Goal: Task Accomplishment & Management: Use online tool/utility

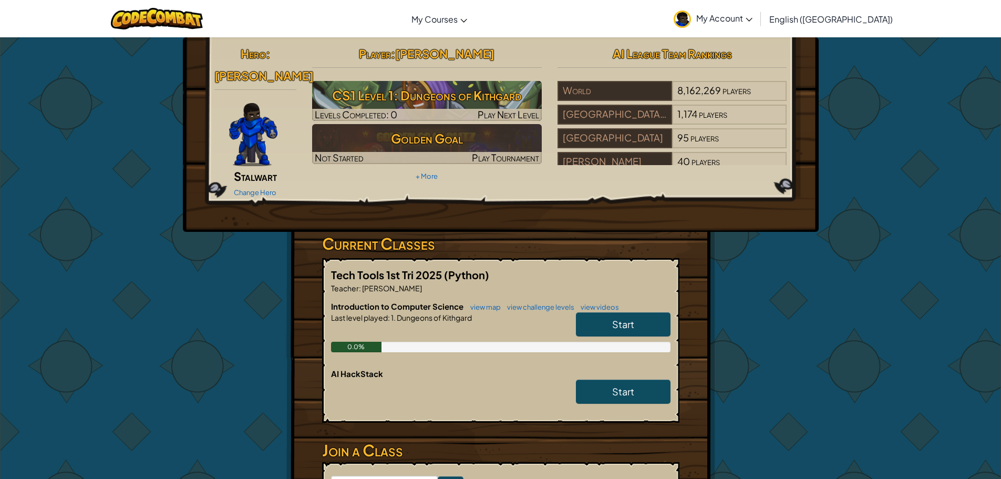
click at [582, 312] on link "Start" at bounding box center [623, 324] width 95 height 24
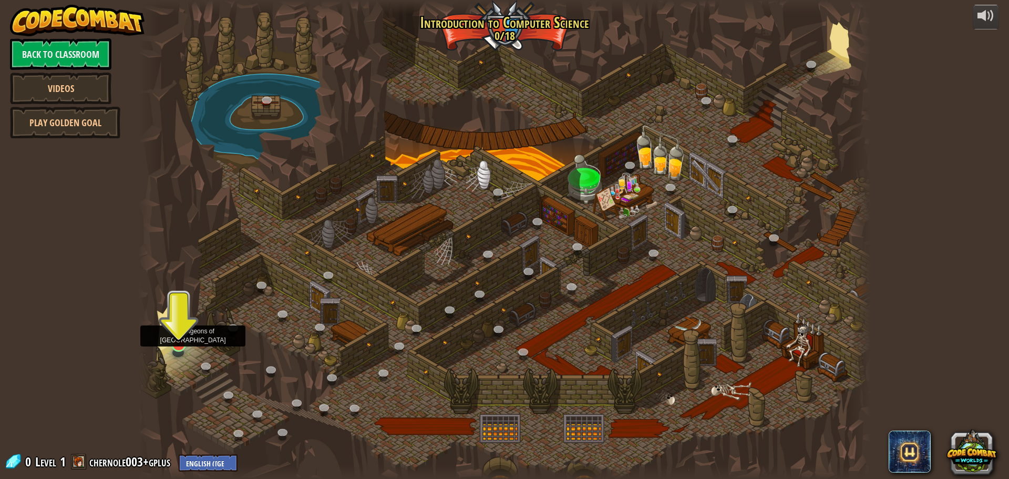
click at [184, 342] on img at bounding box center [178, 323] width 19 height 45
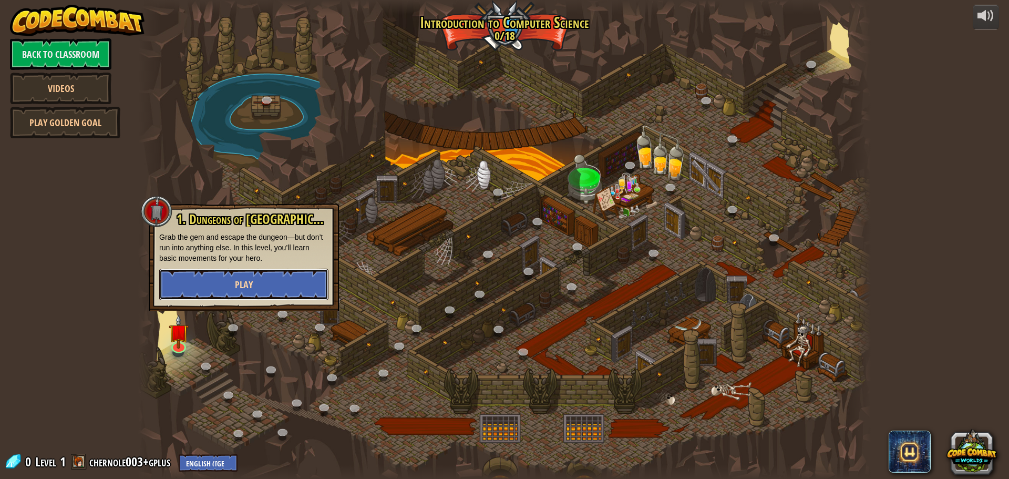
click at [217, 282] on button "Play" at bounding box center [243, 285] width 169 height 32
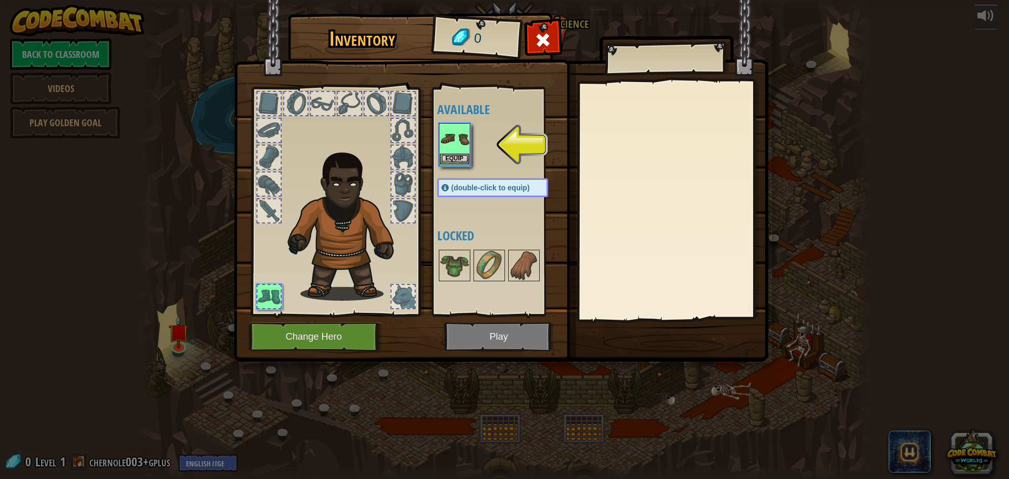
click at [448, 151] on img at bounding box center [454, 138] width 29 height 29
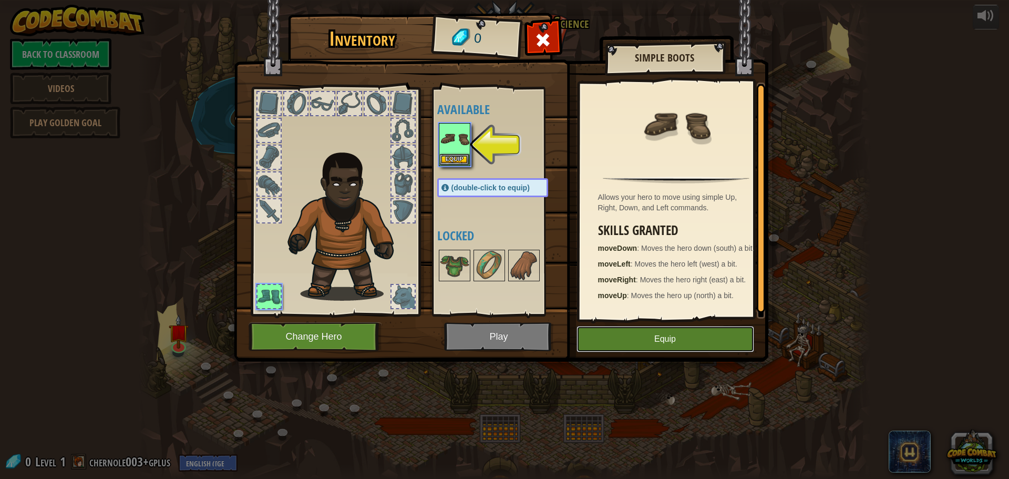
click at [682, 348] on button "Equip" at bounding box center [666, 339] width 178 height 26
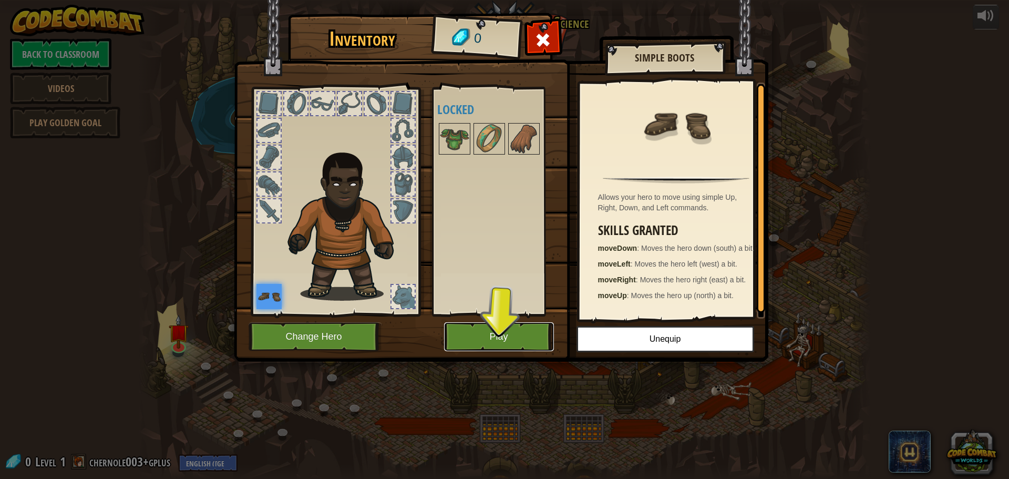
click at [538, 342] on button "Play" at bounding box center [499, 336] width 110 height 29
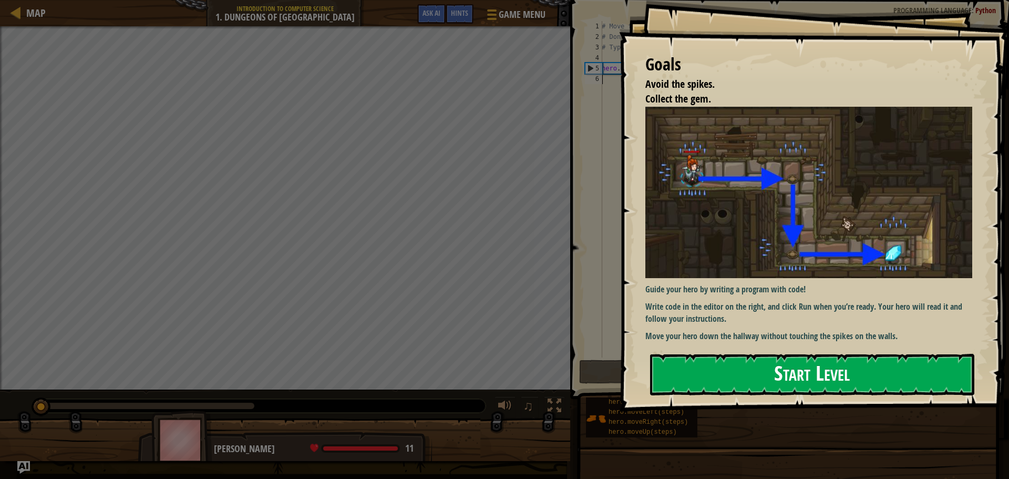
click at [668, 379] on button "Start Level" at bounding box center [812, 375] width 324 height 42
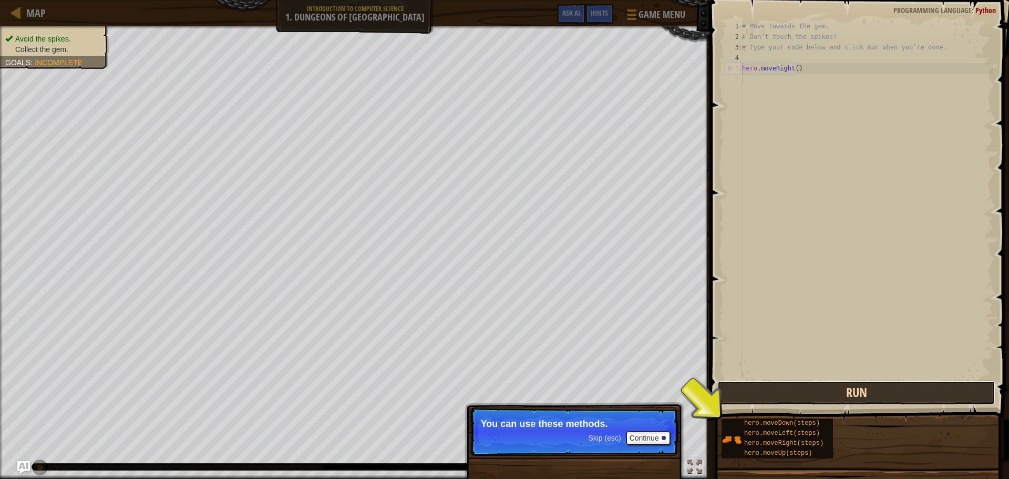
click at [768, 397] on button "Run" at bounding box center [856, 393] width 278 height 24
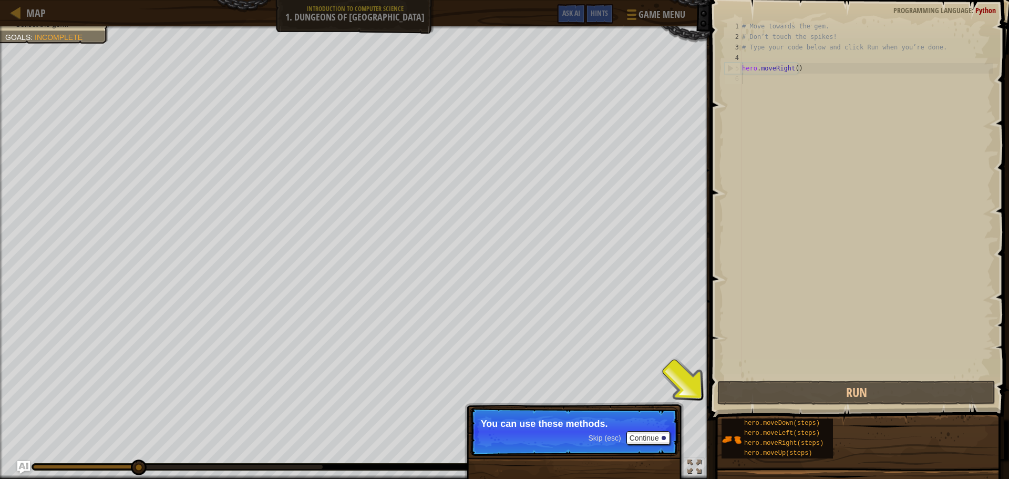
scroll to position [5, 0]
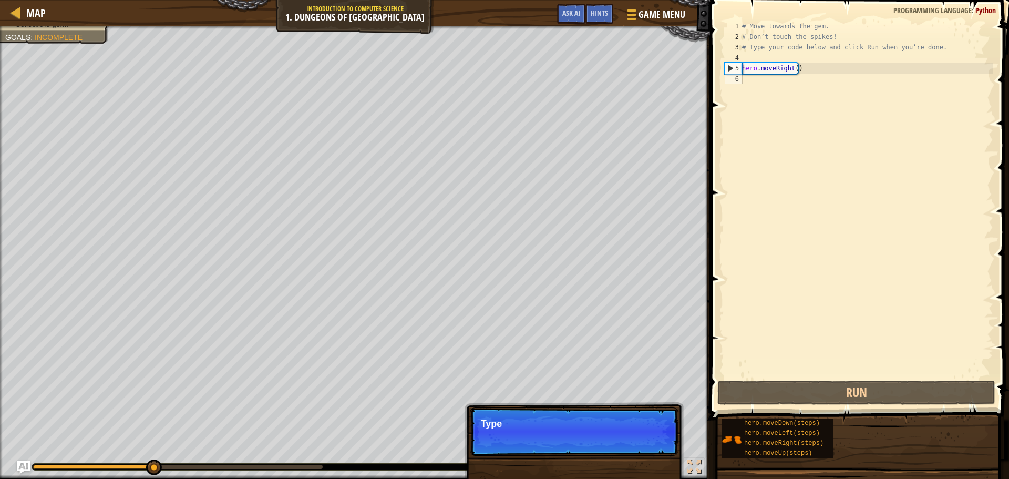
click at [639, 434] on p "Skip (esc) Continue Type" at bounding box center [574, 431] width 209 height 48
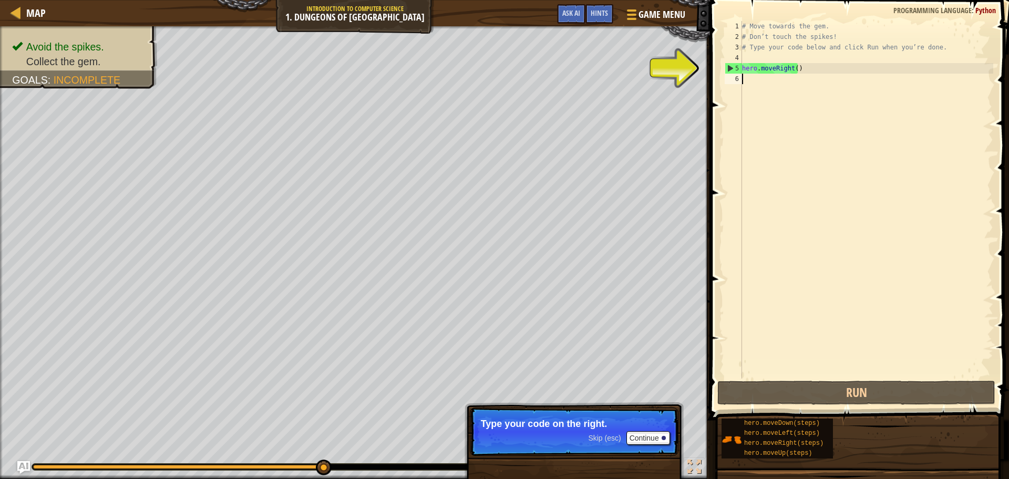
click at [610, 437] on span "Skip (esc)" at bounding box center [604, 438] width 33 height 8
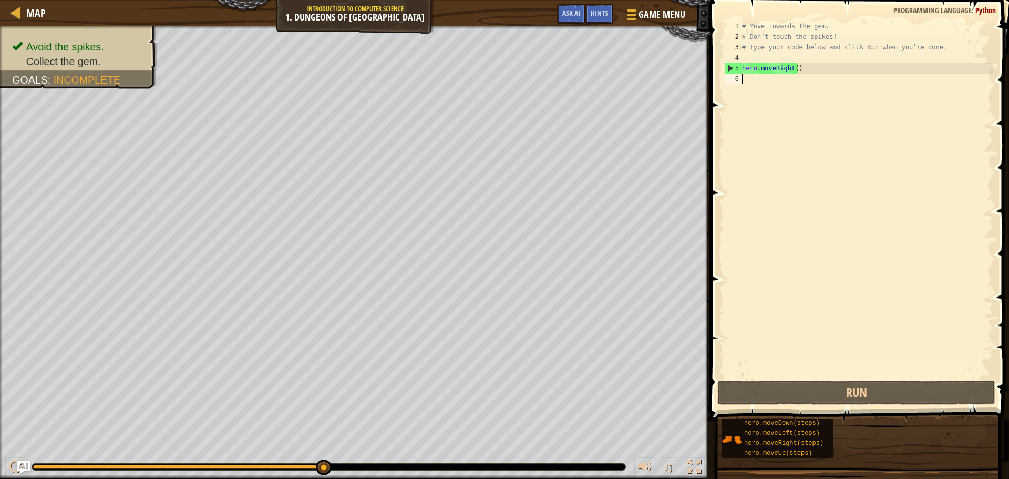
click at [794, 100] on div "# Move towards the gem. # Don’t touch the spikes! # Type your code below and cl…" at bounding box center [866, 210] width 253 height 378
click at [794, 98] on div "# Move towards the gem. # Don’t touch the spikes! # Type your code below and cl…" at bounding box center [866, 210] width 253 height 378
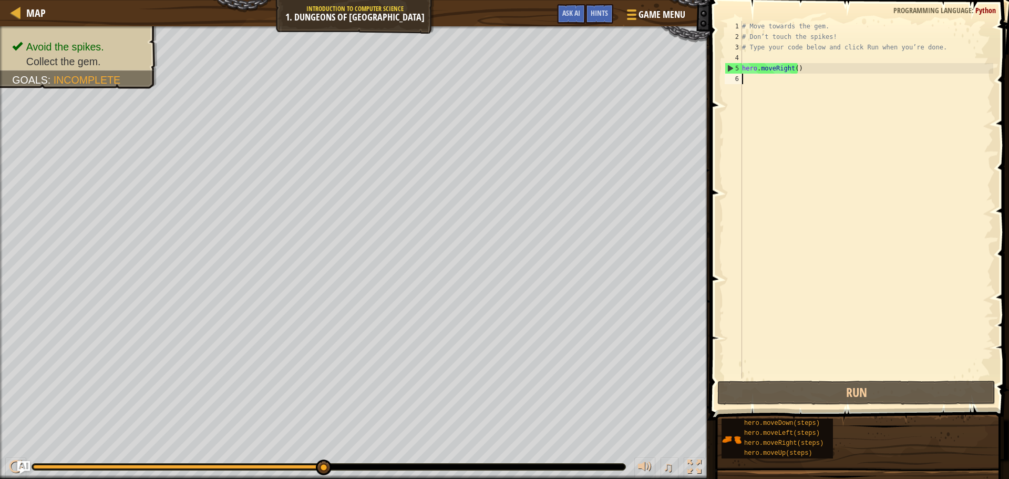
type textarea "hero.moveRight()"
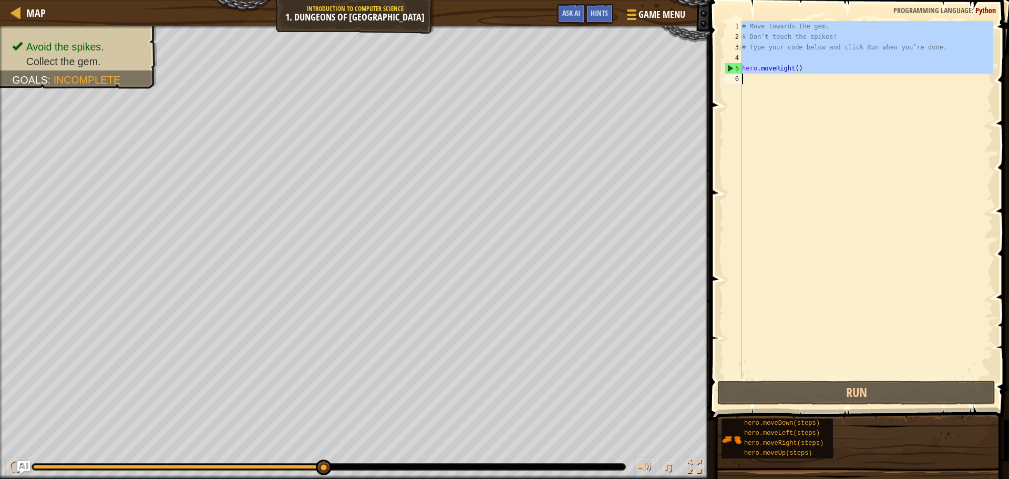
click at [794, 98] on div "# Move towards the gem. # Don’t touch the spikes! # Type your code below and cl…" at bounding box center [866, 210] width 253 height 378
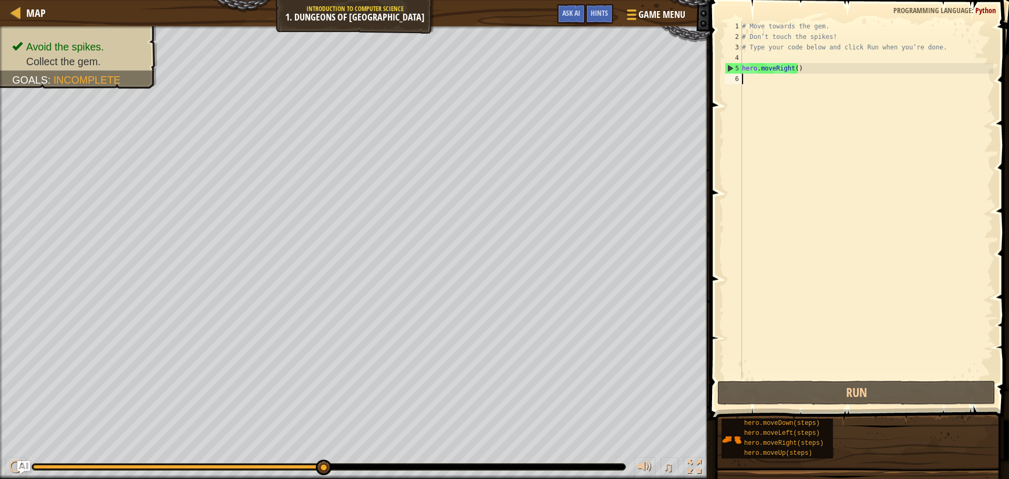
click at [794, 98] on div "# Move towards the gem. # Don’t touch the spikes! # Type your code below and cl…" at bounding box center [866, 210] width 253 height 378
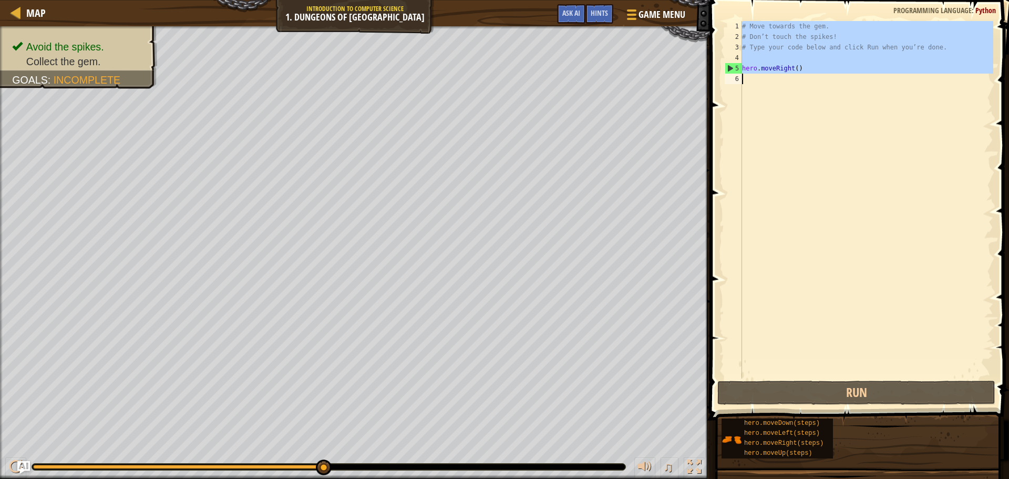
click at [794, 98] on div "# Move towards the gem. # Don’t touch the spikes! # Type your code below and cl…" at bounding box center [866, 210] width 253 height 378
type textarea "hero.moveRight()"
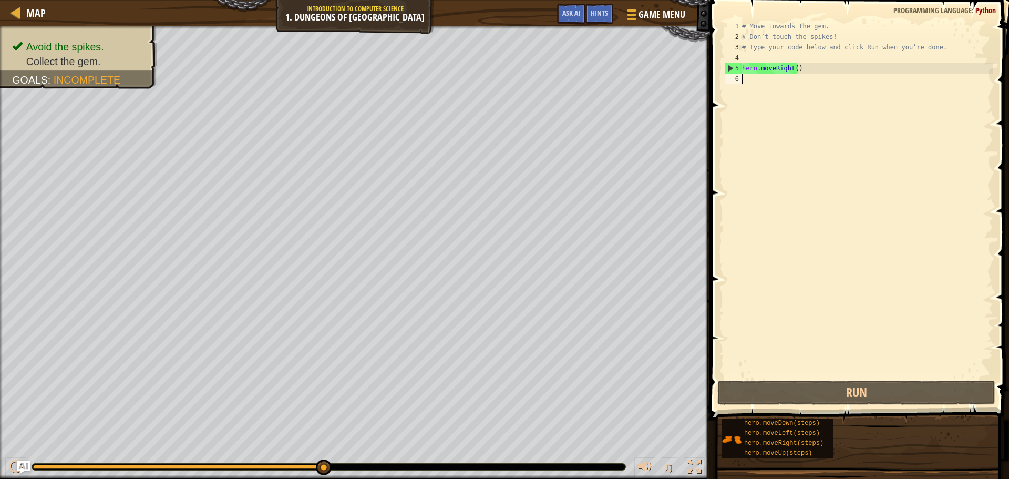
click at [794, 98] on div "# Move towards the gem. # Don’t touch the spikes! # Type your code below and cl…" at bounding box center [866, 210] width 253 height 378
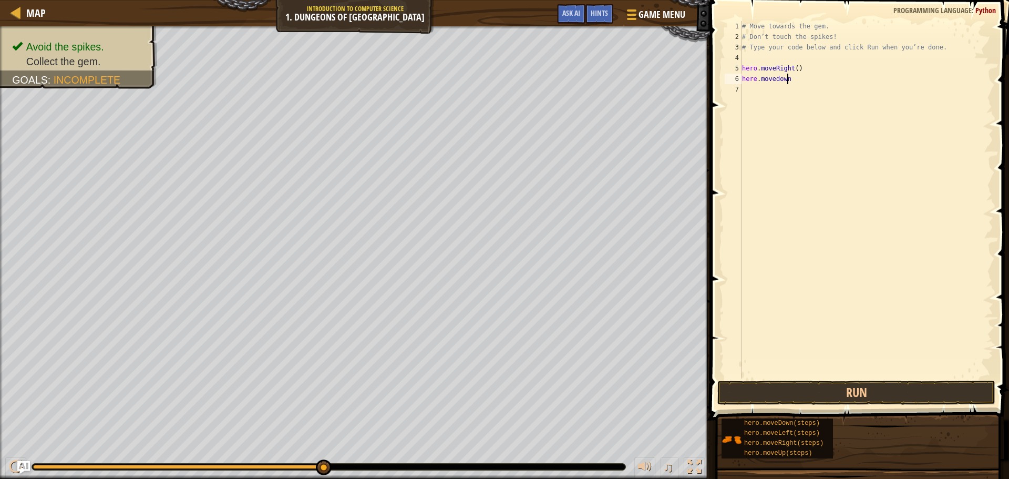
scroll to position [5, 3]
click at [848, 395] on button "Run" at bounding box center [856, 393] width 278 height 24
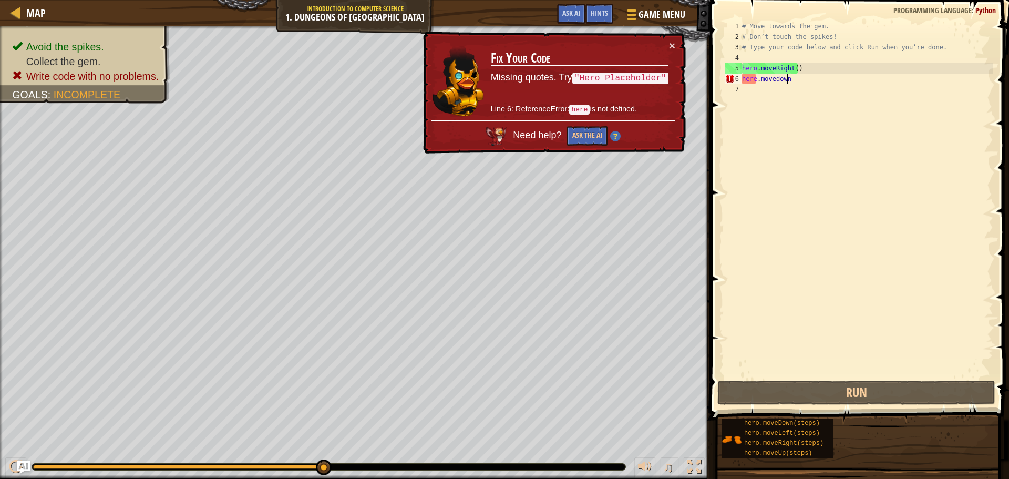
click at [755, 83] on div "# Move towards the gem. # Don’t touch the spikes! # Type your code below and cl…" at bounding box center [866, 210] width 253 height 378
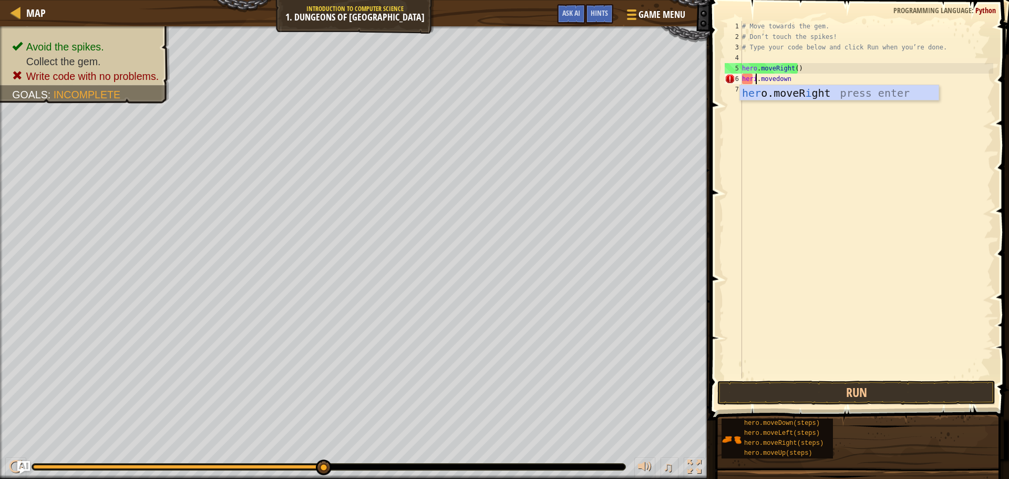
scroll to position [5, 1]
click at [806, 86] on div "her o.moveR i ght press enter" at bounding box center [839, 108] width 199 height 47
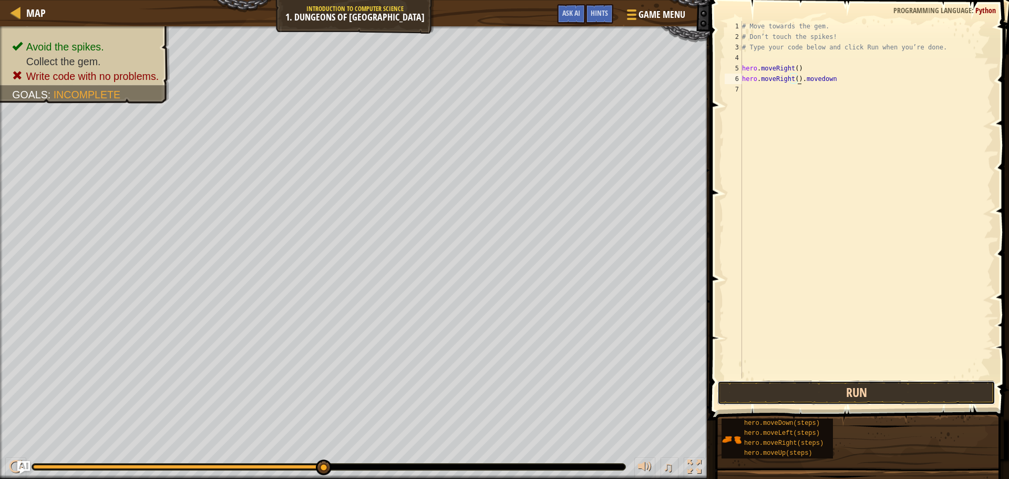
click at [860, 402] on button "Run" at bounding box center [856, 393] width 278 height 24
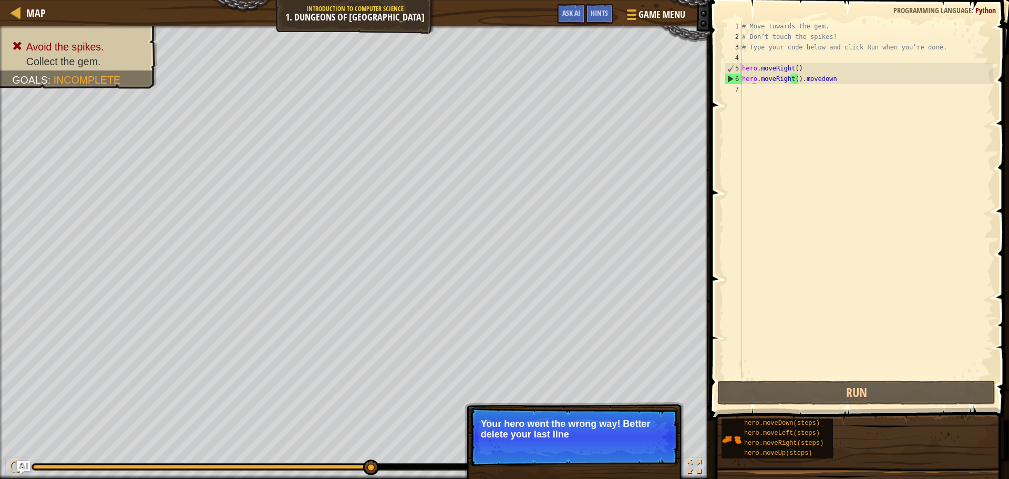
drag, startPoint x: 754, startPoint y: 79, endPoint x: 841, endPoint y: 73, distance: 87.5
click at [841, 73] on div "# Move towards the gem. # Don’t touch the spikes! # Type your code below and cl…" at bounding box center [866, 210] width 253 height 378
click at [841, 74] on div "# Move towards the gem. # Don’t touch the spikes! # Type your code below and cl…" at bounding box center [866, 210] width 253 height 378
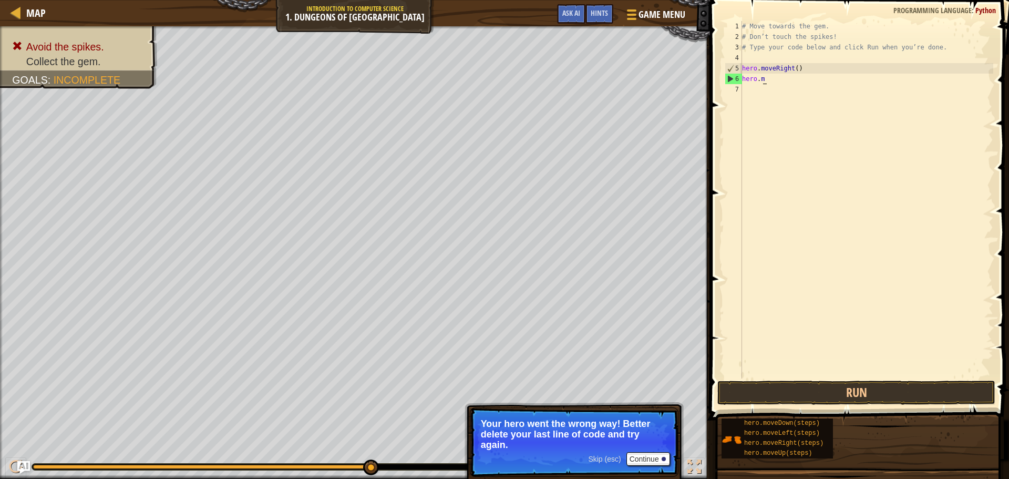
scroll to position [5, 0]
type textarea "h"
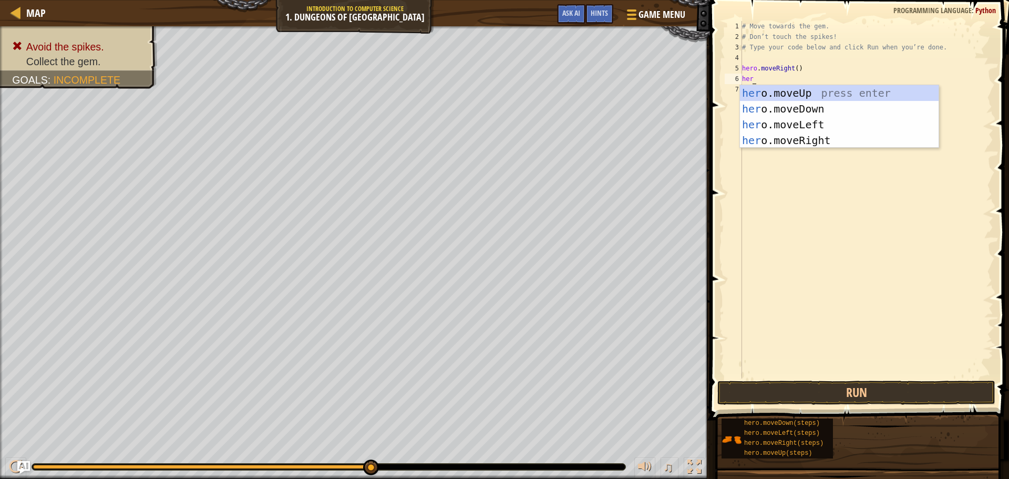
type textarea "hero"
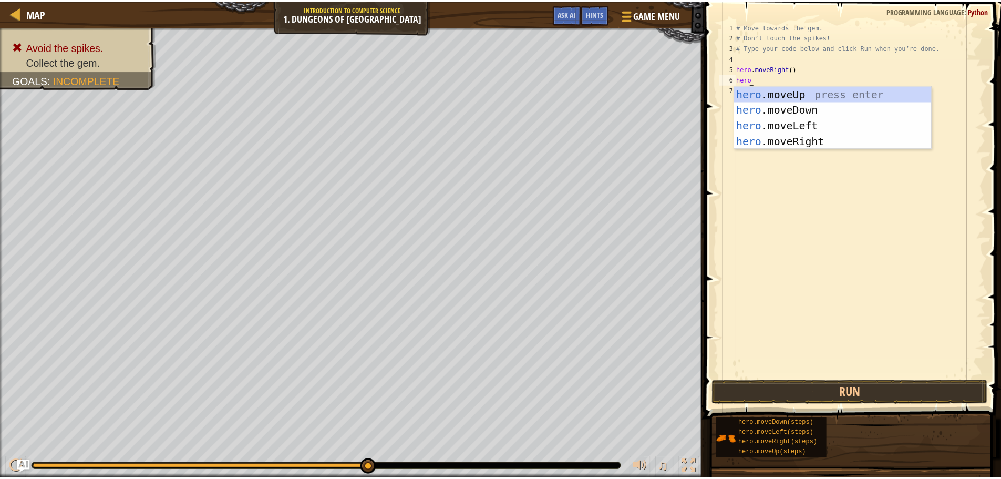
scroll to position [5, 1]
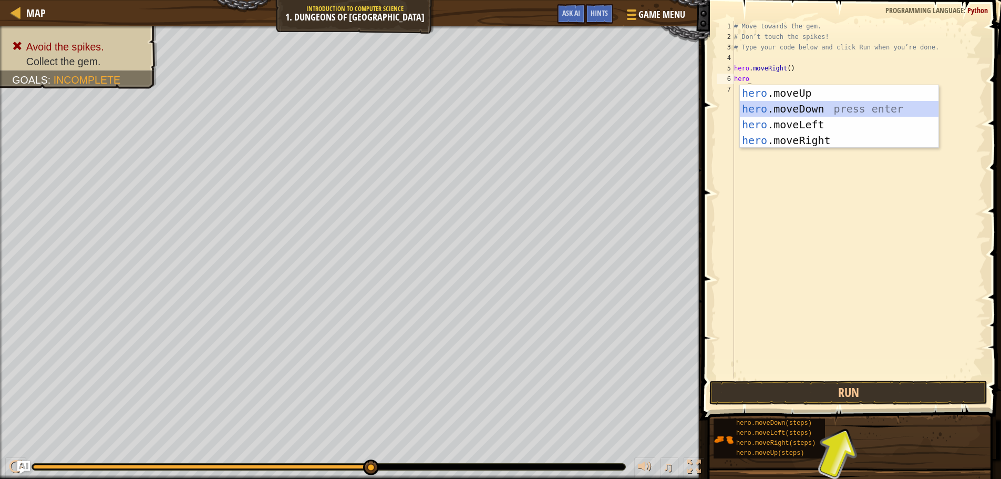
drag, startPoint x: 795, startPoint y: 104, endPoint x: 788, endPoint y: 107, distance: 8.0
click at [794, 104] on div "hero .moveUp press enter hero .moveDown press enter hero .moveLeft press enter …" at bounding box center [839, 132] width 199 height 95
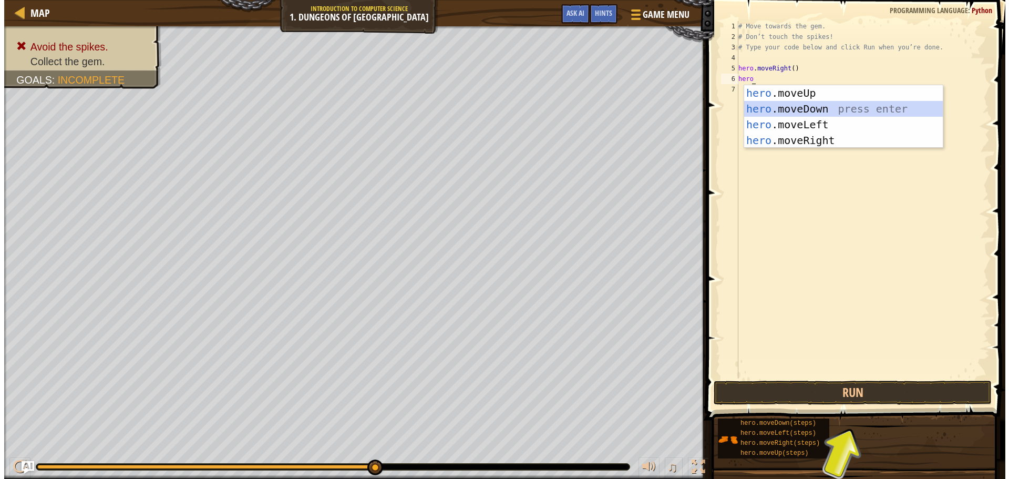
scroll to position [5, 0]
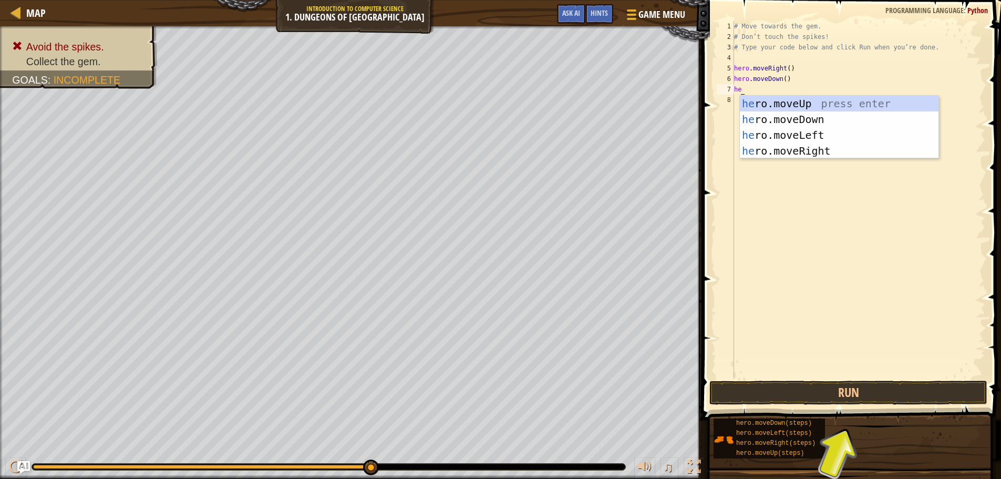
type textarea "her"
click at [782, 146] on div "her o.moveUp press enter her o.moveDown press enter her o.moveLeft press enter …" at bounding box center [831, 143] width 199 height 95
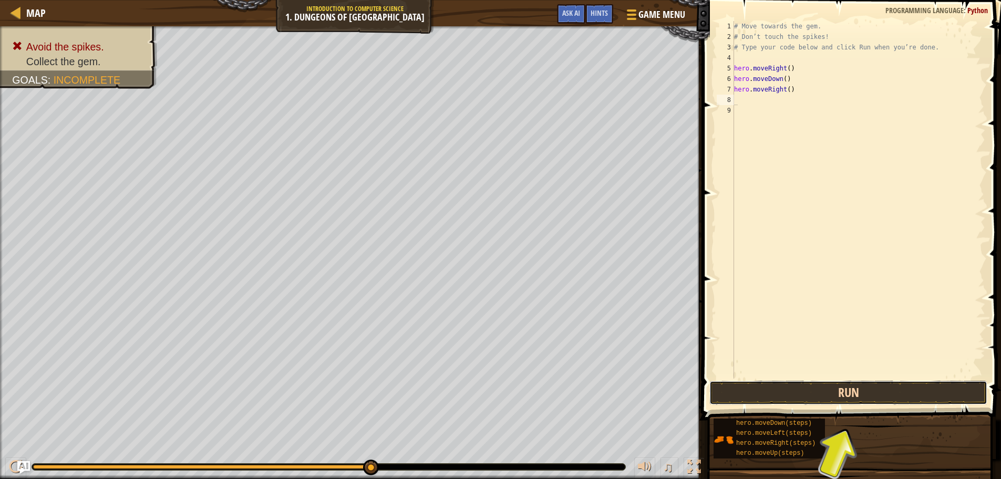
click at [803, 399] on button "Run" at bounding box center [849, 393] width 278 height 24
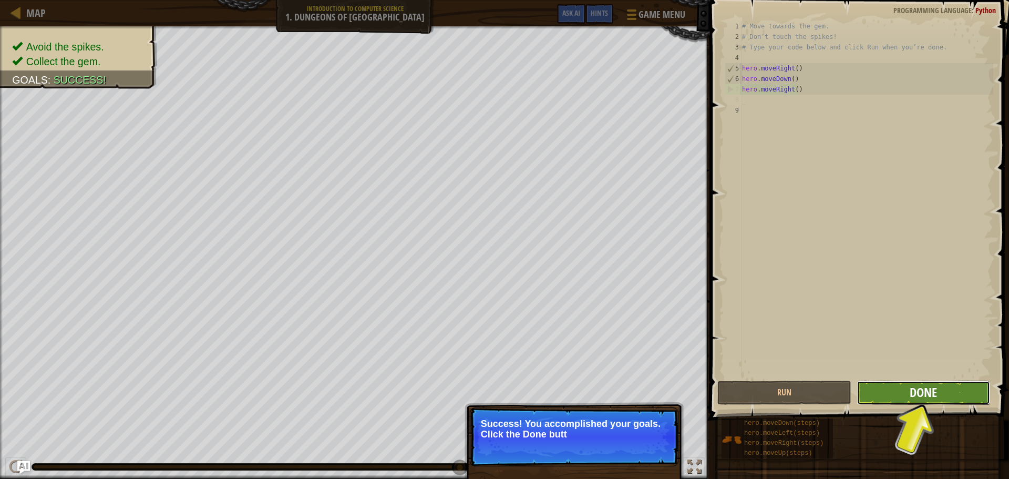
click at [928, 391] on span "Done" at bounding box center [923, 392] width 27 height 17
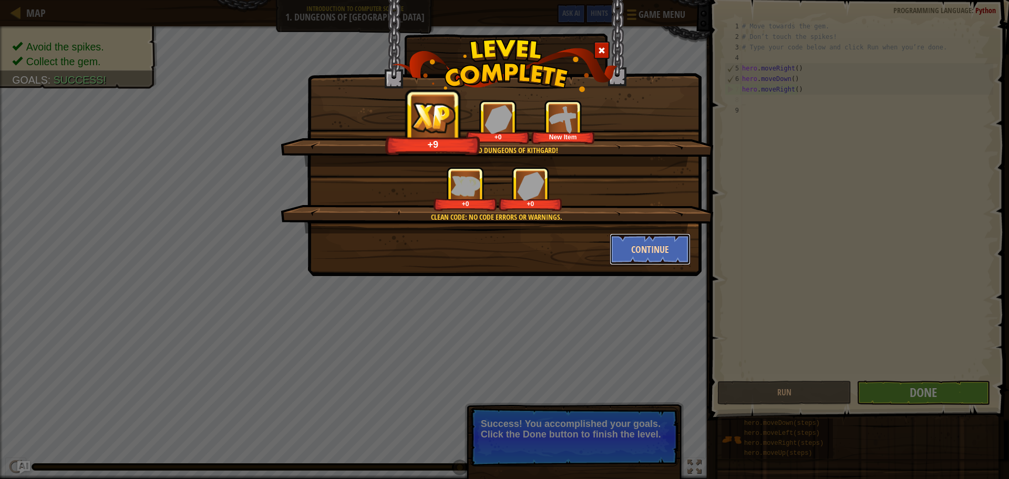
click at [627, 252] on button "Continue" at bounding box center [650, 249] width 81 height 32
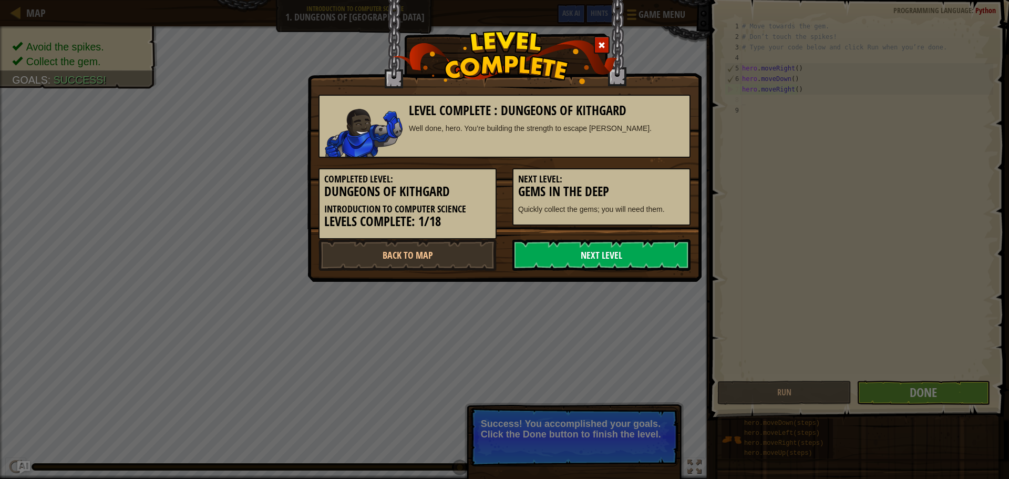
click at [617, 261] on link "Next Level" at bounding box center [601, 255] width 178 height 32
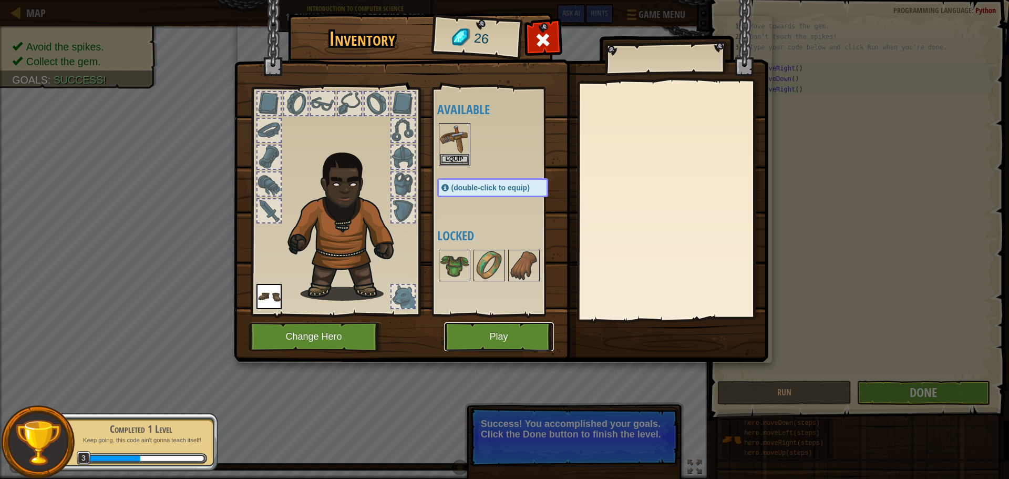
click at [479, 340] on button "Play" at bounding box center [499, 336] width 110 height 29
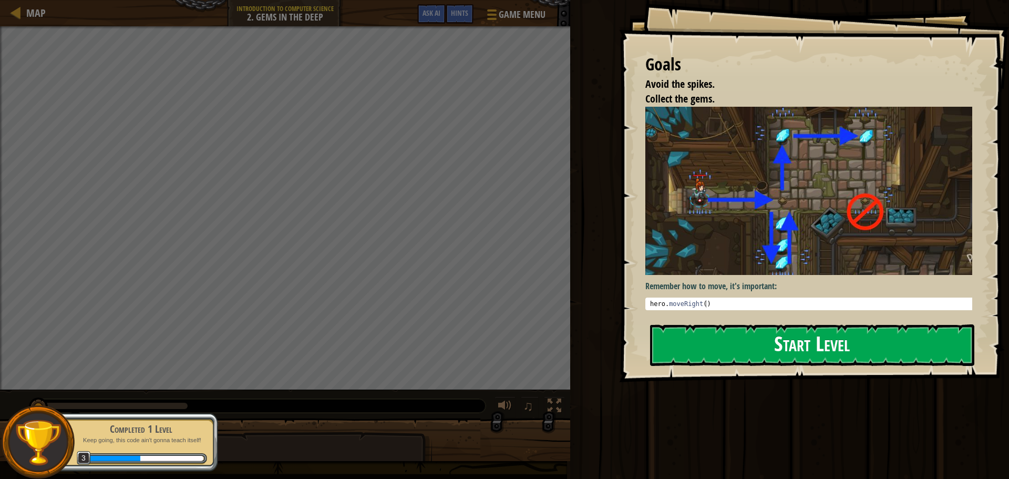
click at [746, 356] on button "Start Level" at bounding box center [812, 345] width 324 height 42
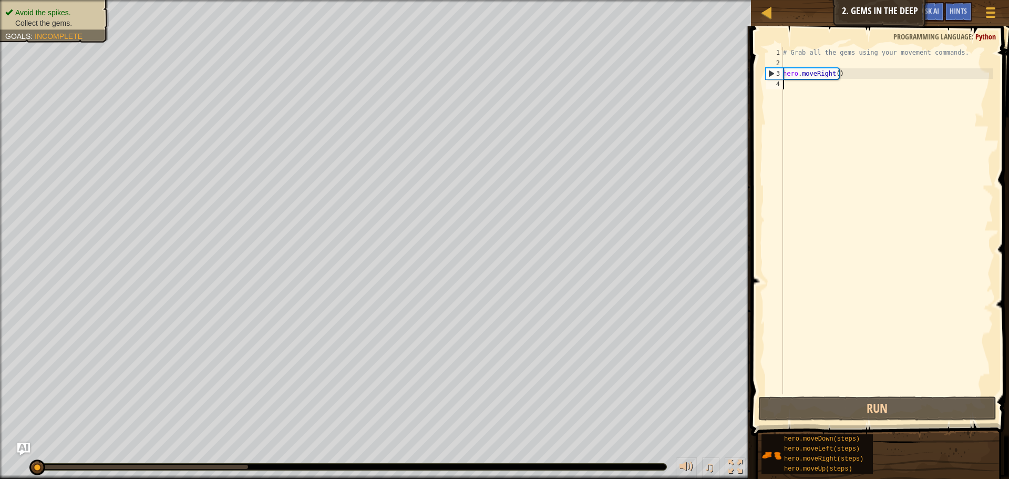
click at [825, 90] on div "# Grab all the gems using your movement commands. hero . moveRight ( )" at bounding box center [887, 231] width 212 height 368
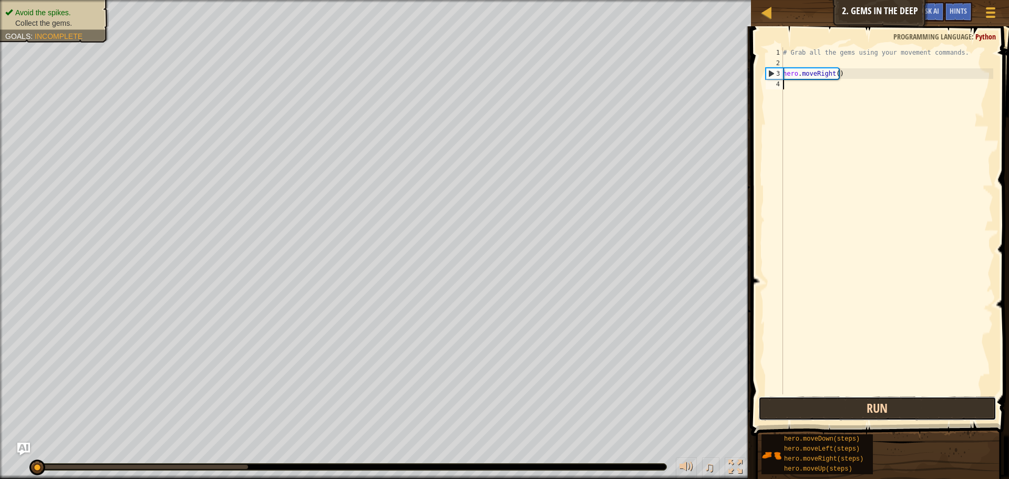
click at [931, 416] on button "Run" at bounding box center [877, 408] width 238 height 24
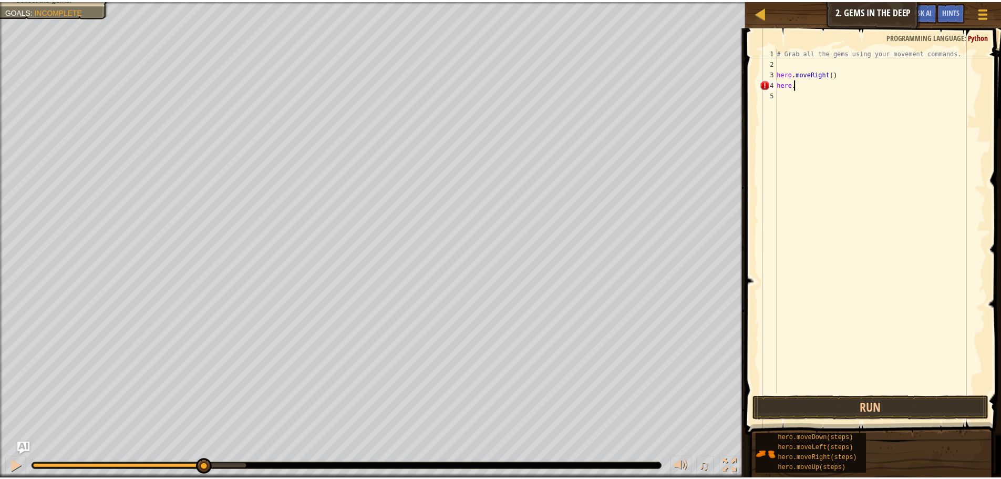
scroll to position [5, 1]
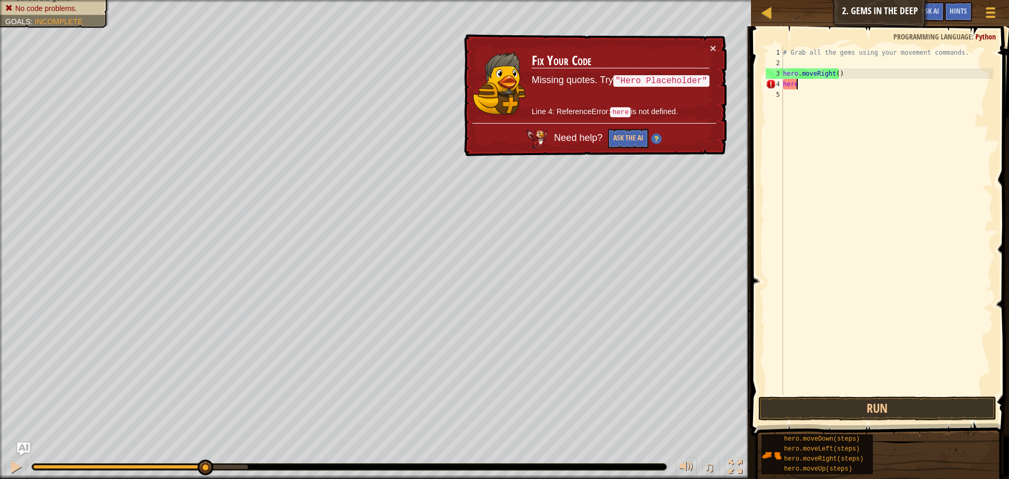
click at [838, 86] on div "# Grab all the gems using your movement commands. hero . moveRight ( ) here" at bounding box center [887, 231] width 212 height 368
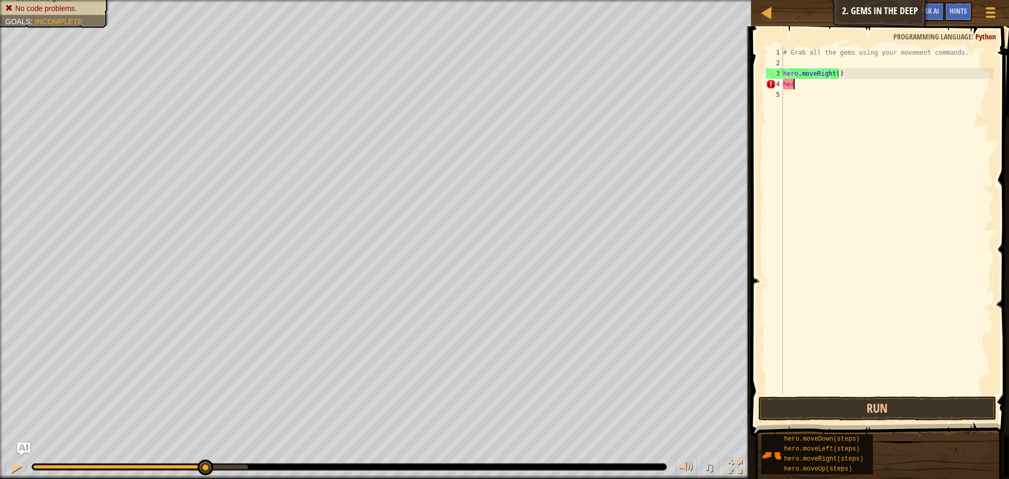
type textarea "hero"
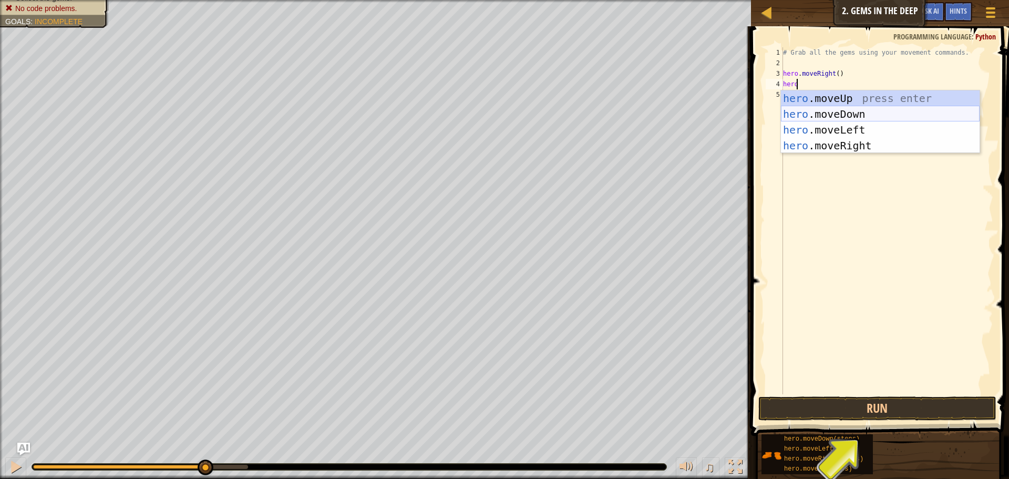
click at [847, 110] on div "hero .moveUp press enter hero .moveDown press enter hero .moveLeft press enter …" at bounding box center [880, 137] width 199 height 95
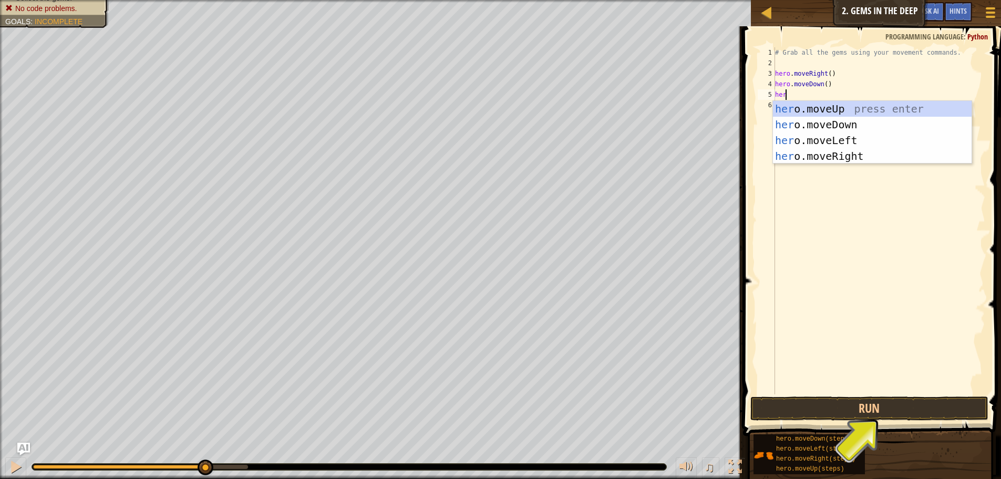
type textarea "hero"
click at [803, 102] on div "hero .moveUp press enter hero .moveDown press enter hero .moveLeft press enter …" at bounding box center [872, 148] width 199 height 95
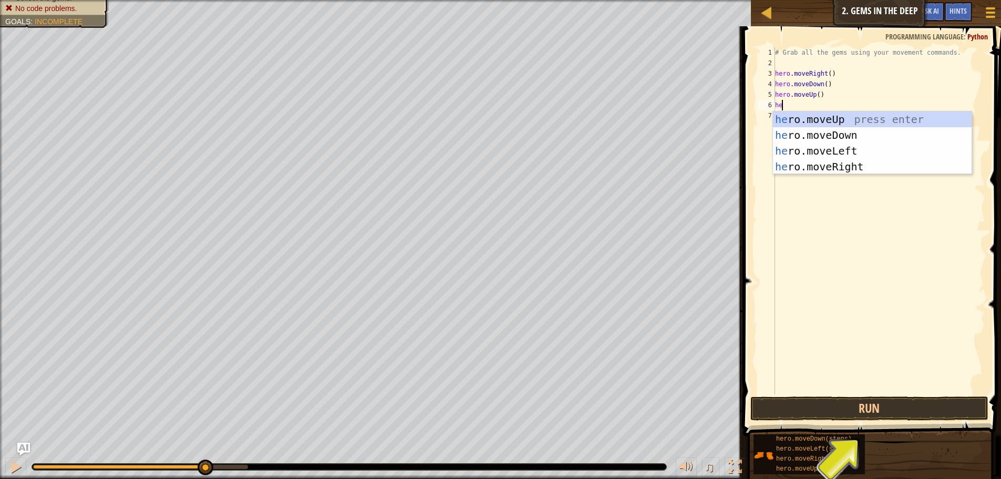
type textarea "hero"
click at [820, 163] on div "hero .moveUp press enter hero .moveDown press enter hero .moveLeft press enter …" at bounding box center [872, 158] width 199 height 95
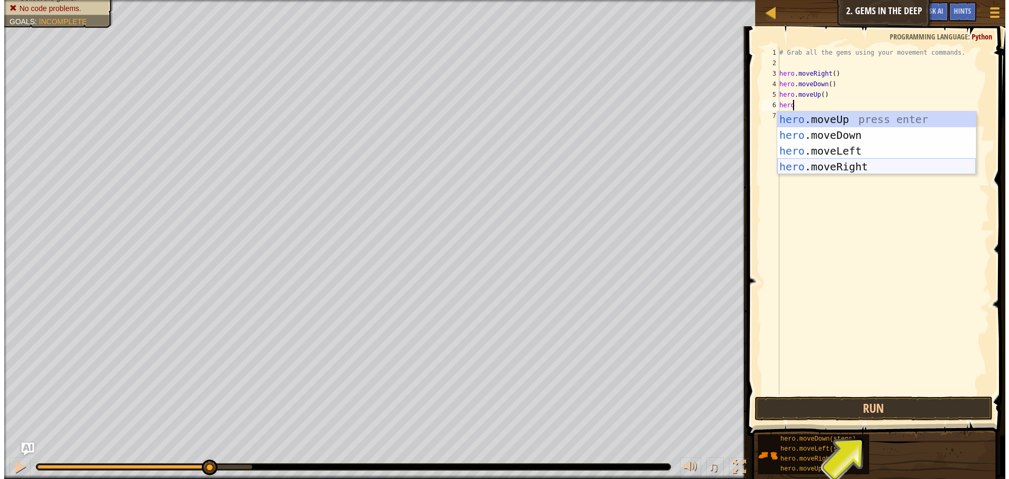
scroll to position [5, 0]
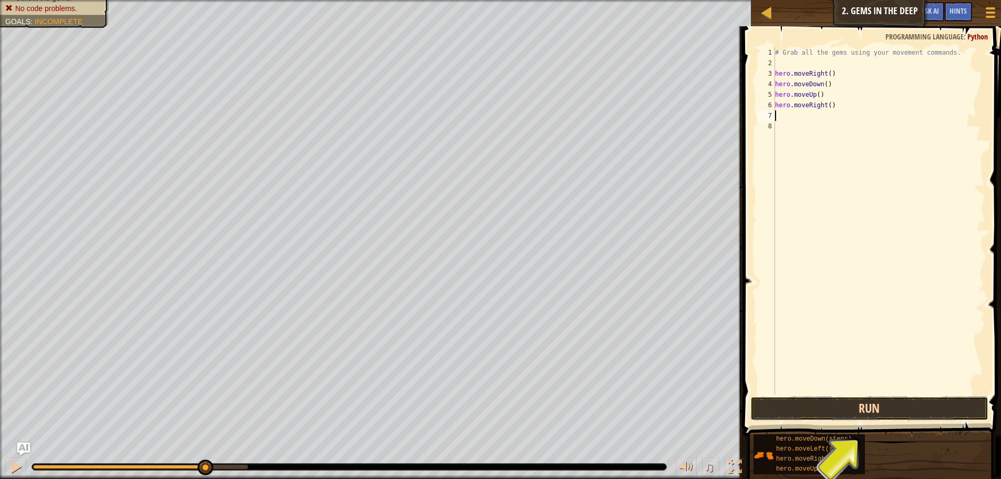
click at [866, 412] on button "Run" at bounding box center [870, 408] width 238 height 24
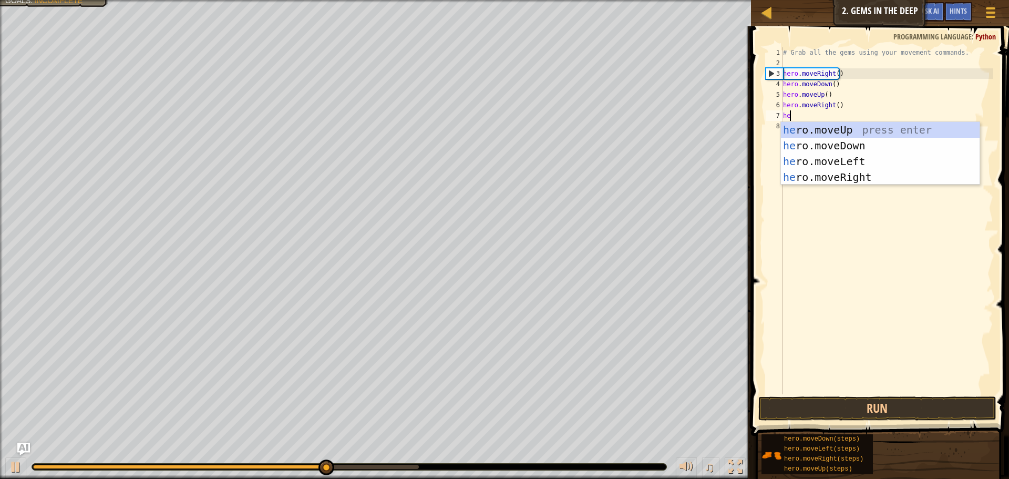
type textarea "her"
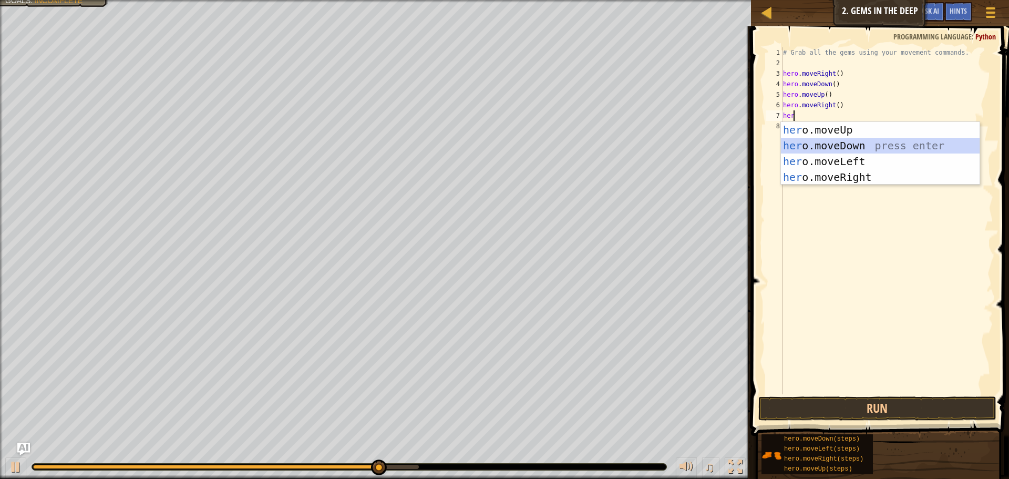
click at [847, 152] on div "her o.moveUp press enter her o.moveDown press enter her o.moveLeft press enter …" at bounding box center [880, 169] width 199 height 95
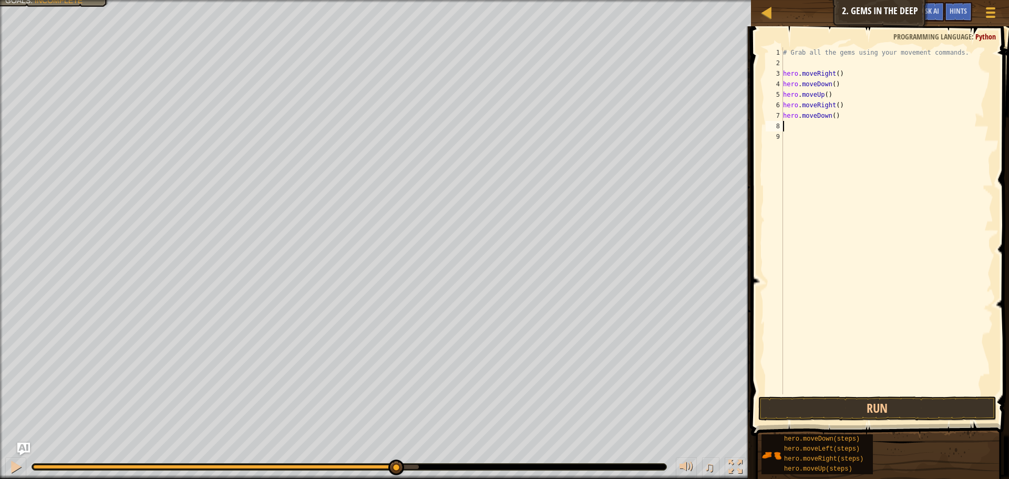
click at [831, 117] on div "# Grab all the gems using your movement commands. hero . moveRight ( ) hero . m…" at bounding box center [887, 231] width 212 height 368
click at [826, 118] on div "# Grab all the gems using your movement commands. hero . moveRight ( ) hero . m…" at bounding box center [887, 231] width 212 height 368
click at [847, 111] on div "# Grab all the gems using your movement commands. hero . moveRight ( ) hero . m…" at bounding box center [887, 231] width 212 height 368
click at [806, 402] on button "Run" at bounding box center [877, 408] width 238 height 24
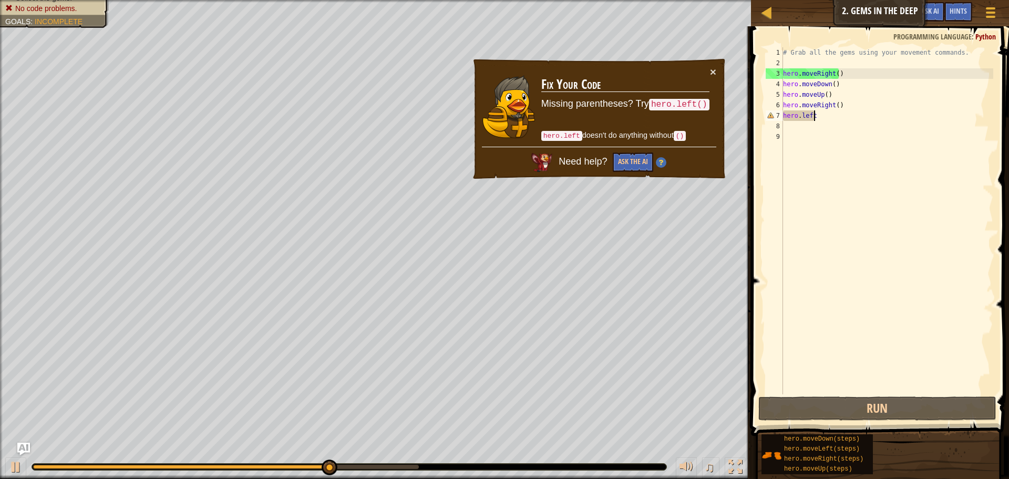
click at [824, 117] on div "# Grab all the gems using your movement commands. hero . moveRight ( ) hero . m…" at bounding box center [887, 231] width 212 height 368
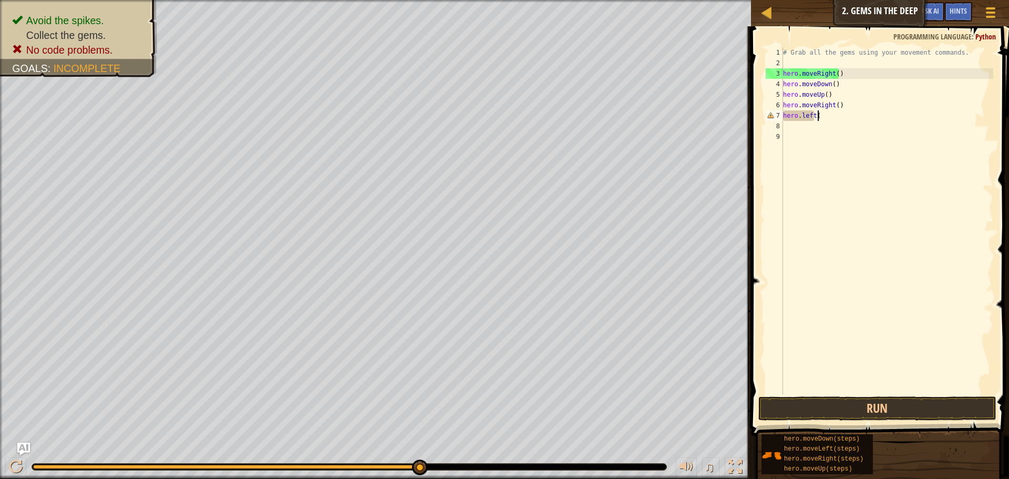
scroll to position [5, 3]
type textarea "hero.left()"
click at [800, 126] on div "# Grab all the gems using your movement commands. hero . moveRight ( ) hero . m…" at bounding box center [887, 231] width 212 height 368
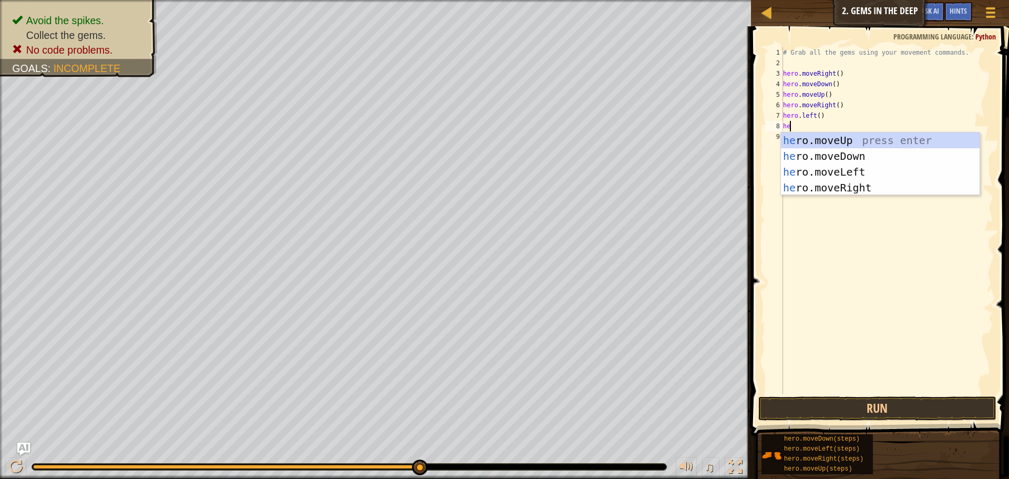
type textarea "her"
click at [819, 168] on div "her o.moveUp press enter her o.moveDown press enter her o.moveLeft press enter …" at bounding box center [880, 179] width 199 height 95
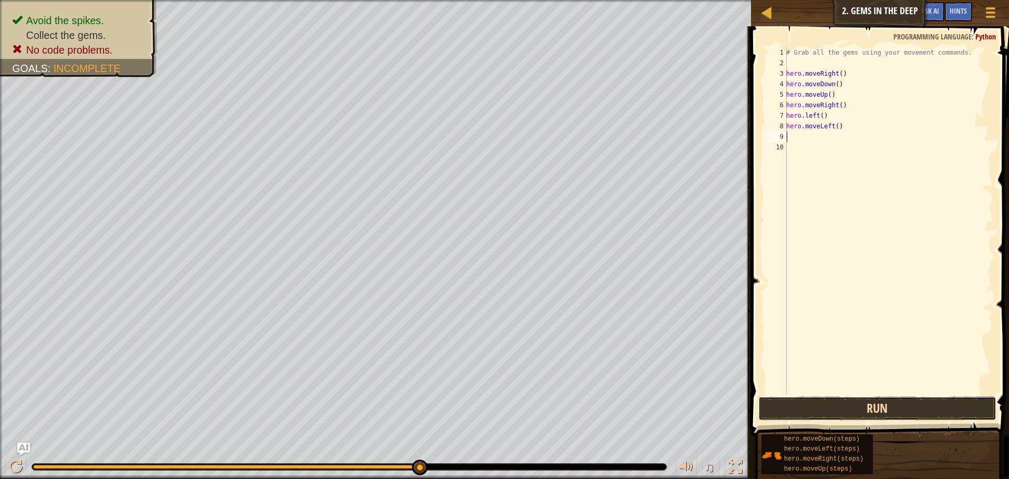
click at [808, 404] on button "Run" at bounding box center [877, 408] width 238 height 24
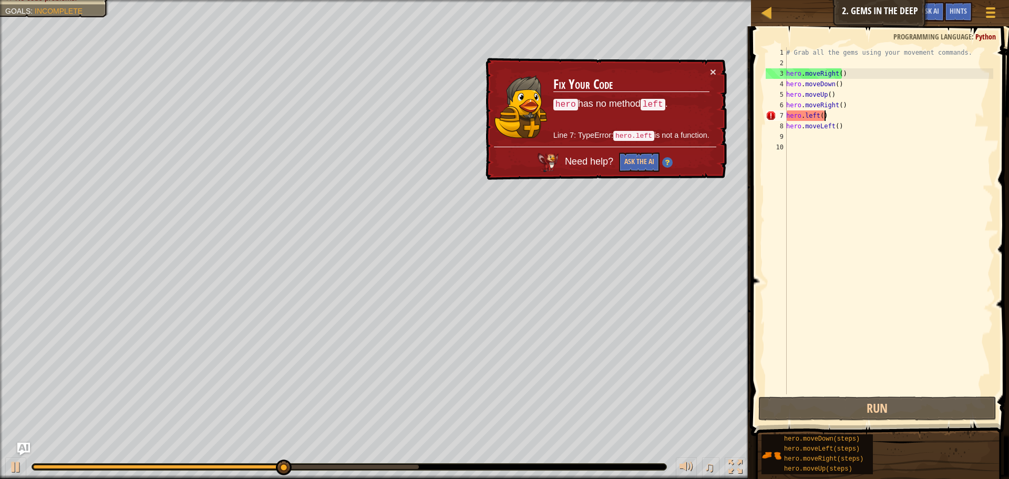
click at [837, 113] on div "# Grab all the gems using your movement commands. hero . moveRight ( ) hero . m…" at bounding box center [888, 231] width 209 height 368
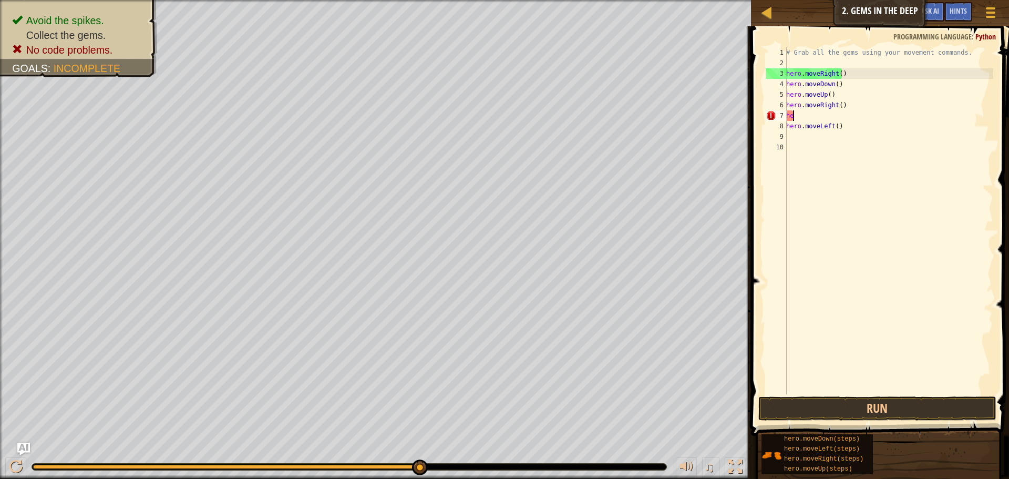
type textarea "h"
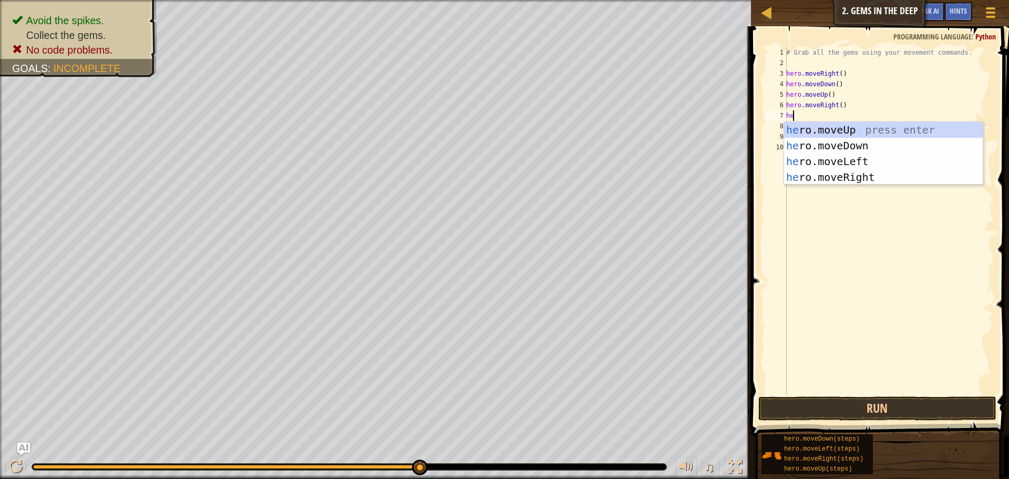
type textarea "her"
click at [829, 165] on div "her o.moveUp press enter her o.moveDown press enter her o.moveLeft press enter …" at bounding box center [883, 169] width 199 height 95
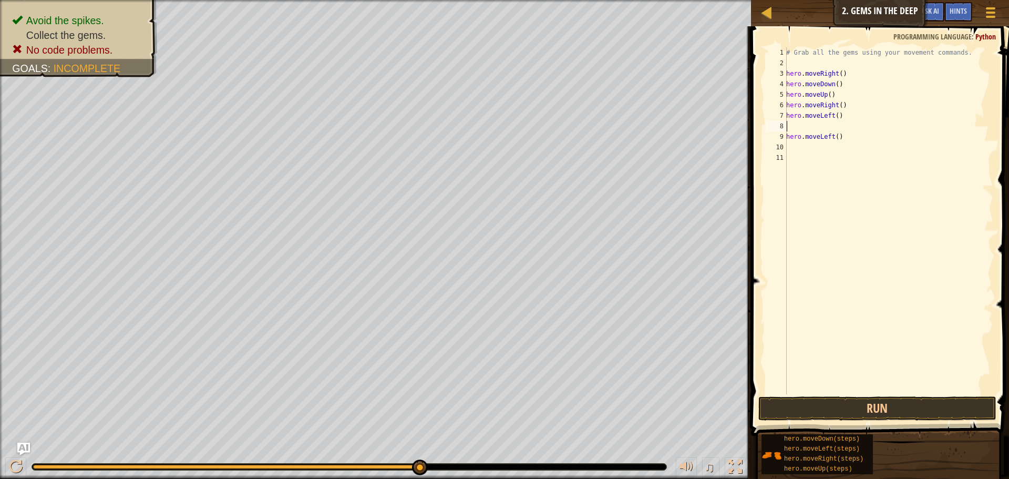
scroll to position [5, 0]
click at [874, 404] on button "Run" at bounding box center [877, 408] width 238 height 24
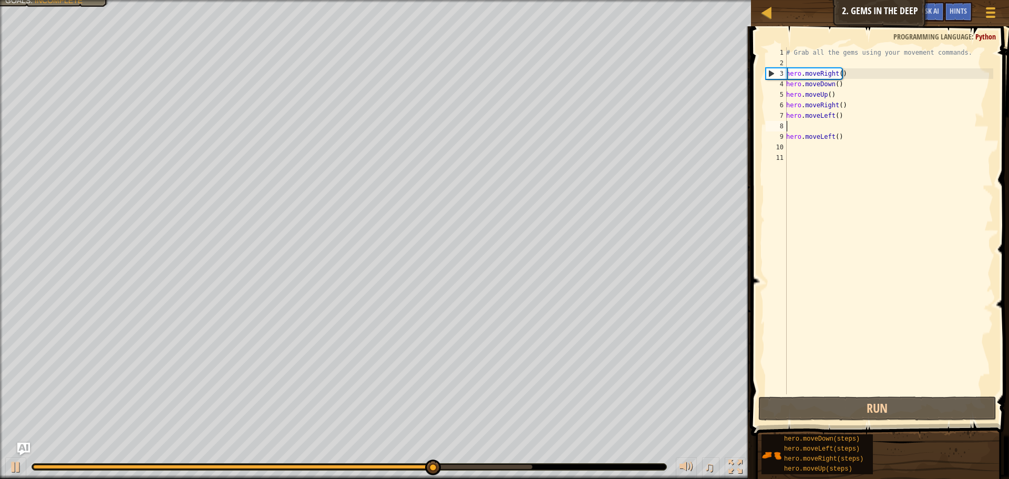
click at [865, 136] on div "# Grab all the gems using your movement commands. hero . moveRight ( ) hero . m…" at bounding box center [888, 231] width 209 height 368
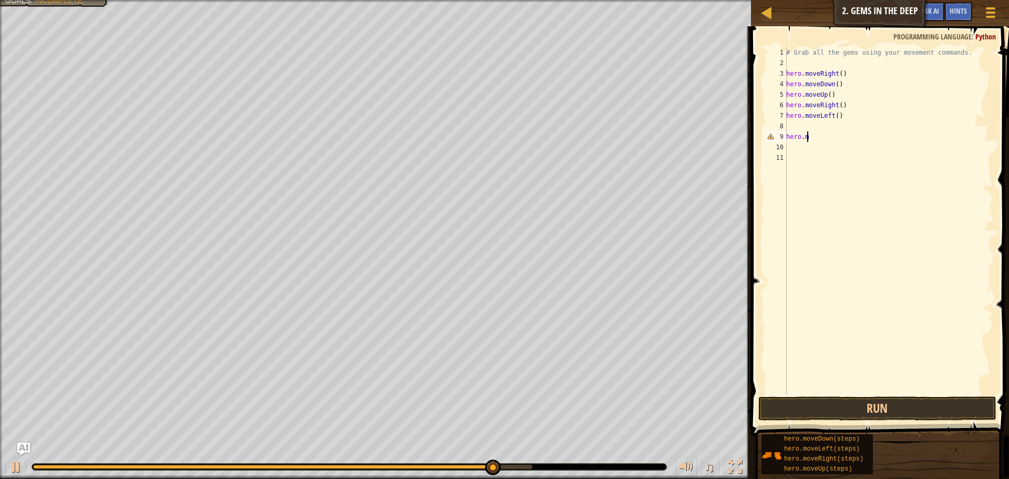
type textarea "h"
drag, startPoint x: 865, startPoint y: 406, endPoint x: 850, endPoint y: 388, distance: 23.5
click at [863, 403] on button "Run" at bounding box center [877, 408] width 238 height 24
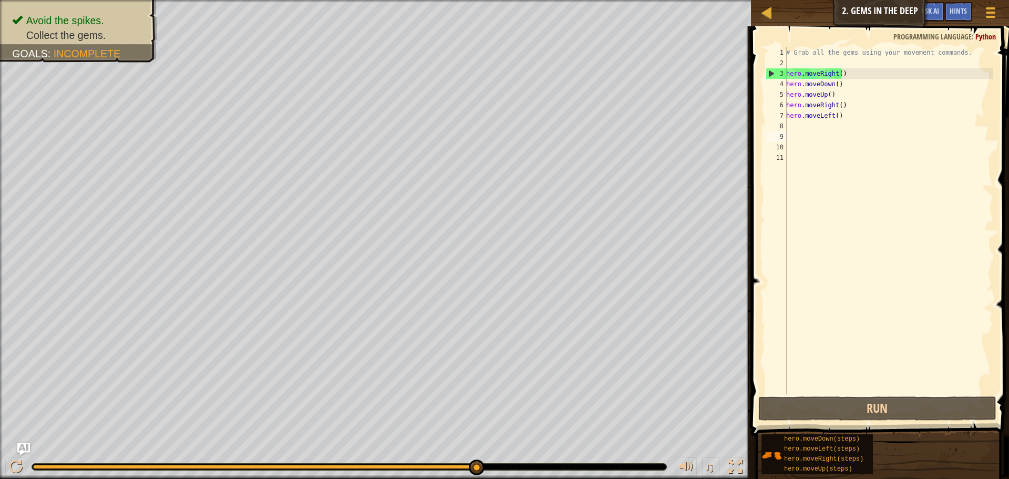
click at [847, 117] on div "# Grab all the gems using your movement commands. hero . moveRight ( ) hero . m…" at bounding box center [888, 231] width 209 height 368
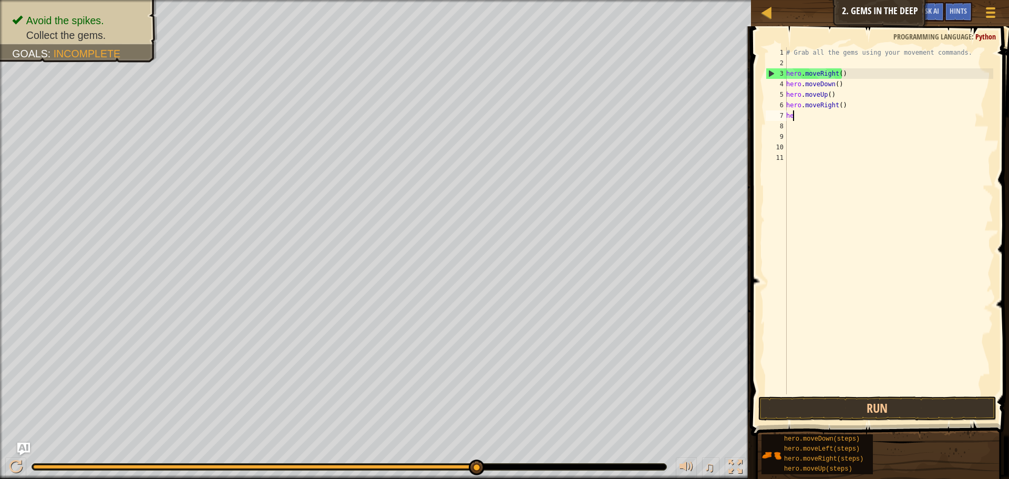
type textarea "h"
click at [792, 415] on button "Run" at bounding box center [877, 408] width 238 height 24
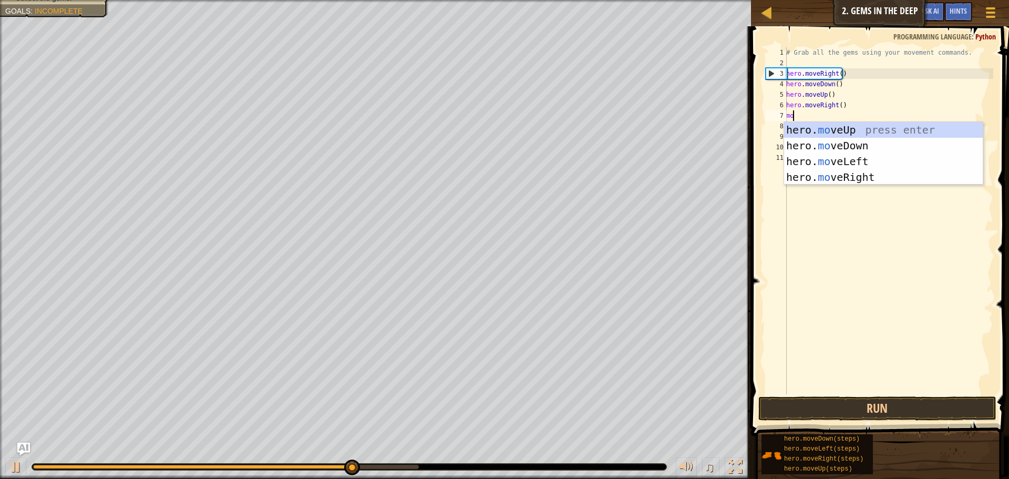
type textarea "mov"
click at [869, 124] on div "hero. mov eUp press enter hero. mov eDown press enter hero. mov eLeft press ent…" at bounding box center [883, 169] width 199 height 95
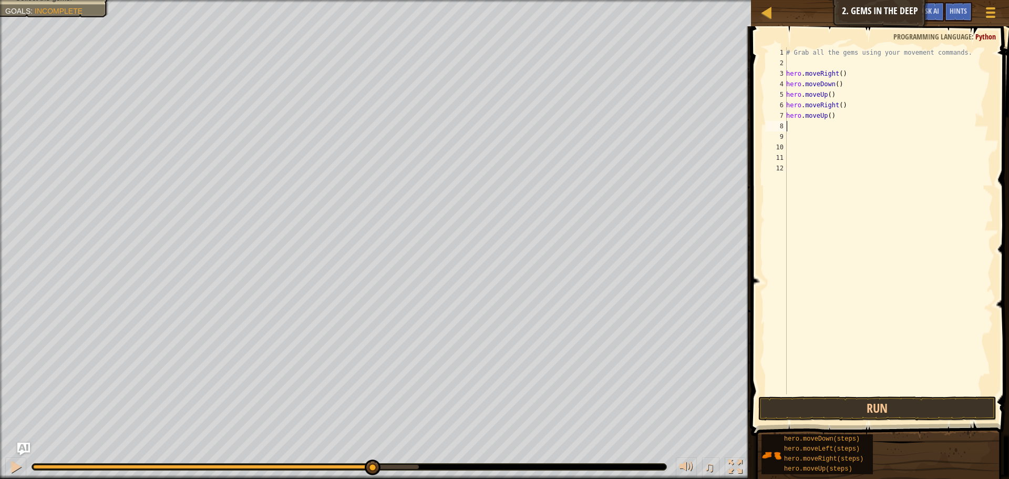
scroll to position [5, 0]
click at [830, 393] on div "# Grab all the gems using your movement commands. hero . moveRight ( ) hero . m…" at bounding box center [888, 231] width 209 height 368
click at [827, 401] on button "Run" at bounding box center [877, 408] width 238 height 24
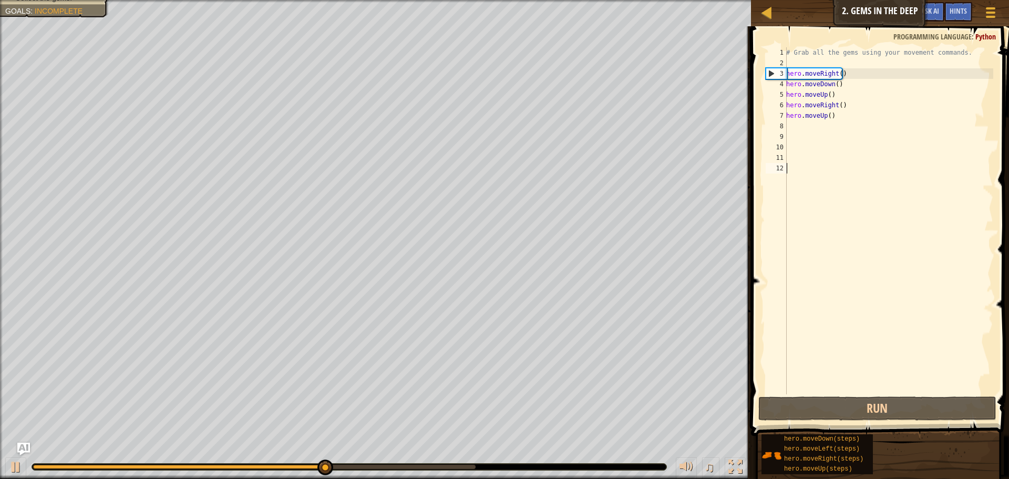
click at [815, 128] on div "# Grab all the gems using your movement commands. hero . moveRight ( ) hero . m…" at bounding box center [888, 231] width 209 height 368
type textarea "h"
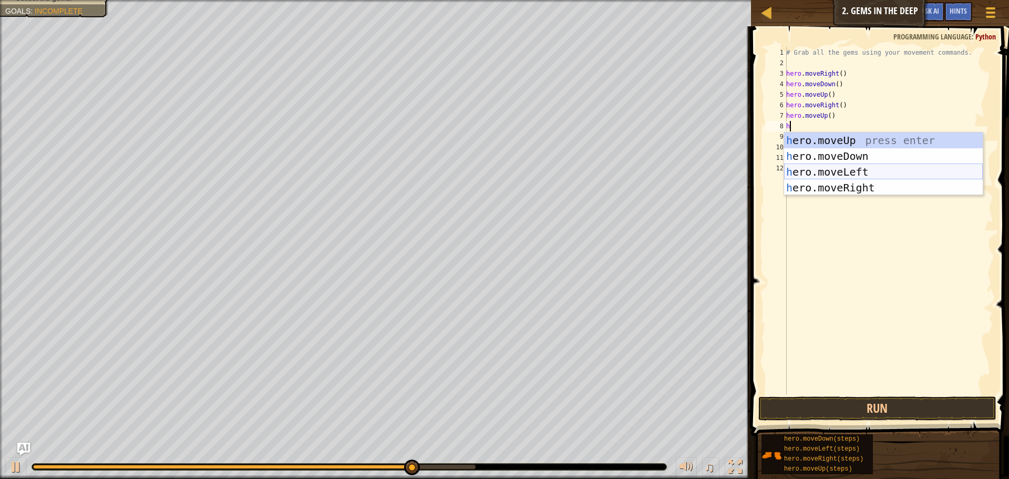
click at [826, 168] on div "h ero.moveUp press enter h ero.moveDown press enter h ero.moveLeft press enter …" at bounding box center [883, 179] width 199 height 95
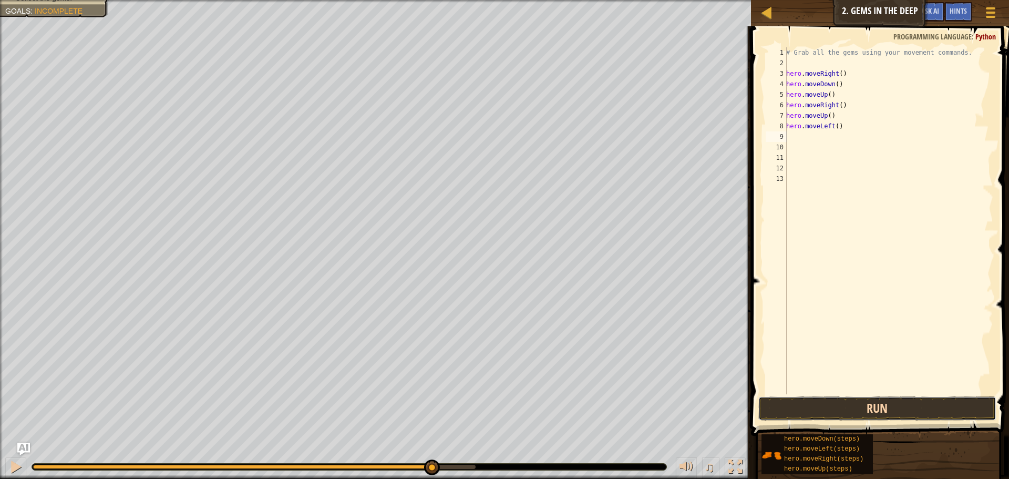
click at [833, 406] on button "Run" at bounding box center [877, 408] width 238 height 24
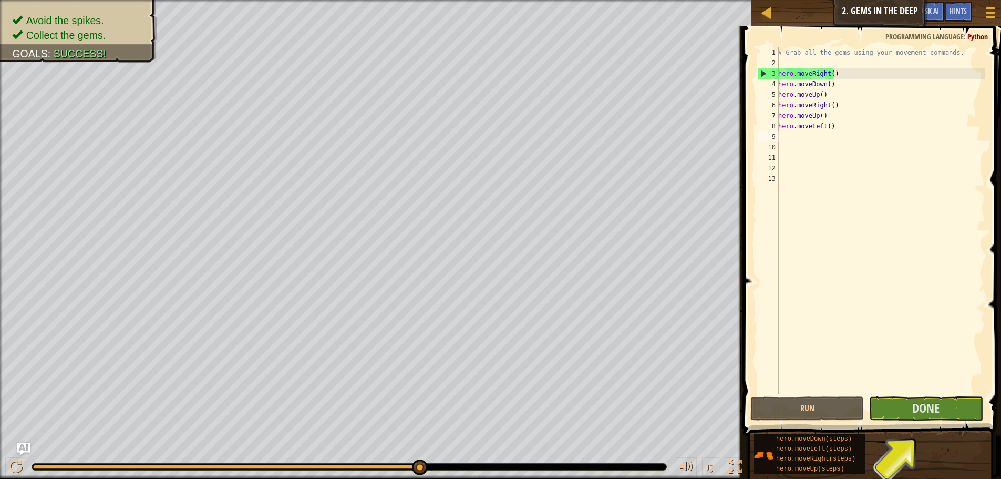
drag, startPoint x: 908, startPoint y: 395, endPoint x: 909, endPoint y: 401, distance: 5.4
click at [909, 401] on div "1 2 3 4 5 6 7 8 9 10 11 12 13 # Grab all the gems using your movement commands.…" at bounding box center [870, 252] width 261 height 440
click at [909, 401] on button "Done" at bounding box center [926, 408] width 114 height 24
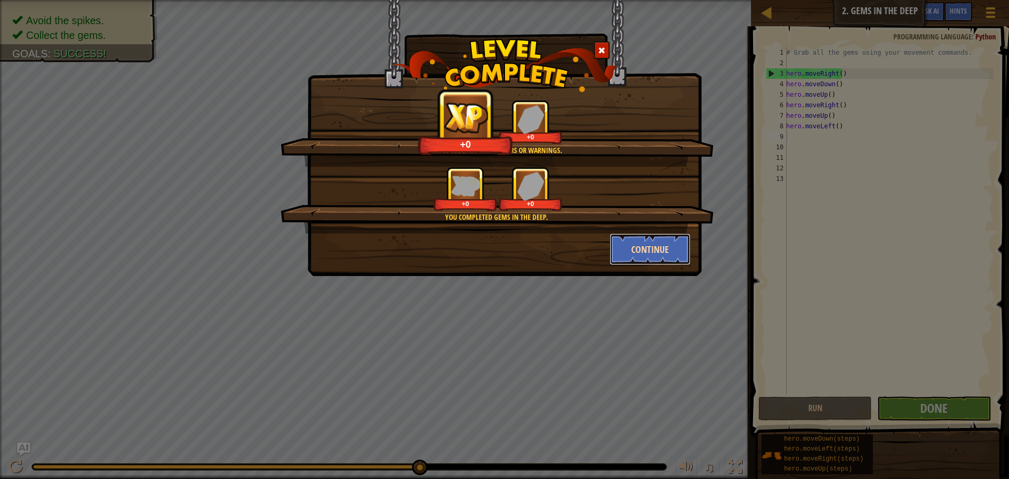
click at [624, 252] on button "Continue" at bounding box center [650, 249] width 81 height 32
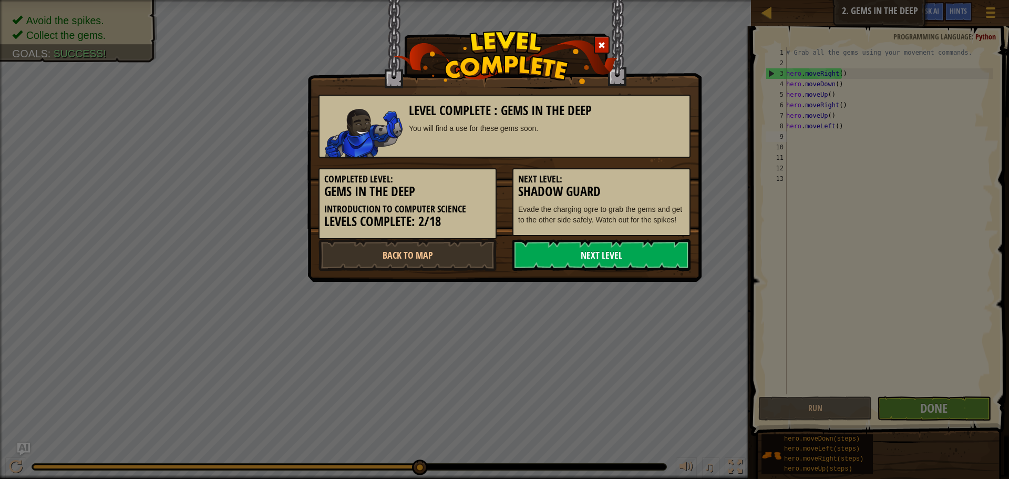
click at [623, 248] on link "Next Level" at bounding box center [601, 255] width 178 height 32
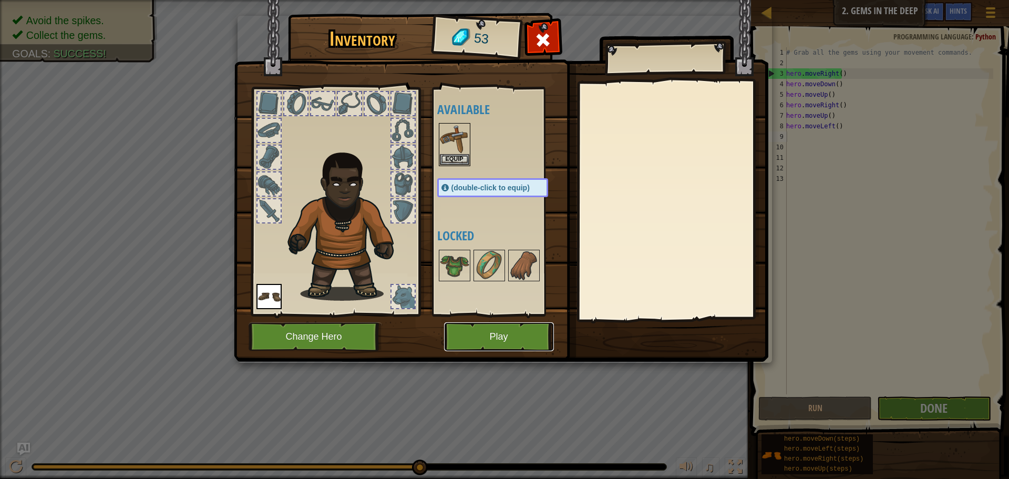
click at [483, 335] on button "Play" at bounding box center [499, 336] width 110 height 29
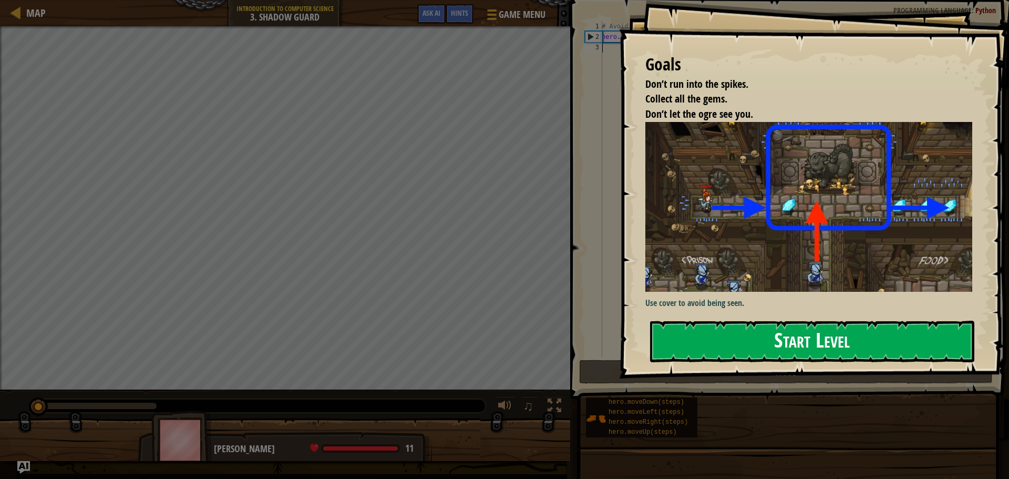
drag, startPoint x: 736, startPoint y: 217, endPoint x: 720, endPoint y: 224, distance: 17.6
click at [735, 321] on button "Start Level" at bounding box center [812, 342] width 324 height 42
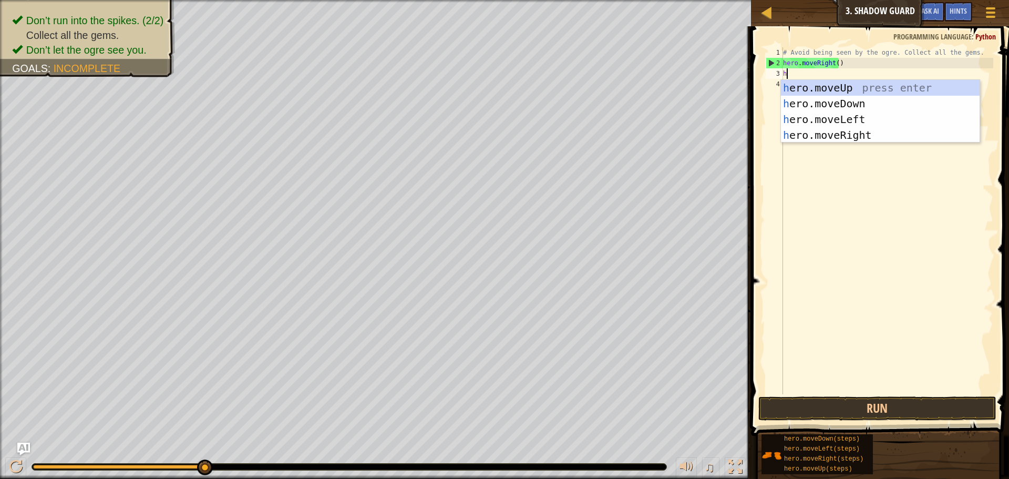
scroll to position [5, 0]
type textarea "he"
click at [836, 134] on div "he ro.moveUp press enter he ro.moveDown press enter he ro.moveLeft press enter …" at bounding box center [880, 127] width 199 height 95
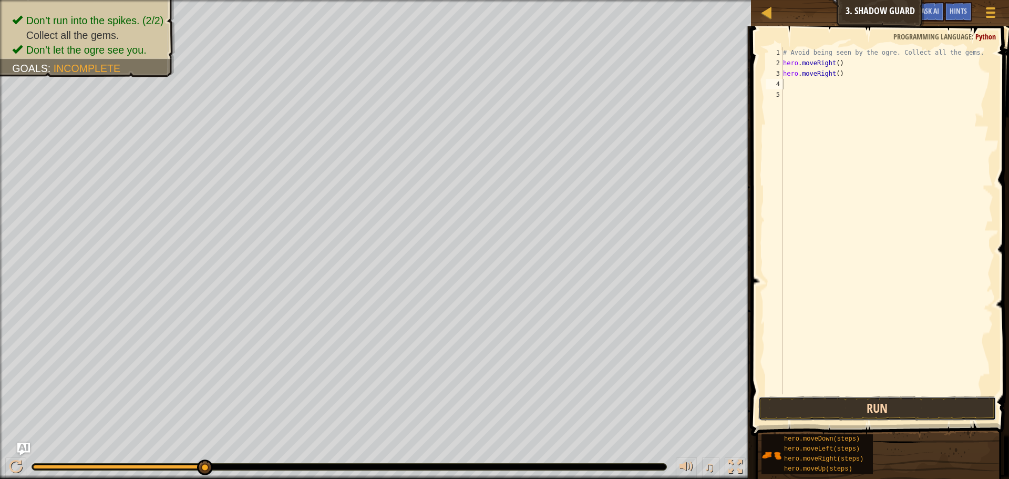
click at [850, 408] on button "Run" at bounding box center [877, 408] width 238 height 24
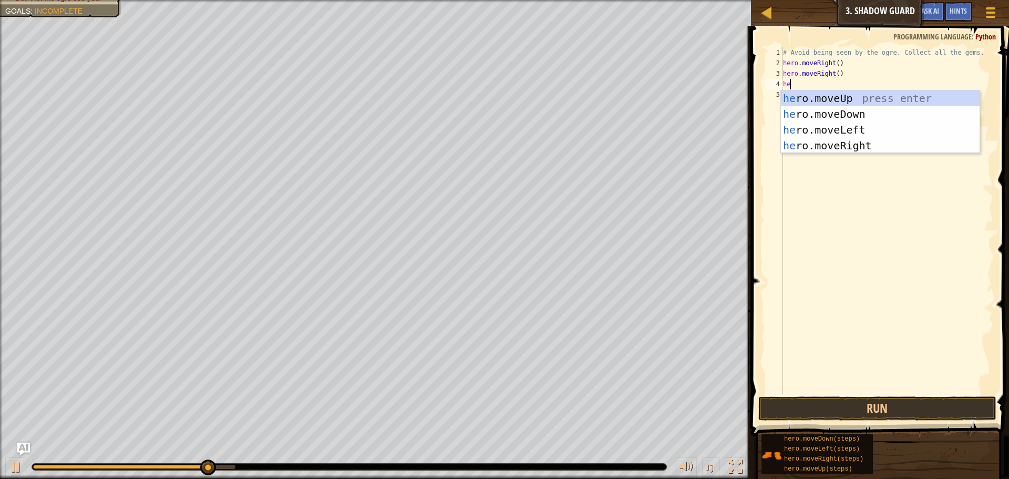
type textarea "h"
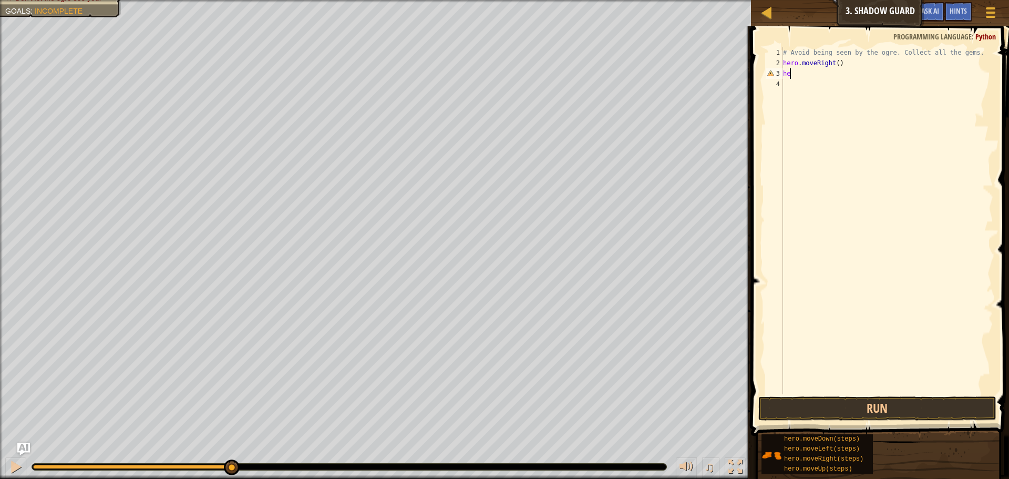
type textarea "h"
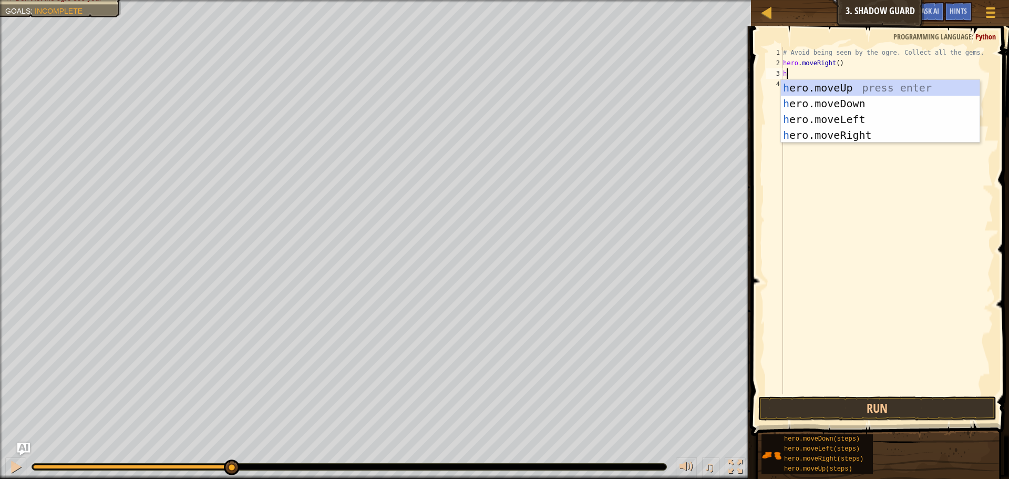
type textarea "he"
click at [814, 85] on div "he ro.moveUp press enter he ro.moveDown press enter he ro.moveLeft press enter …" at bounding box center [880, 127] width 199 height 95
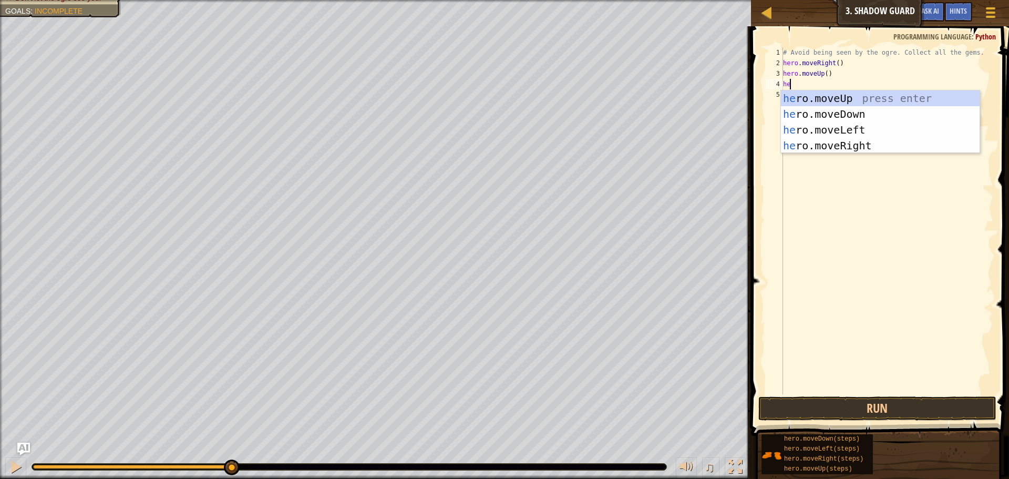
type textarea "her"
click at [821, 141] on div "her o.moveUp press enter her o.moveDown press enter her o.moveLeft press enter …" at bounding box center [880, 137] width 199 height 95
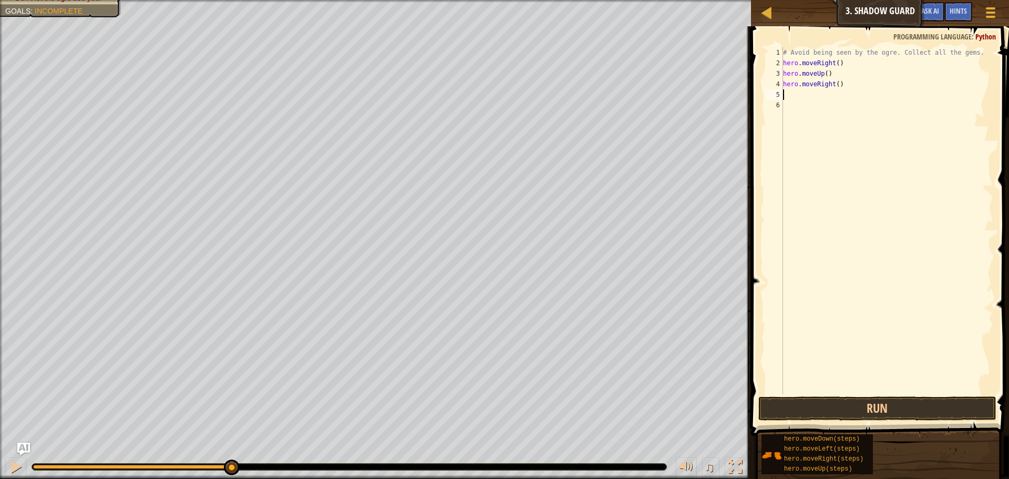
scroll to position [5, 0]
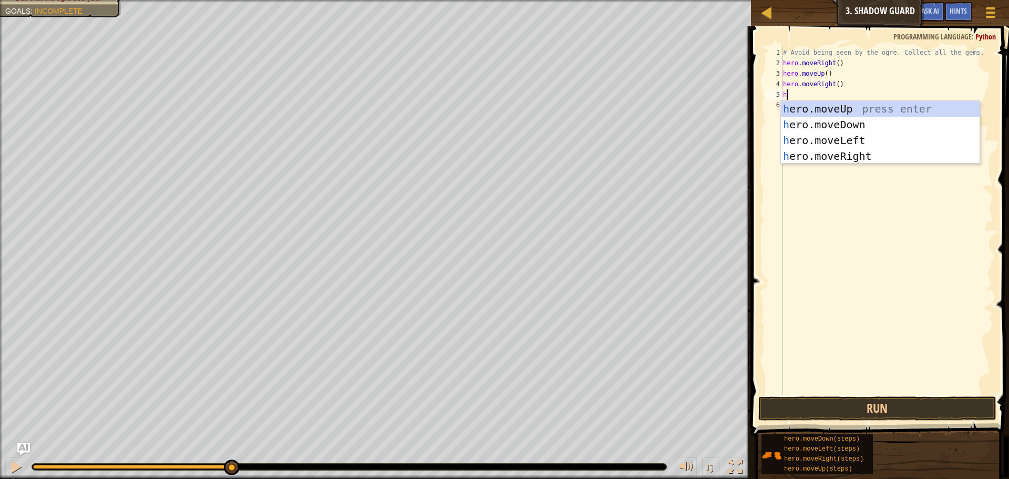
type textarea "he"
click at [913, 160] on div "he ro.moveUp press enter he ro.moveDown press enter he ro.moveLeft press enter …" at bounding box center [880, 148] width 199 height 95
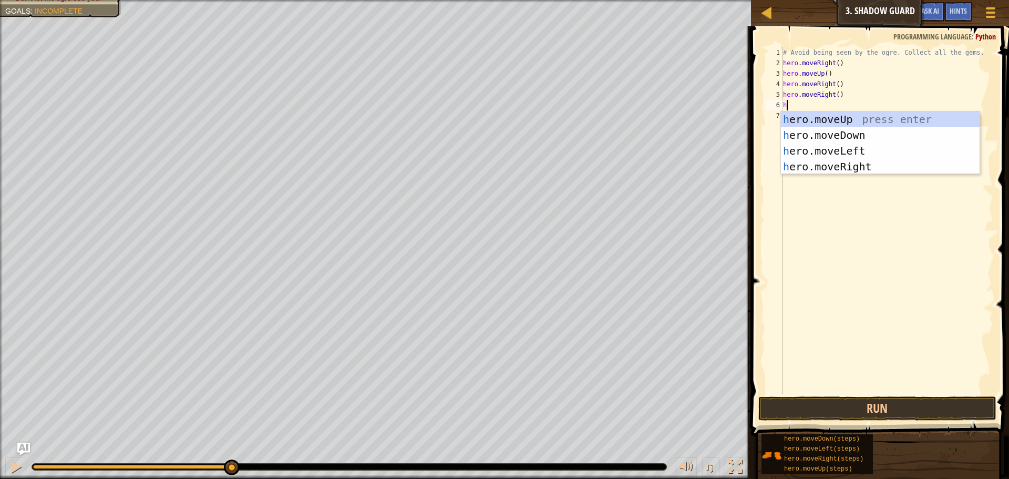
type textarea "he"
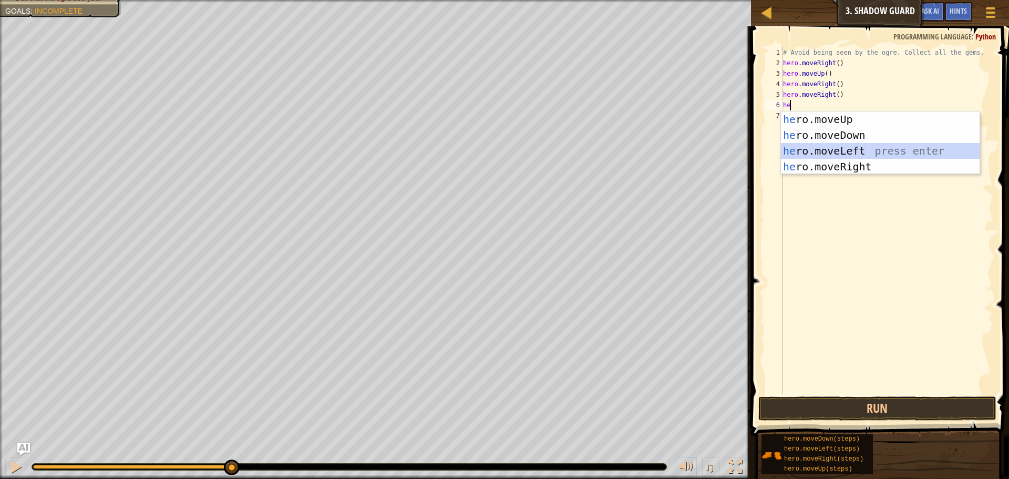
click at [825, 143] on div "he ro.moveUp press enter he ro.moveDown press enter he ro.moveLeft press enter …" at bounding box center [880, 158] width 199 height 95
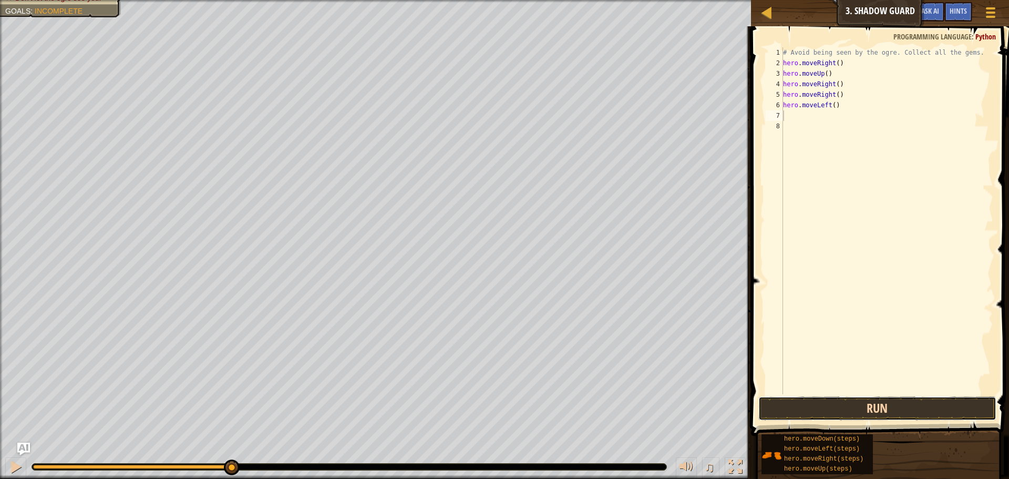
click at [843, 402] on button "Run" at bounding box center [877, 408] width 238 height 24
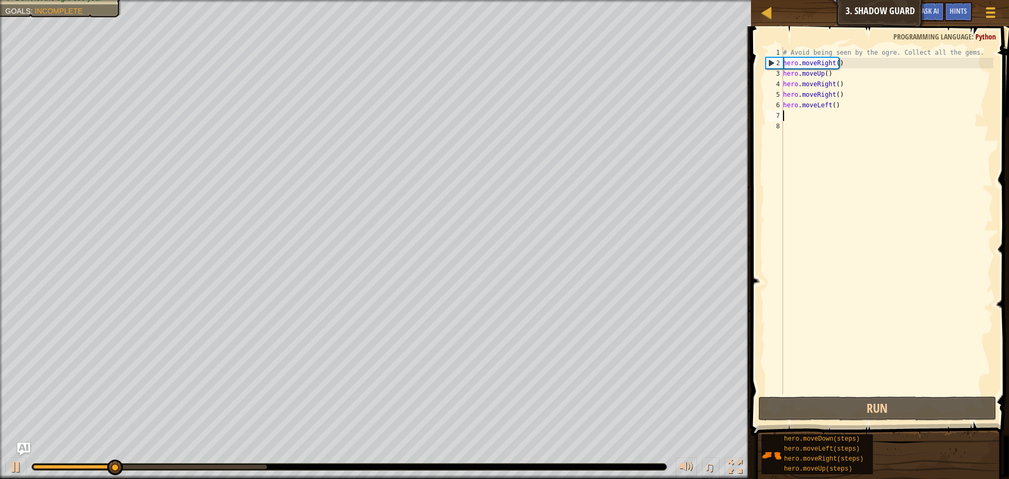
click at [850, 105] on div "# Avoid being seen by the ogre. Collect all the gems. hero . moveRight ( ) hero…" at bounding box center [887, 231] width 212 height 368
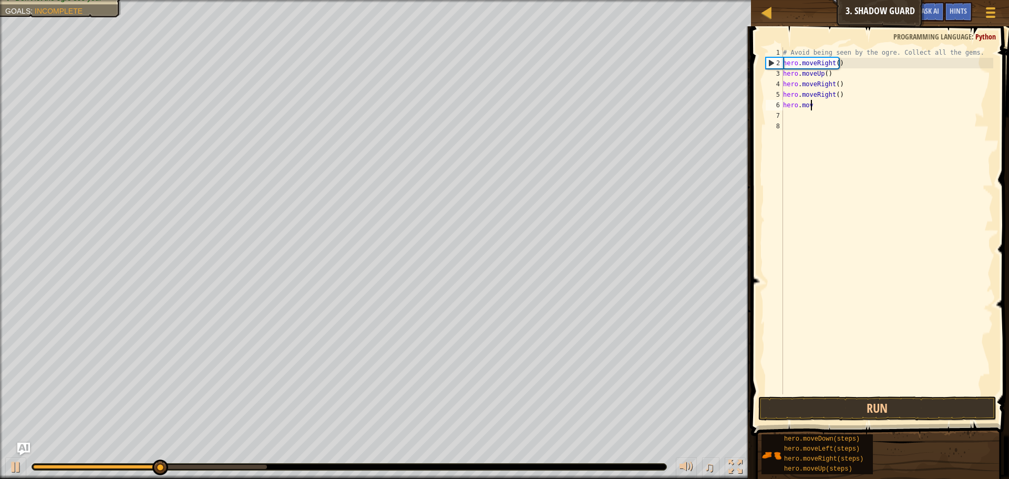
type textarea "h"
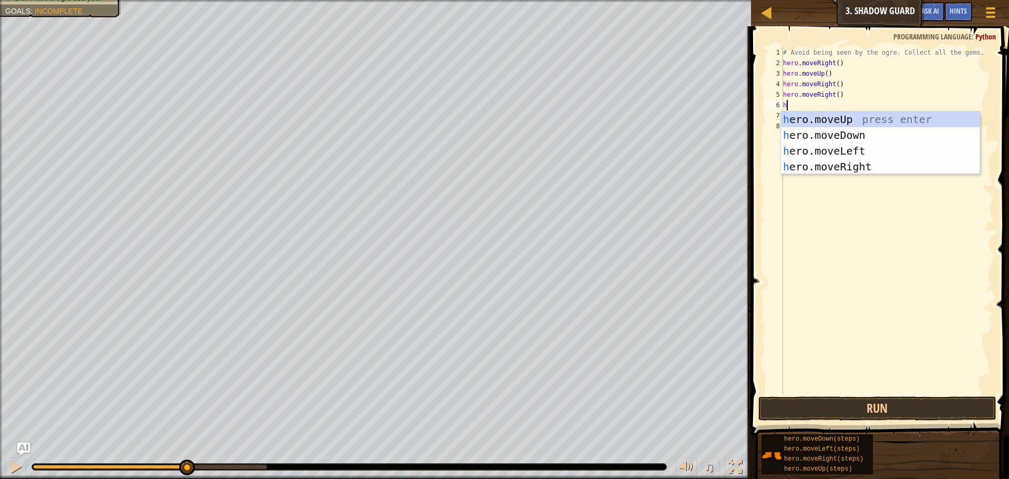
type textarea "he"
click at [873, 131] on div "he ro.moveUp press enter he ro.moveDown press enter he ro.moveLeft press enter …" at bounding box center [880, 158] width 199 height 95
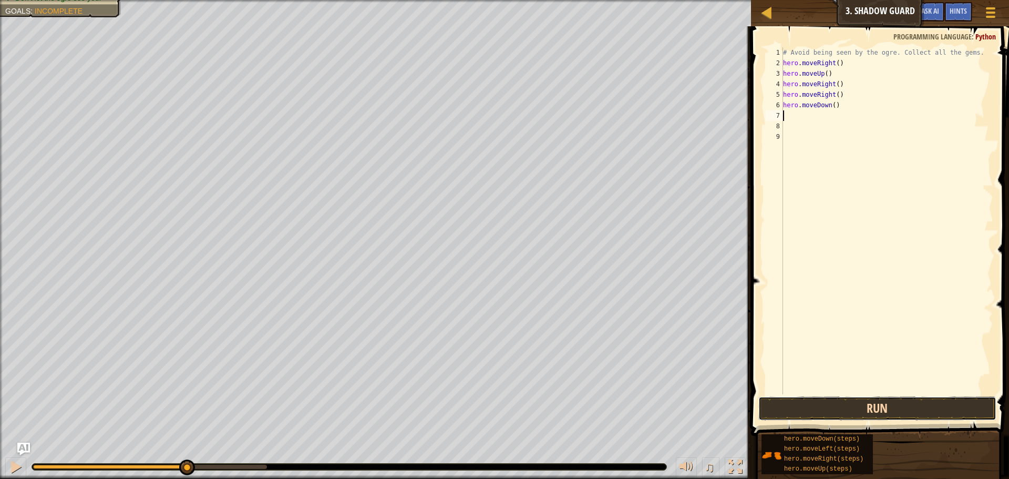
click at [818, 412] on button "Run" at bounding box center [877, 408] width 238 height 24
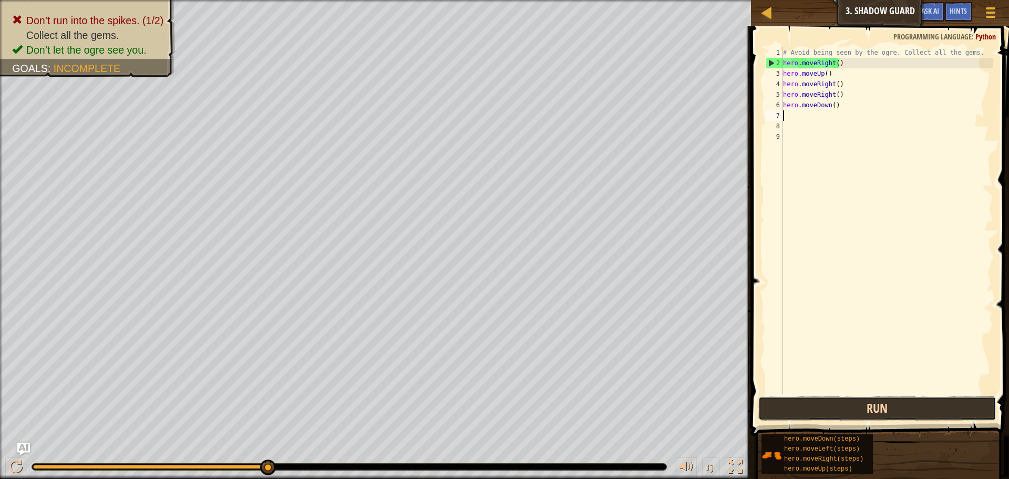
click at [864, 398] on button "Run" at bounding box center [877, 408] width 238 height 24
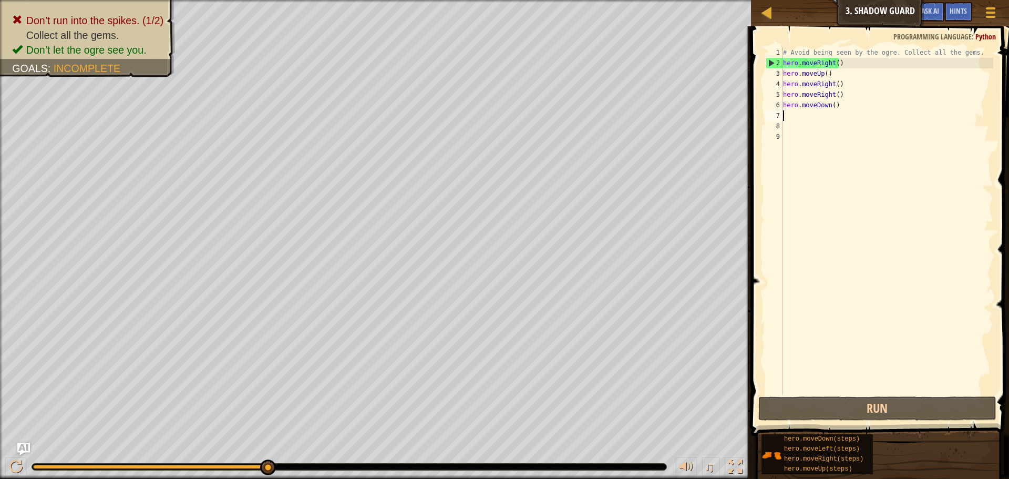
click at [841, 99] on div "# Avoid being seen by the ogre. Collect all the gems. hero . moveRight ( ) hero…" at bounding box center [887, 231] width 212 height 368
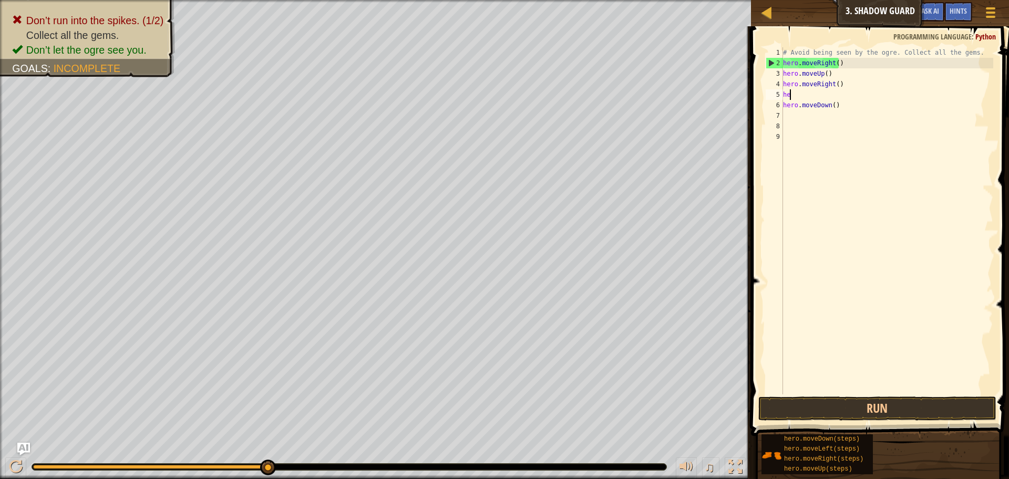
type textarea "h"
click at [872, 414] on button "Run" at bounding box center [877, 408] width 238 height 24
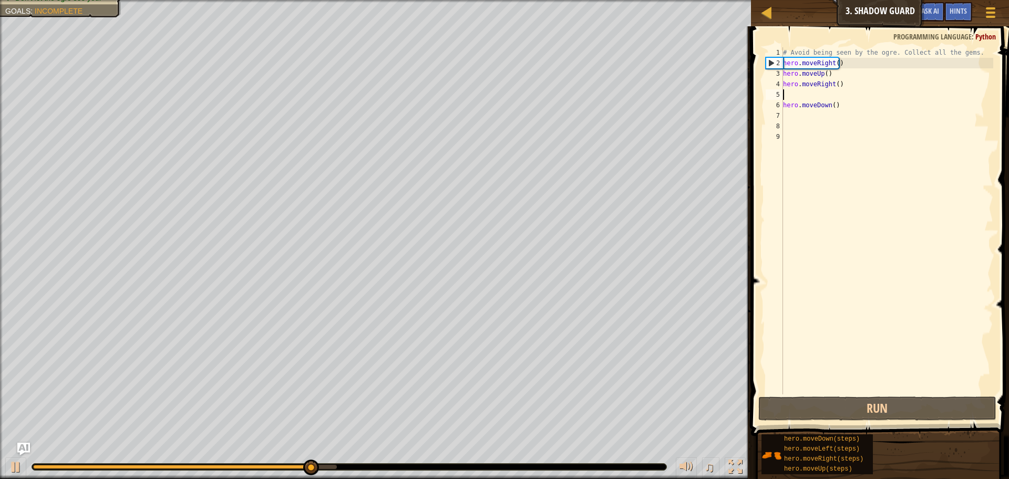
click at [802, 122] on div "# Avoid being seen by the ogre. Collect all the gems. hero . moveRight ( ) hero…" at bounding box center [887, 231] width 212 height 368
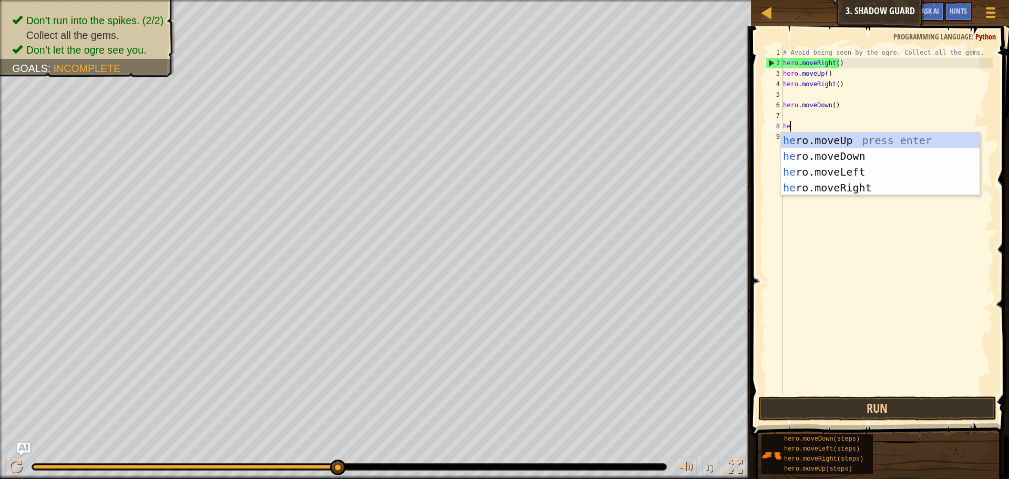
type textarea "her"
click at [838, 191] on div "her o.moveUp press enter her o.moveDown press enter her o.moveLeft press enter …" at bounding box center [880, 179] width 199 height 95
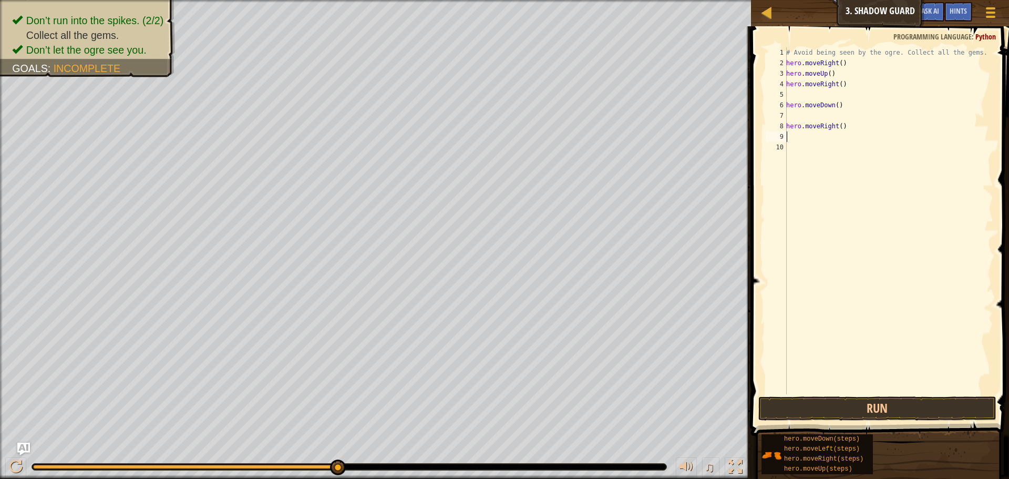
scroll to position [5, 0]
click at [845, 407] on button "Run" at bounding box center [877, 408] width 238 height 24
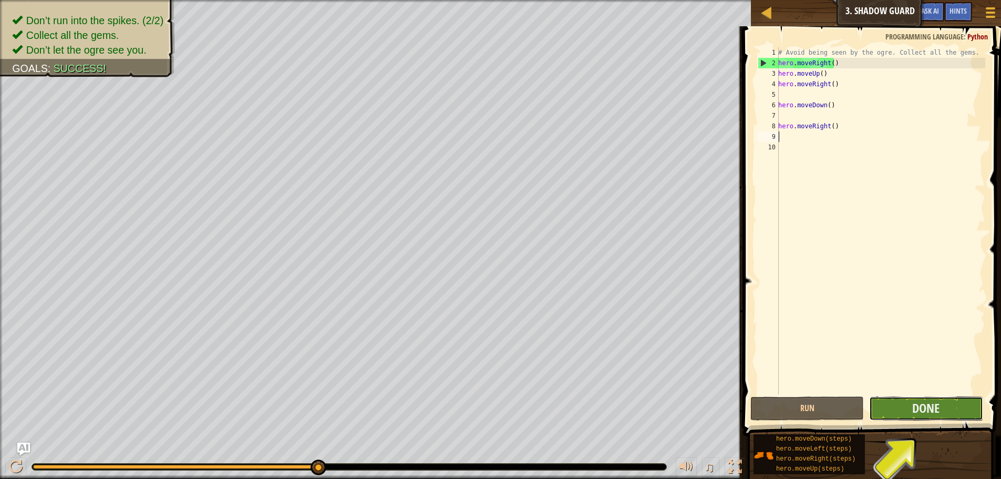
click at [911, 412] on button "Done" at bounding box center [926, 408] width 114 height 24
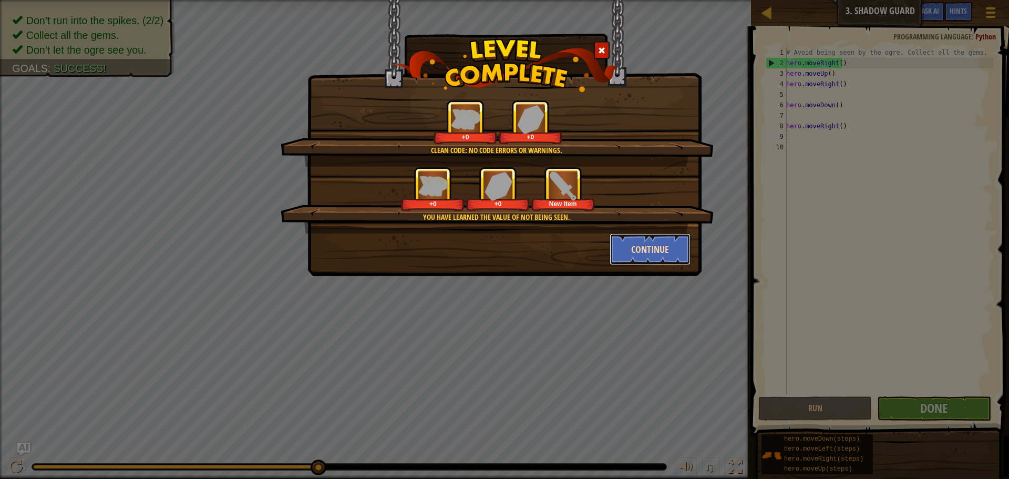
click at [649, 253] on button "Continue" at bounding box center [650, 249] width 81 height 32
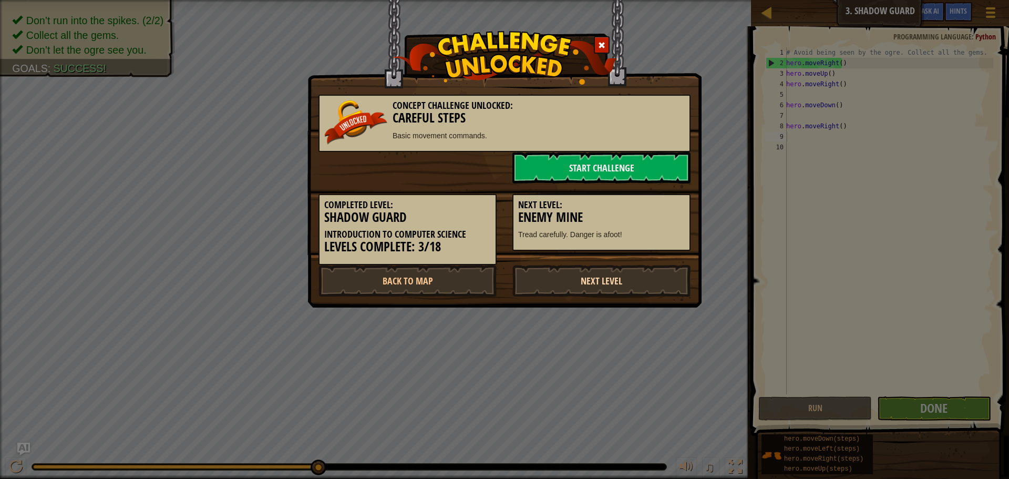
click at [645, 284] on link "Next Level" at bounding box center [601, 281] width 178 height 32
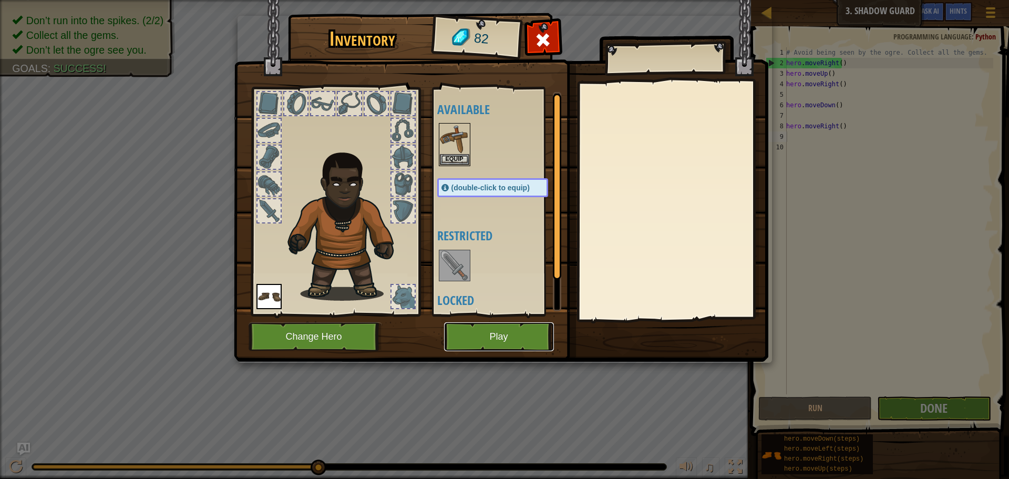
click at [505, 338] on button "Play" at bounding box center [499, 336] width 110 height 29
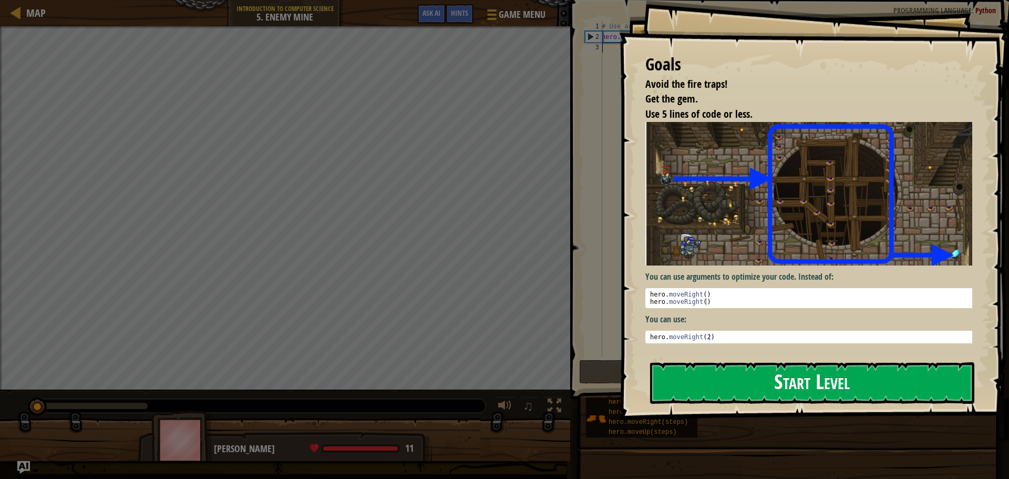
click at [793, 385] on button "Start Level" at bounding box center [812, 383] width 324 height 42
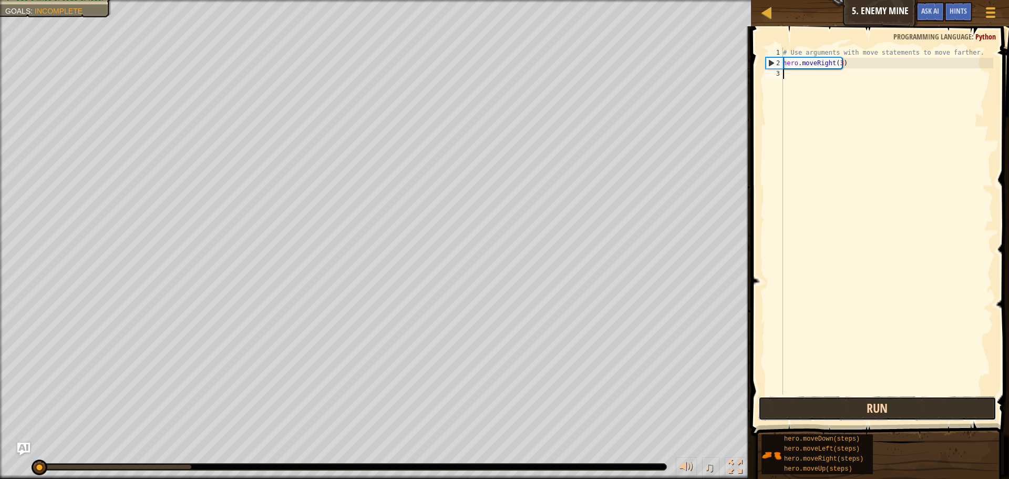
click at [883, 413] on button "Run" at bounding box center [877, 408] width 238 height 24
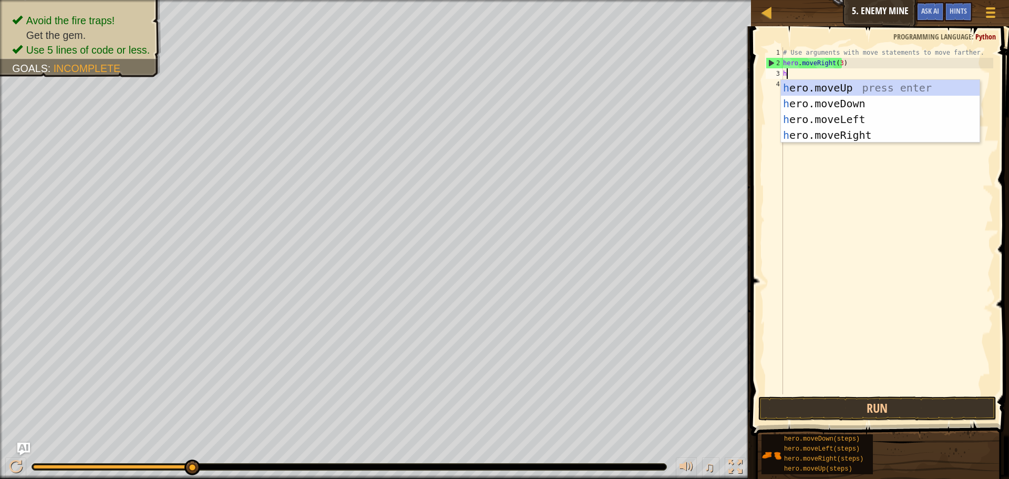
type textarea "he"
click at [815, 116] on div "he ro.moveUp press enter he ro.moveDown press enter he ro.moveLeft press enter …" at bounding box center [880, 127] width 199 height 95
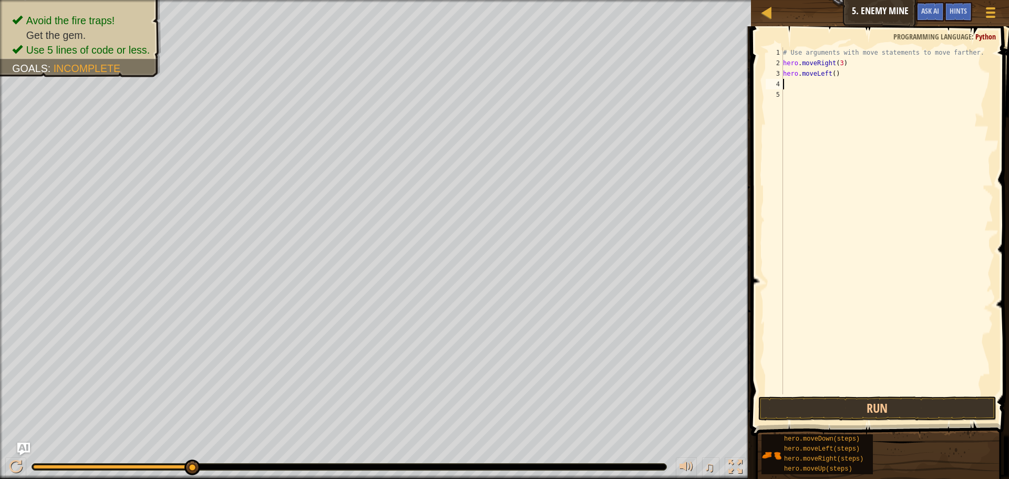
click at [846, 72] on div "# Use arguments with move statements to move farther. hero . moveRight ( 3 ) he…" at bounding box center [887, 231] width 212 height 368
type textarea "hero.moveLeft()"
click at [854, 410] on button "Run" at bounding box center [877, 408] width 238 height 24
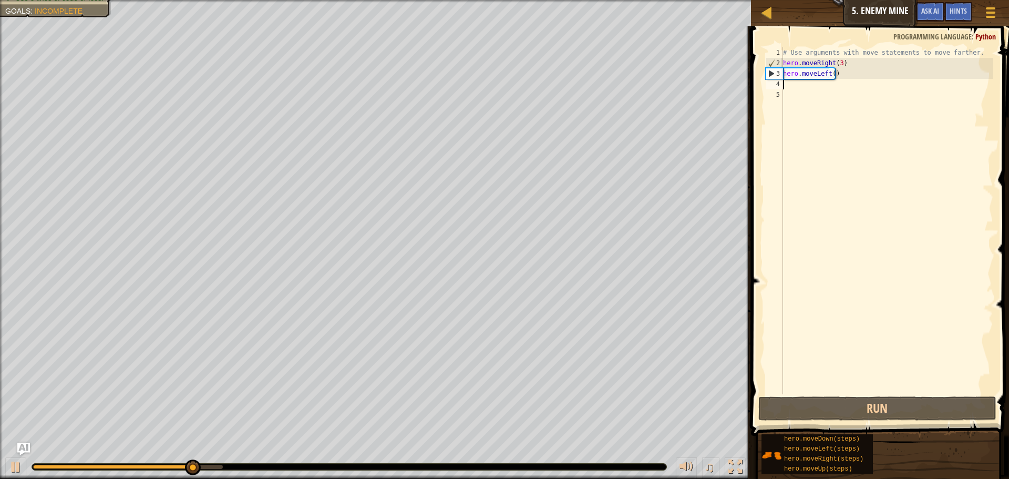
drag, startPoint x: 836, startPoint y: 79, endPoint x: 842, endPoint y: 78, distance: 5.9
click at [839, 79] on div "# Use arguments with move statements to move farther. hero . moveRight ( 3 ) he…" at bounding box center [887, 231] width 212 height 368
click at [843, 78] on div "# Use arguments with move statements to move farther. hero . moveRight ( 3 ) he…" at bounding box center [887, 231] width 212 height 368
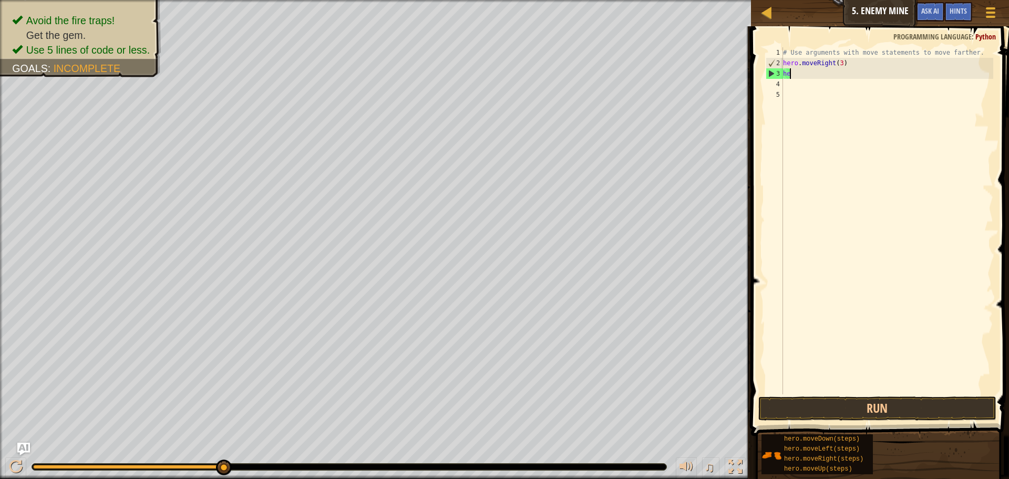
type textarea "h"
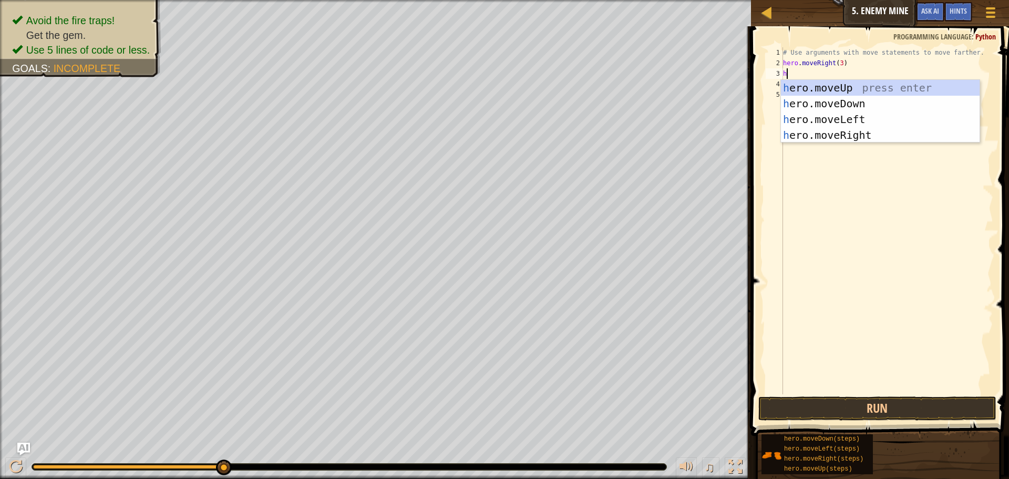
type textarea "he"
click at [836, 90] on div "he ro.moveUp press enter he ro.moveDown press enter he ro.moveLeft press enter …" at bounding box center [880, 127] width 199 height 95
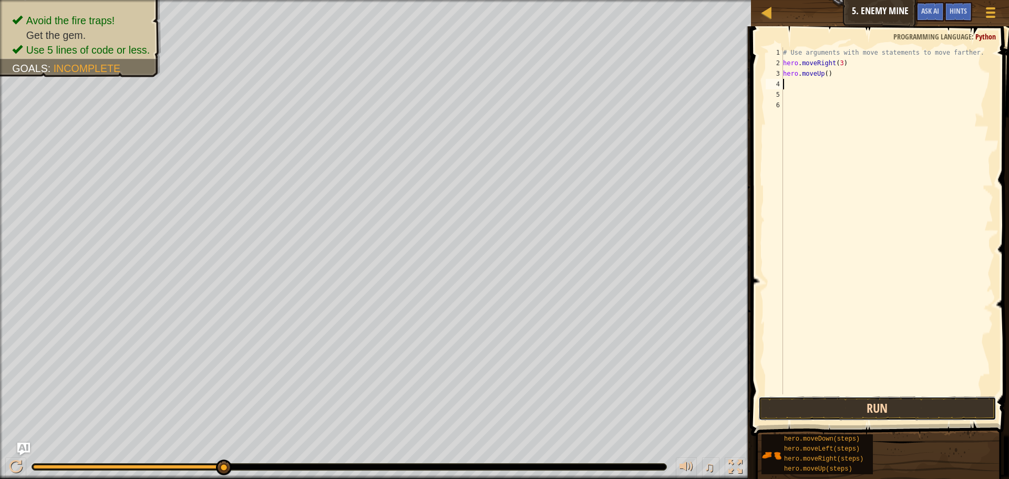
click at [856, 408] on button "Run" at bounding box center [877, 408] width 238 height 24
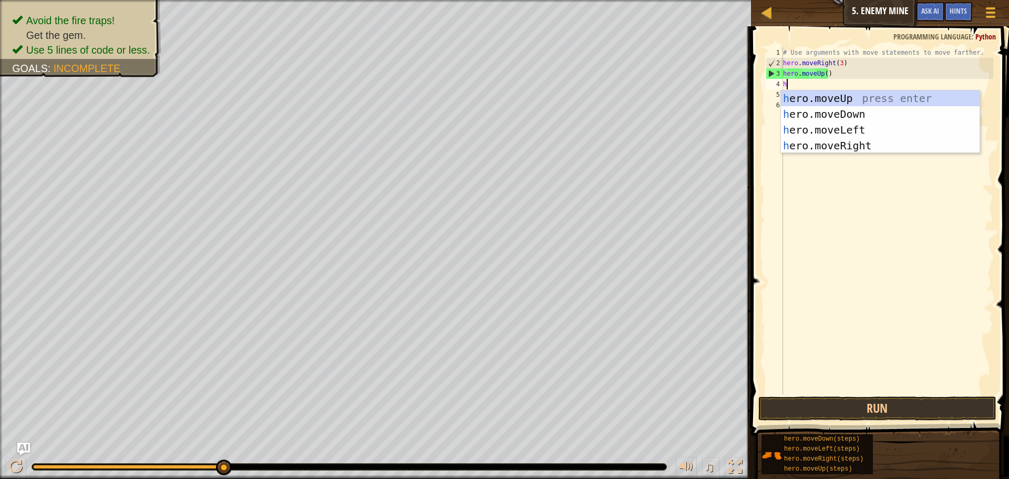
type textarea "he"
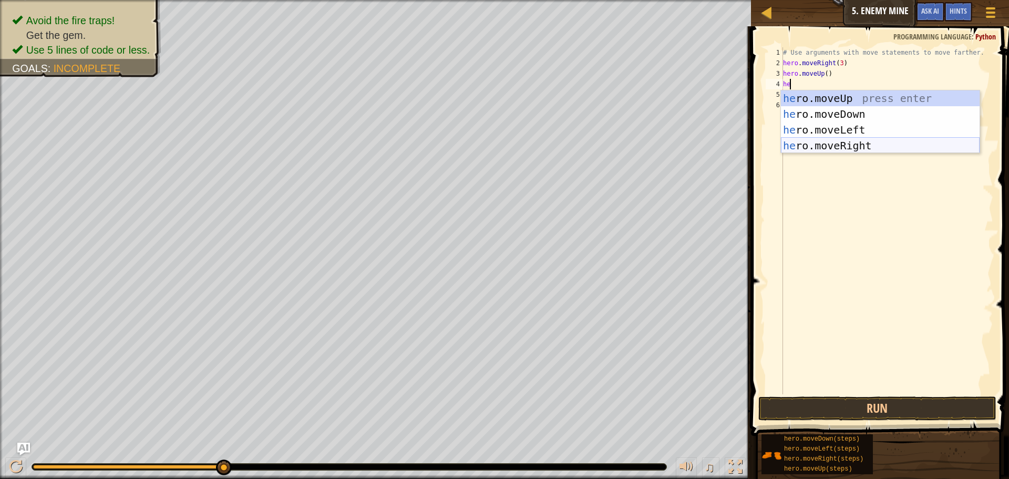
click at [827, 147] on div "he ro.moveUp press enter he ro.moveDown press enter he ro.moveLeft press enter …" at bounding box center [880, 137] width 199 height 95
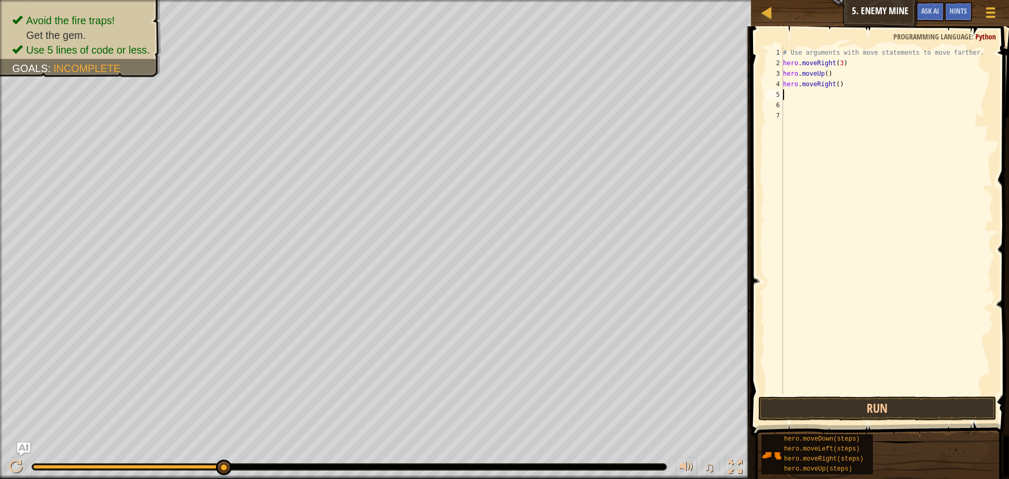
type textarea "h"
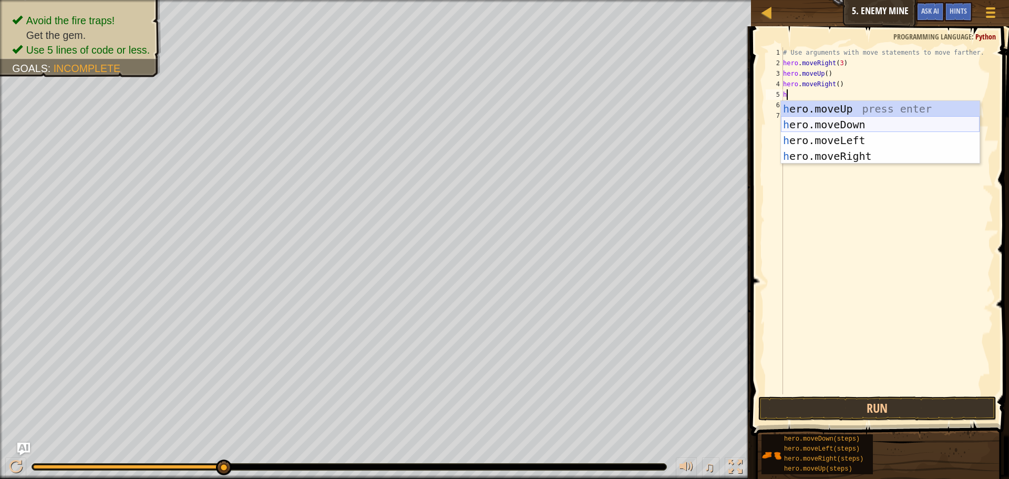
click at [833, 127] on div "h ero.moveUp press enter h ero.moveDown press enter h ero.moveLeft press enter …" at bounding box center [880, 148] width 199 height 95
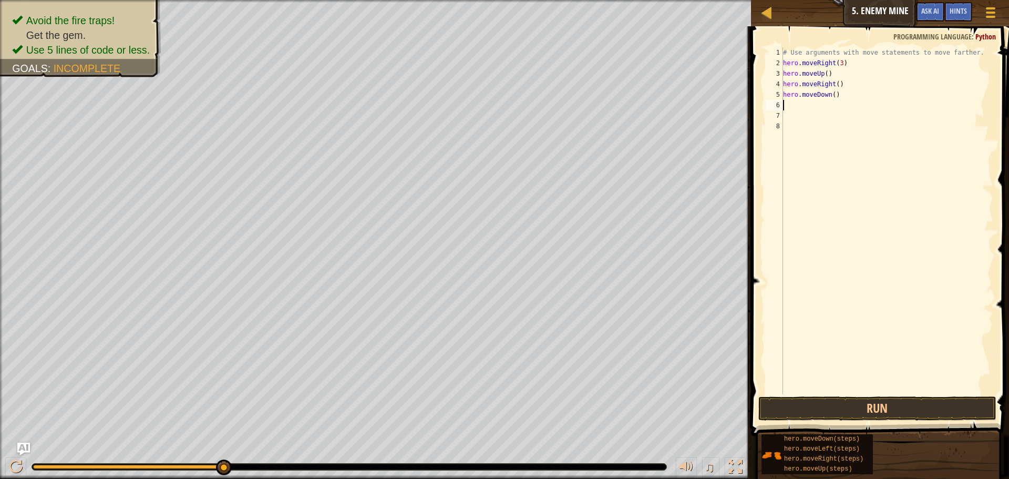
type textarea "h"
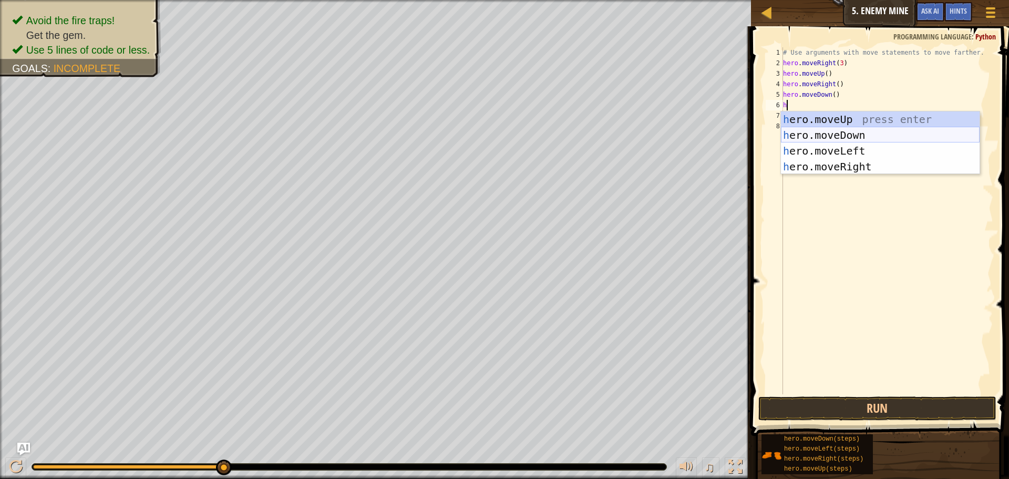
click at [828, 127] on div "h ero.moveUp press enter h ero.moveDown press enter h ero.moveLeft press enter …" at bounding box center [880, 158] width 199 height 95
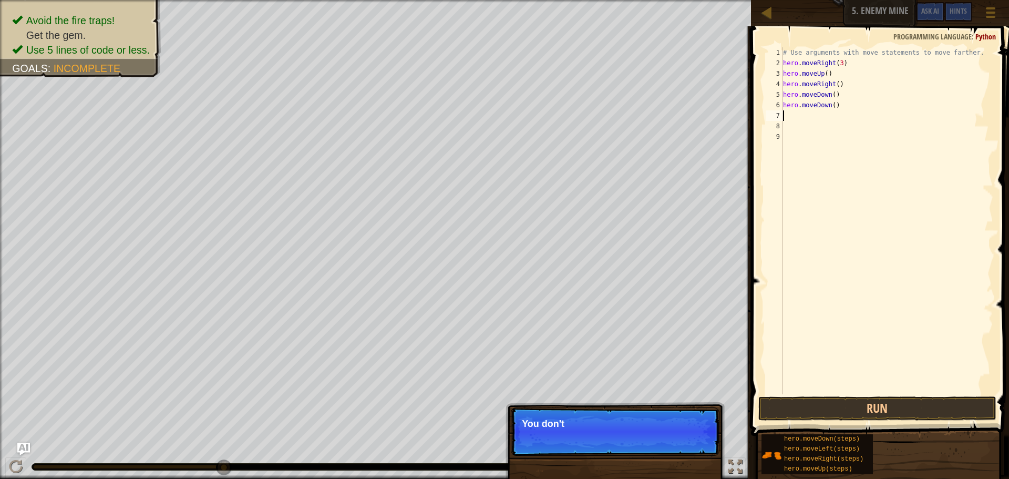
type textarea "h"
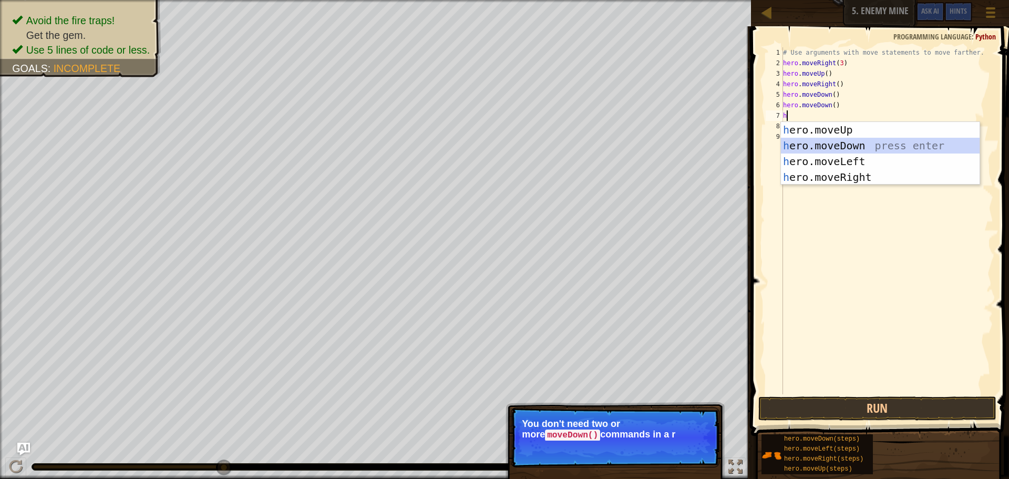
click at [837, 147] on div "h ero.moveUp press enter h ero.moveDown press enter h ero.moveLeft press enter …" at bounding box center [880, 169] width 199 height 95
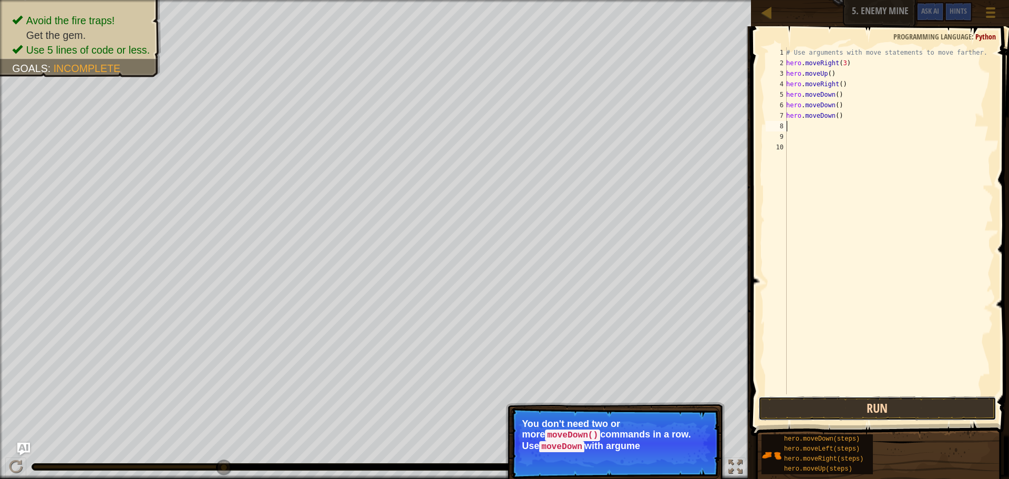
click at [861, 408] on button "Run" at bounding box center [877, 408] width 238 height 24
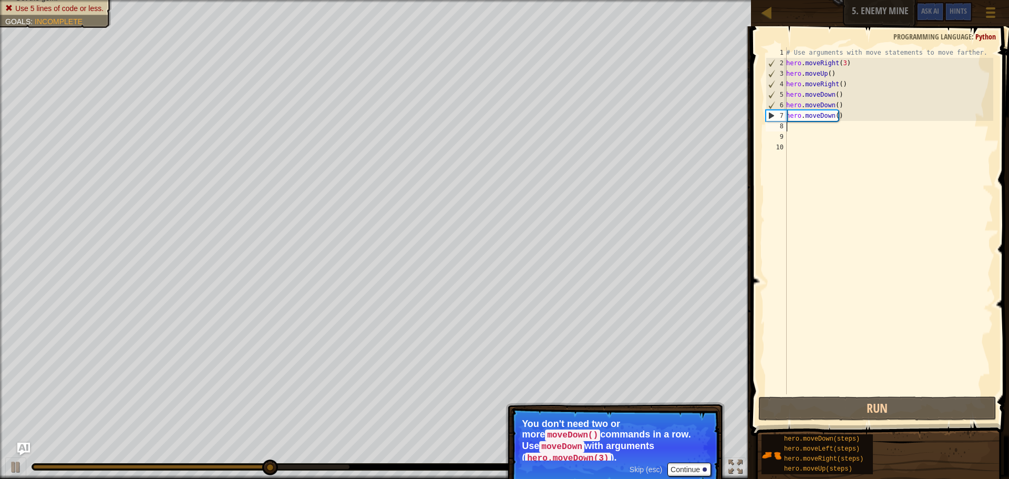
click at [645, 465] on span "Skip (esc)" at bounding box center [646, 469] width 33 height 8
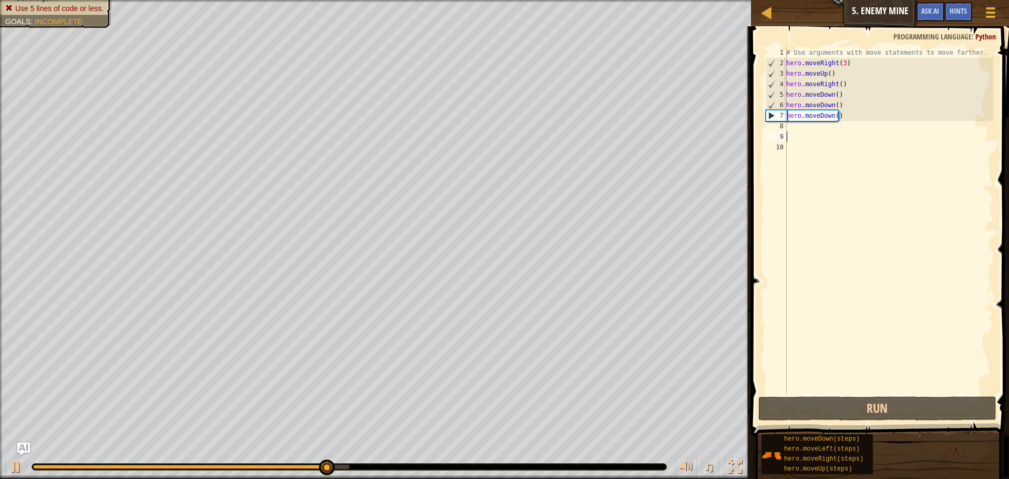
click at [875, 138] on div "# Use arguments with move statements to move farther. hero . moveRight ( 3 ) he…" at bounding box center [888, 231] width 209 height 368
click at [873, 131] on div "# Use arguments with move statements to move farther. hero . moveRight ( 3 ) he…" at bounding box center [888, 231] width 209 height 368
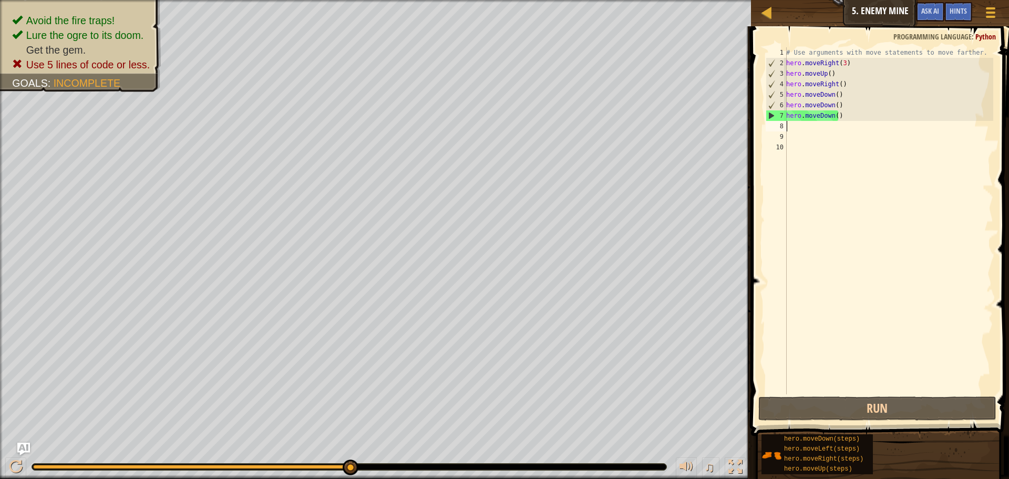
type textarea "h"
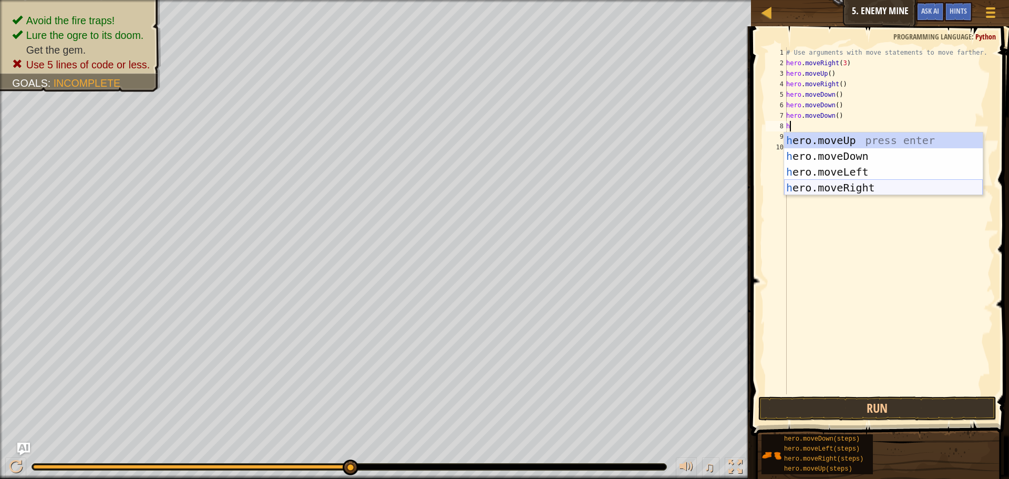
click at [865, 187] on div "h ero.moveUp press enter h ero.moveDown press enter h ero.moveLeft press enter …" at bounding box center [883, 179] width 199 height 95
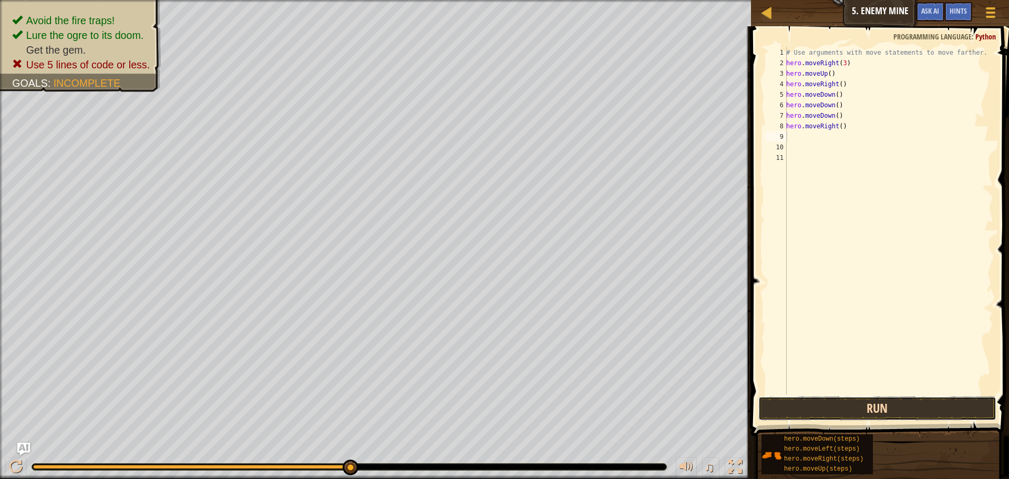
click at [858, 410] on button "Run" at bounding box center [877, 408] width 238 height 24
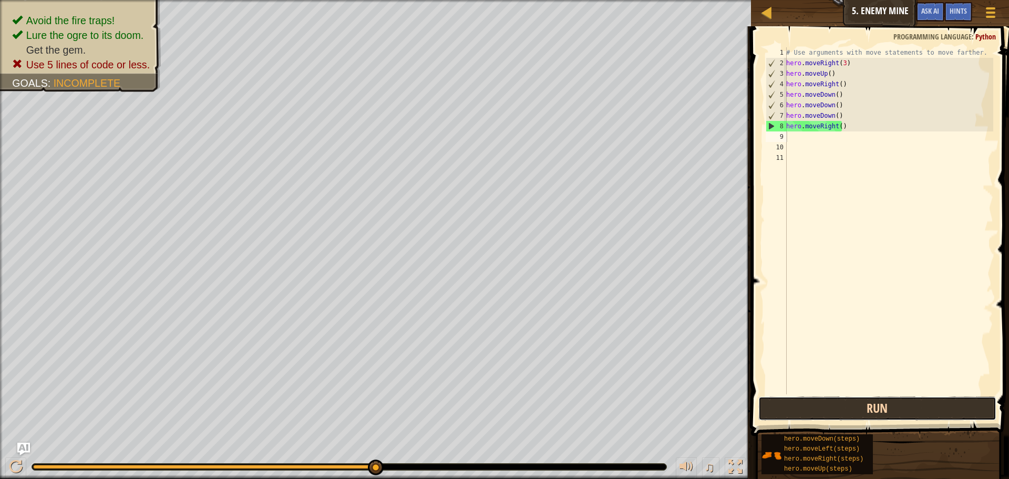
click at [919, 414] on button "Run" at bounding box center [877, 408] width 238 height 24
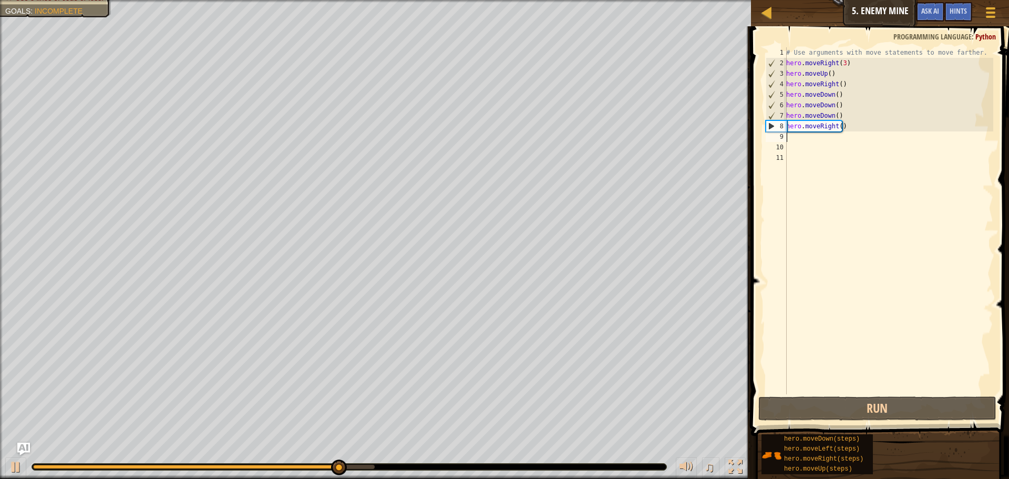
click at [816, 139] on div "# Use arguments with move statements to move farther. hero . moveRight ( 3 ) he…" at bounding box center [888, 231] width 209 height 368
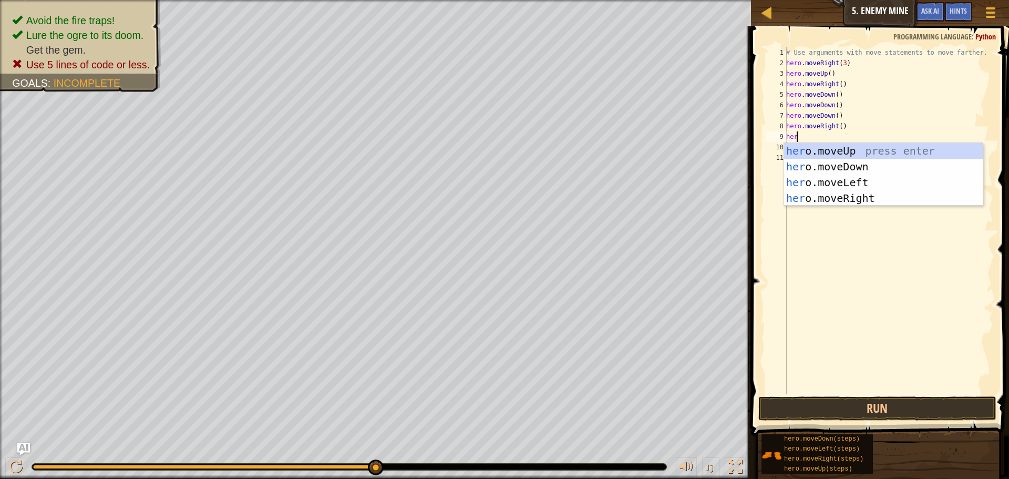
scroll to position [5, 1]
type textarea "hero."
click at [835, 203] on div "hero. moveUp press enter hero. moveDown press enter hero. moveLeft press enter …" at bounding box center [883, 190] width 199 height 95
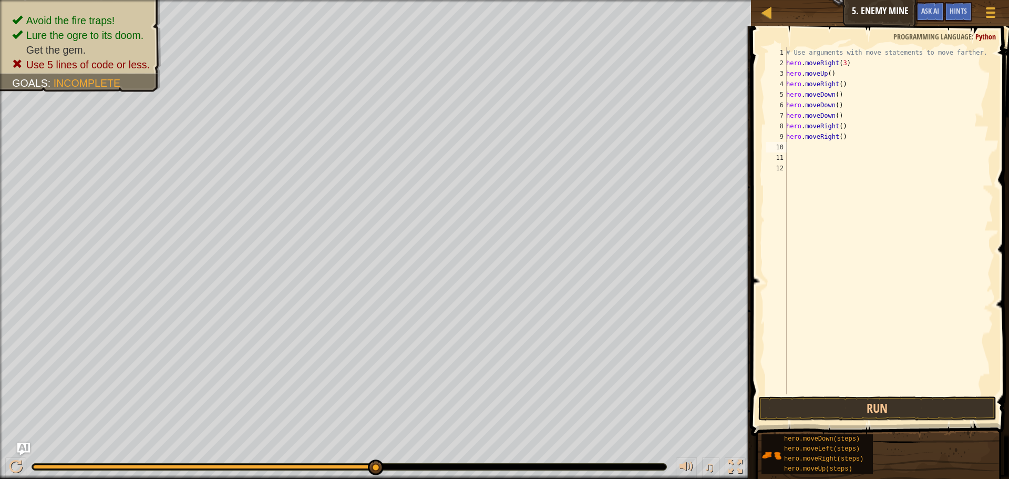
scroll to position [5, 0]
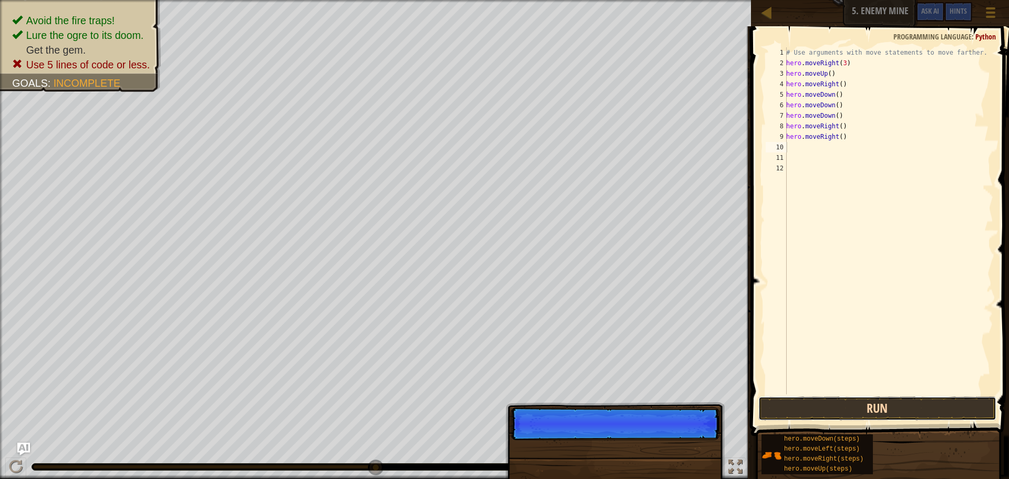
click at [848, 402] on button "Run" at bounding box center [877, 408] width 238 height 24
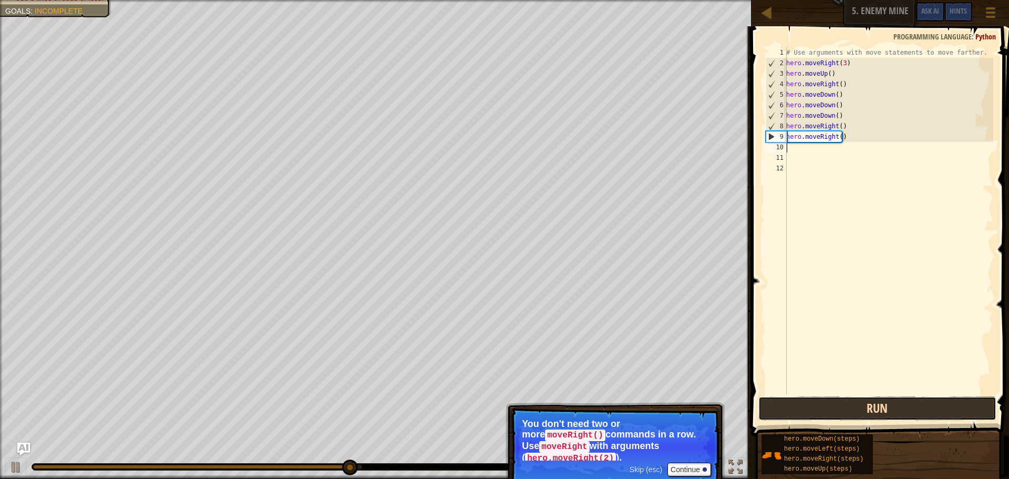
click at [795, 399] on button "Run" at bounding box center [877, 408] width 238 height 24
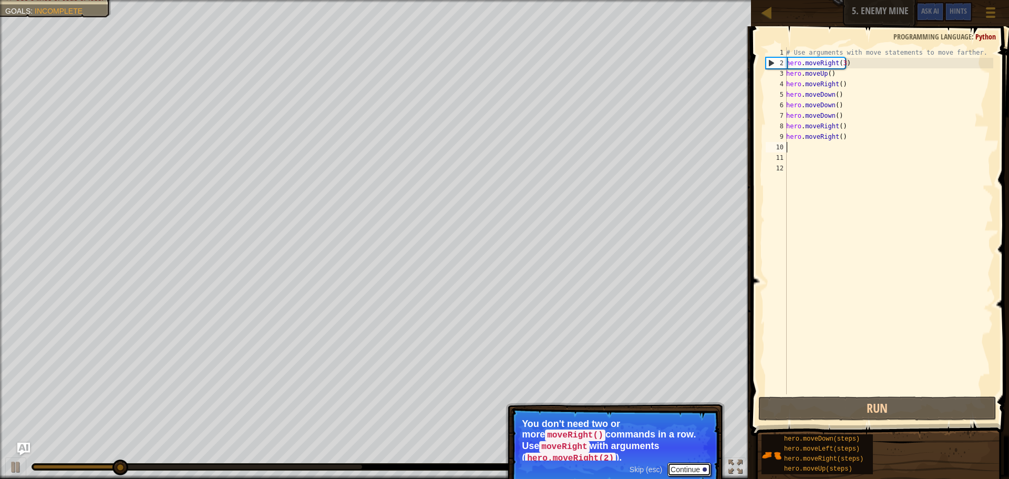
click at [696, 463] on button "Continue" at bounding box center [690, 470] width 44 height 14
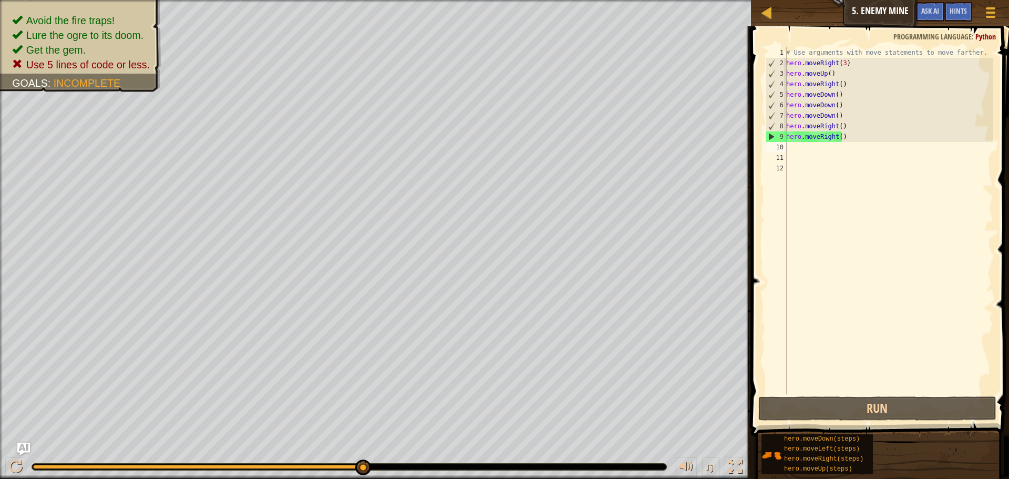
click at [846, 135] on div "# Use arguments with move statements to move farther. hero . moveRight ( 3 ) he…" at bounding box center [888, 231] width 209 height 368
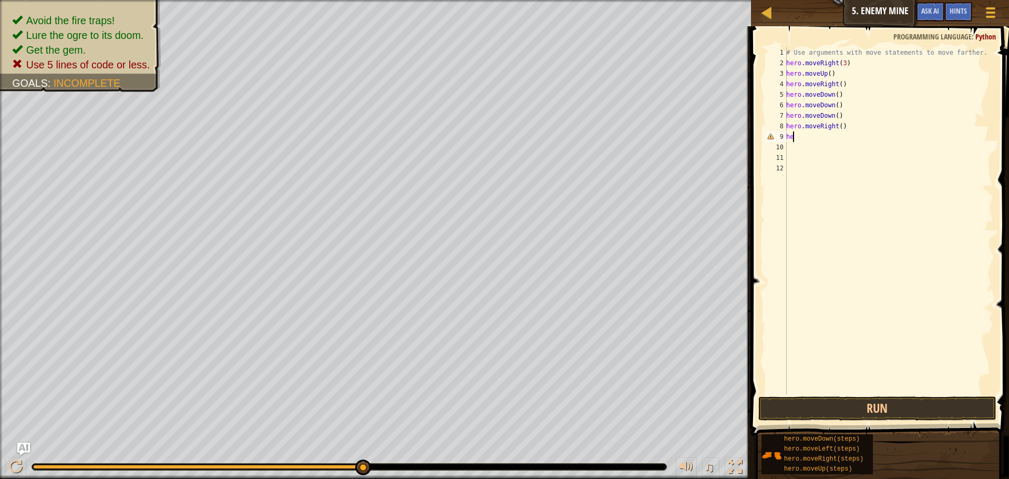
type textarea "h"
click at [829, 95] on div "# Use arguments with move statements to move farther. hero . moveRight ( 3 ) he…" at bounding box center [887, 231] width 212 height 368
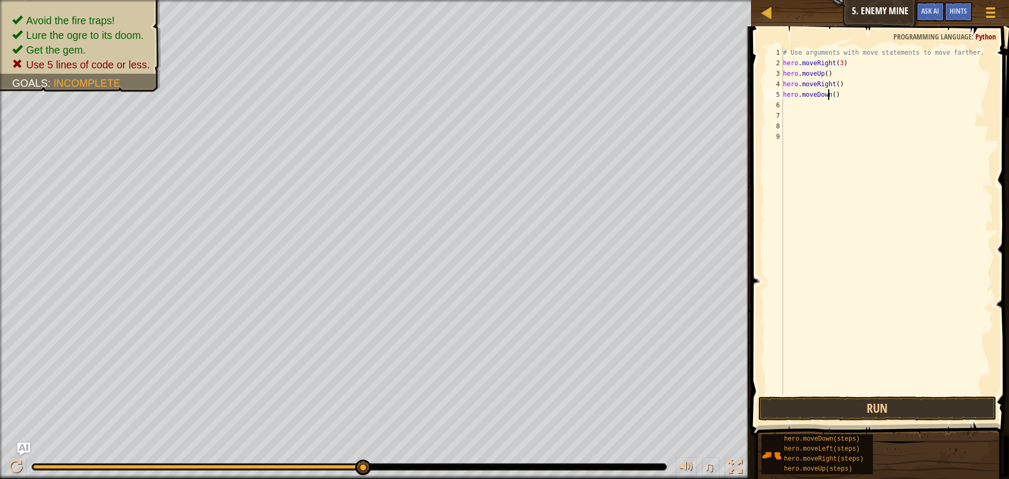
click at [829, 95] on div "# Use arguments with move statements to move farther. hero . moveRight ( 3 ) he…" at bounding box center [887, 231] width 212 height 368
click at [831, 94] on div "# Use arguments with move statements to move farther. hero . moveRight ( 3 ) he…" at bounding box center [887, 231] width 212 height 368
click at [845, 98] on div "# Use arguments with move statements to move farther. hero . moveRight ( 3 ) he…" at bounding box center [887, 231] width 212 height 368
type textarea "h"
click at [871, 410] on button "Run" at bounding box center [877, 408] width 238 height 24
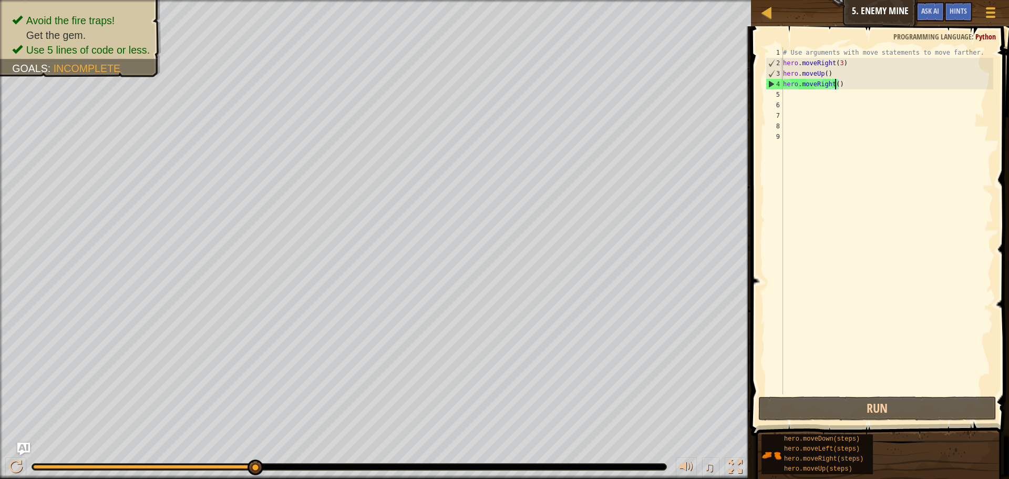
click at [834, 85] on div "# Use arguments with move statements to move farther. hero . moveRight ( 3 ) he…" at bounding box center [887, 231] width 212 height 368
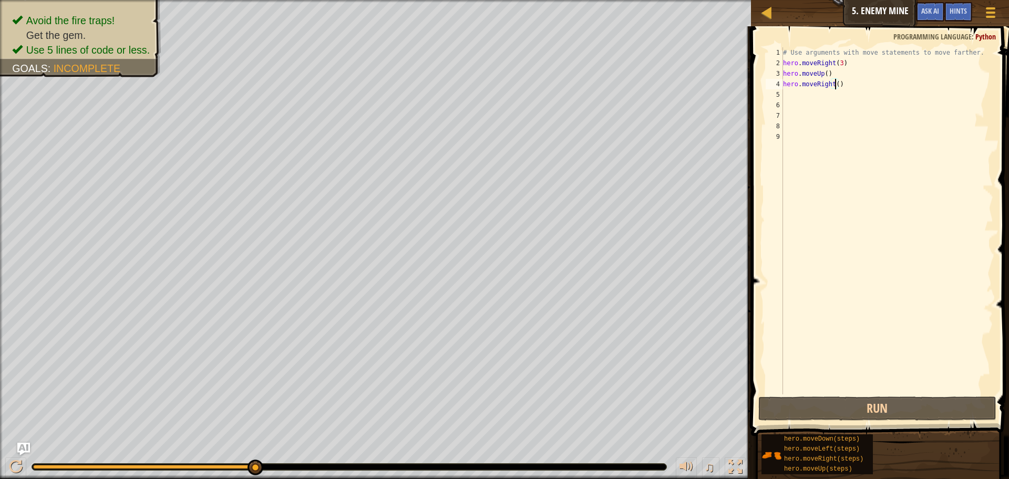
type textarea "hero.moveRight(2)"
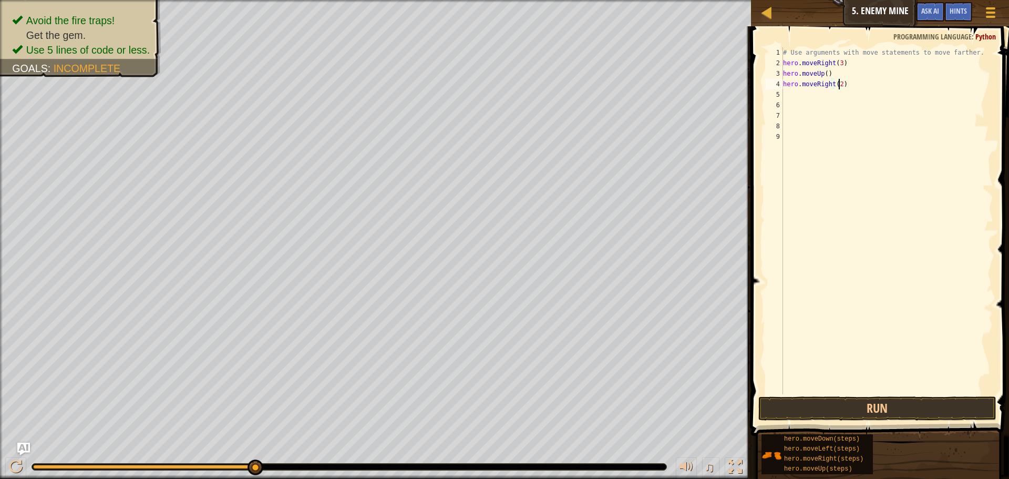
scroll to position [5, 0]
click at [843, 413] on button "Run" at bounding box center [877, 408] width 238 height 24
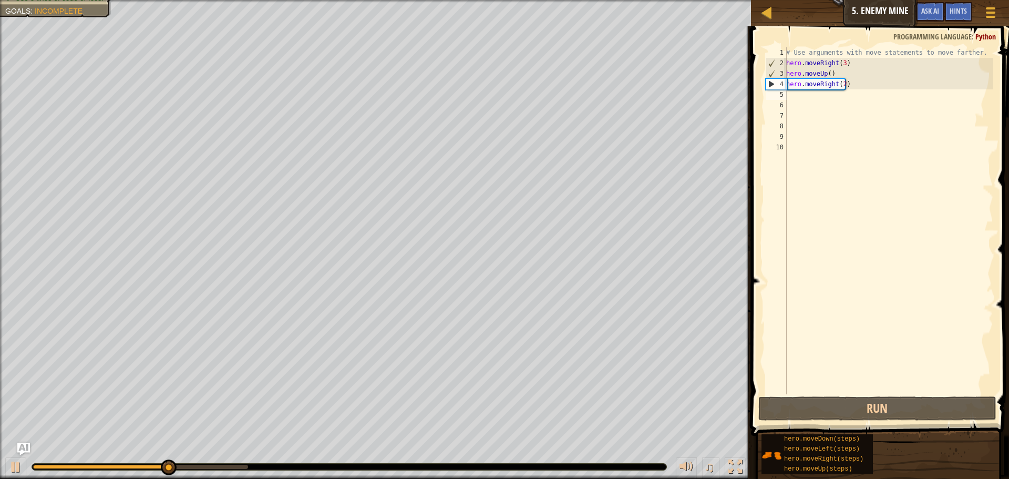
click at [840, 85] on div "# Use arguments with move statements to move farther. hero . moveRight ( 3 ) he…" at bounding box center [888, 231] width 209 height 368
click at [843, 83] on div "# Use arguments with move statements to move farther. hero . moveRight ( 3 ) he…" at bounding box center [888, 231] width 209 height 368
type textarea "hero.moveRight()"
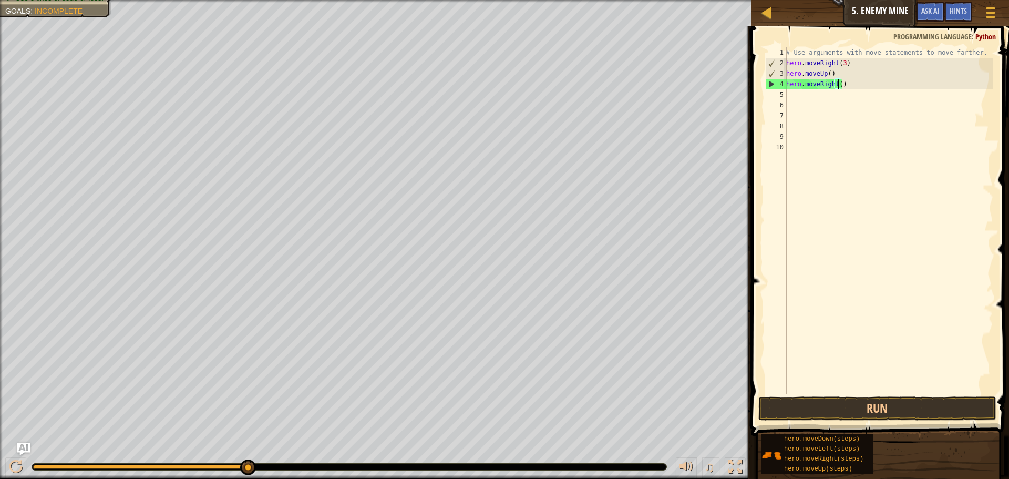
click at [802, 95] on div "# Use arguments with move statements to move farther. hero . moveRight ( 3 ) he…" at bounding box center [888, 231] width 209 height 368
